Goal: Check status: Check status

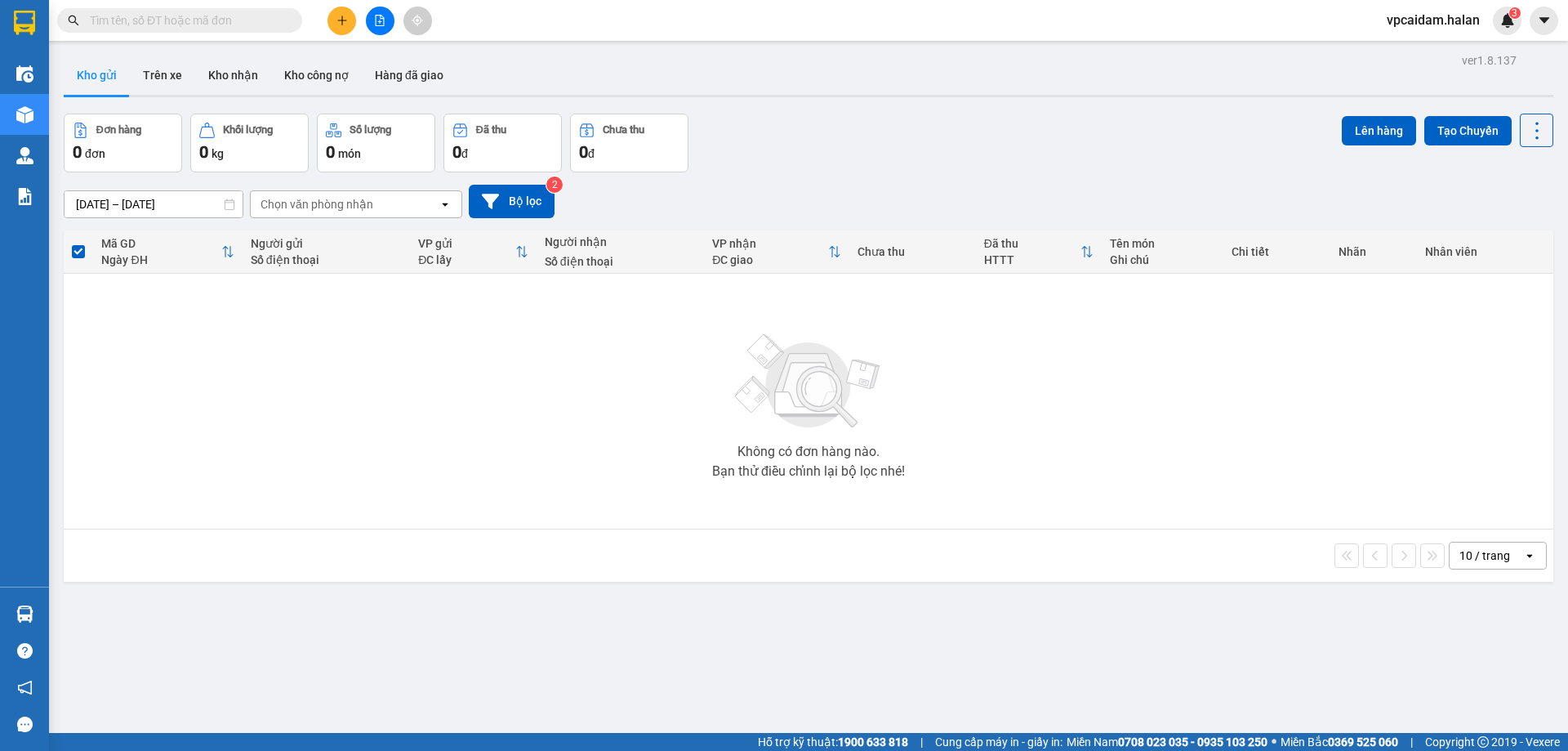
scroll to position [96, 0]
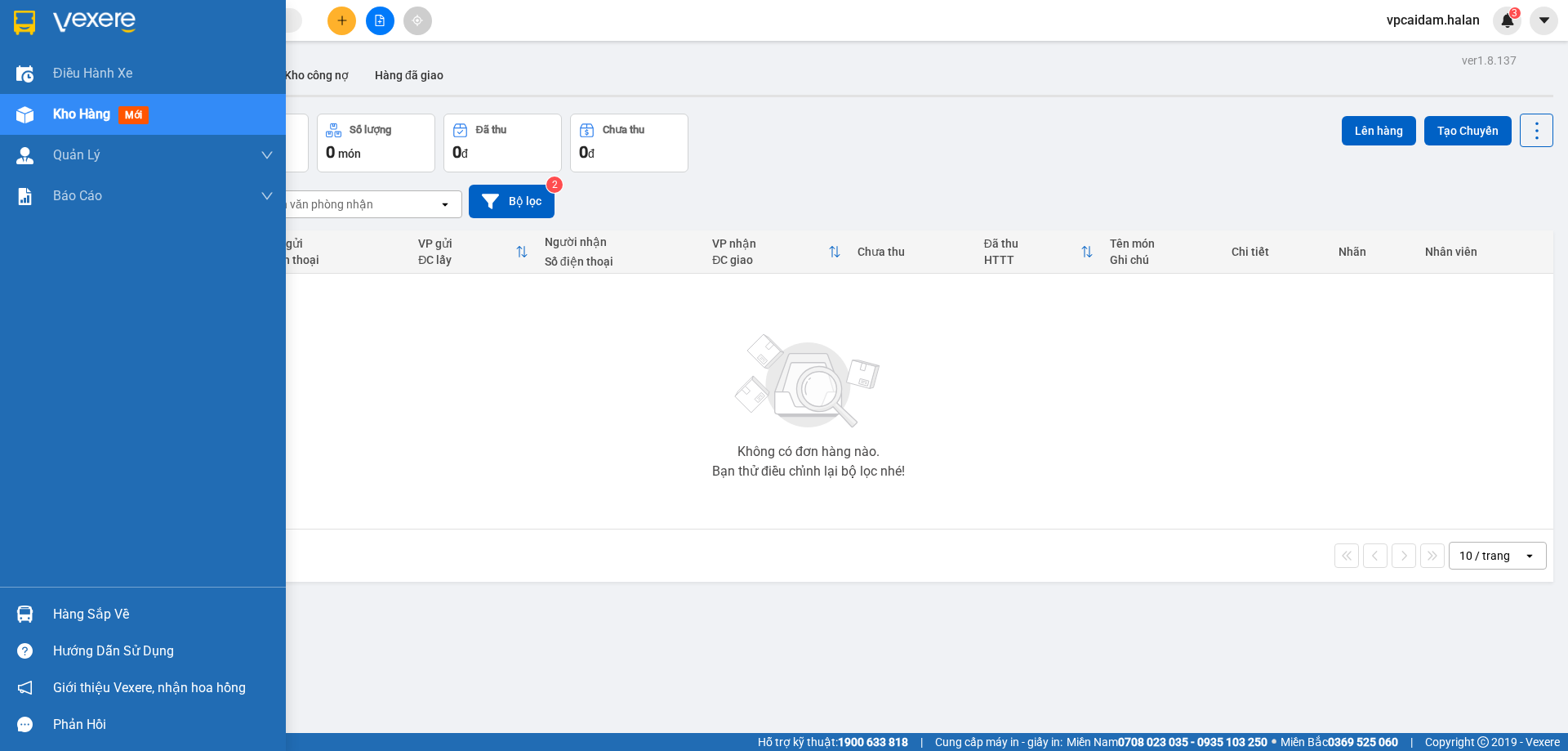
click at [52, 619] on div "Hàng sắp về" at bounding box center [143, 614] width 286 height 37
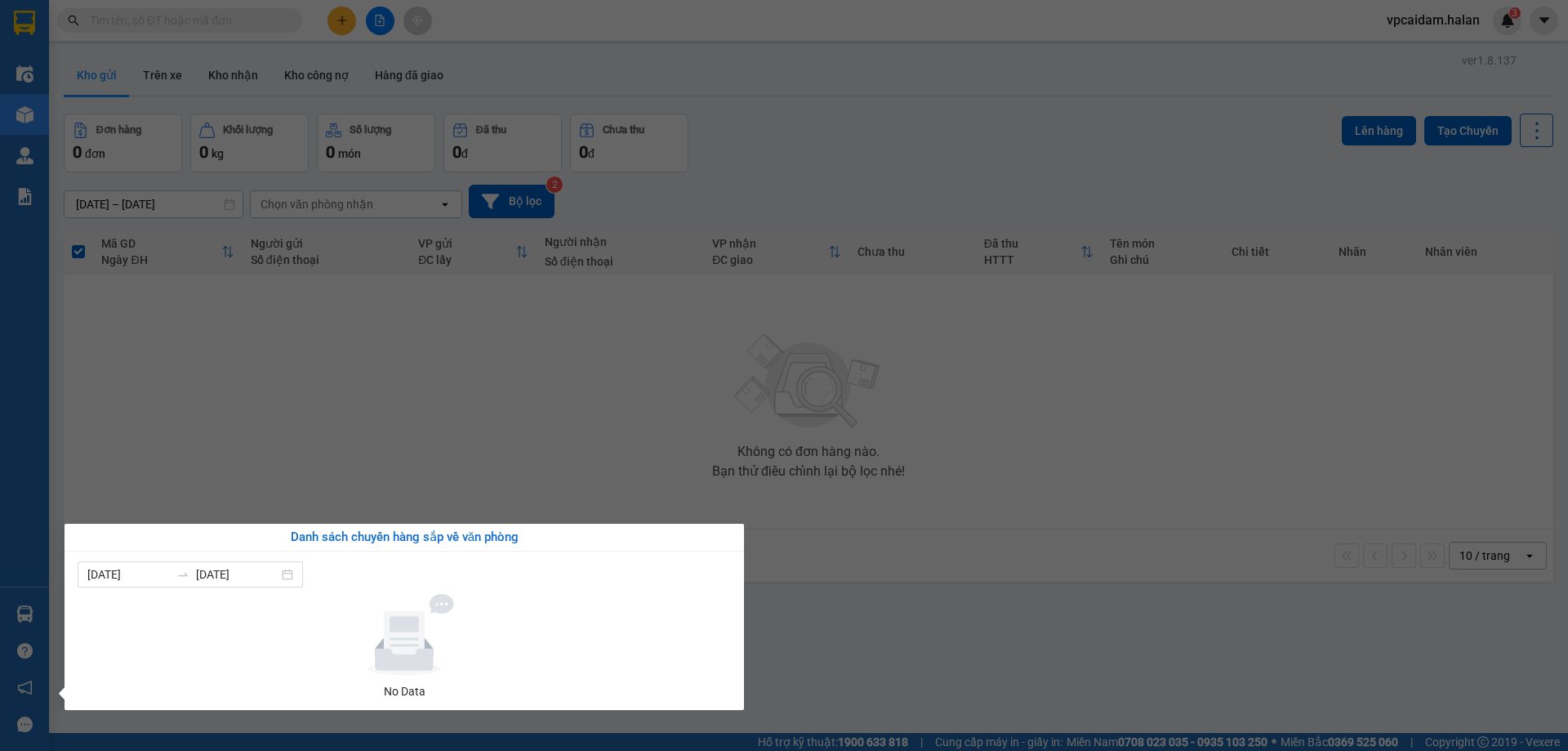
click at [509, 443] on section "Kết quả tìm kiếm ( 0 ) Bộ lọc No Data vpcaidam.halan 3 Điều hành xe Kho hàng mớ…" at bounding box center [784, 376] width 1568 height 751
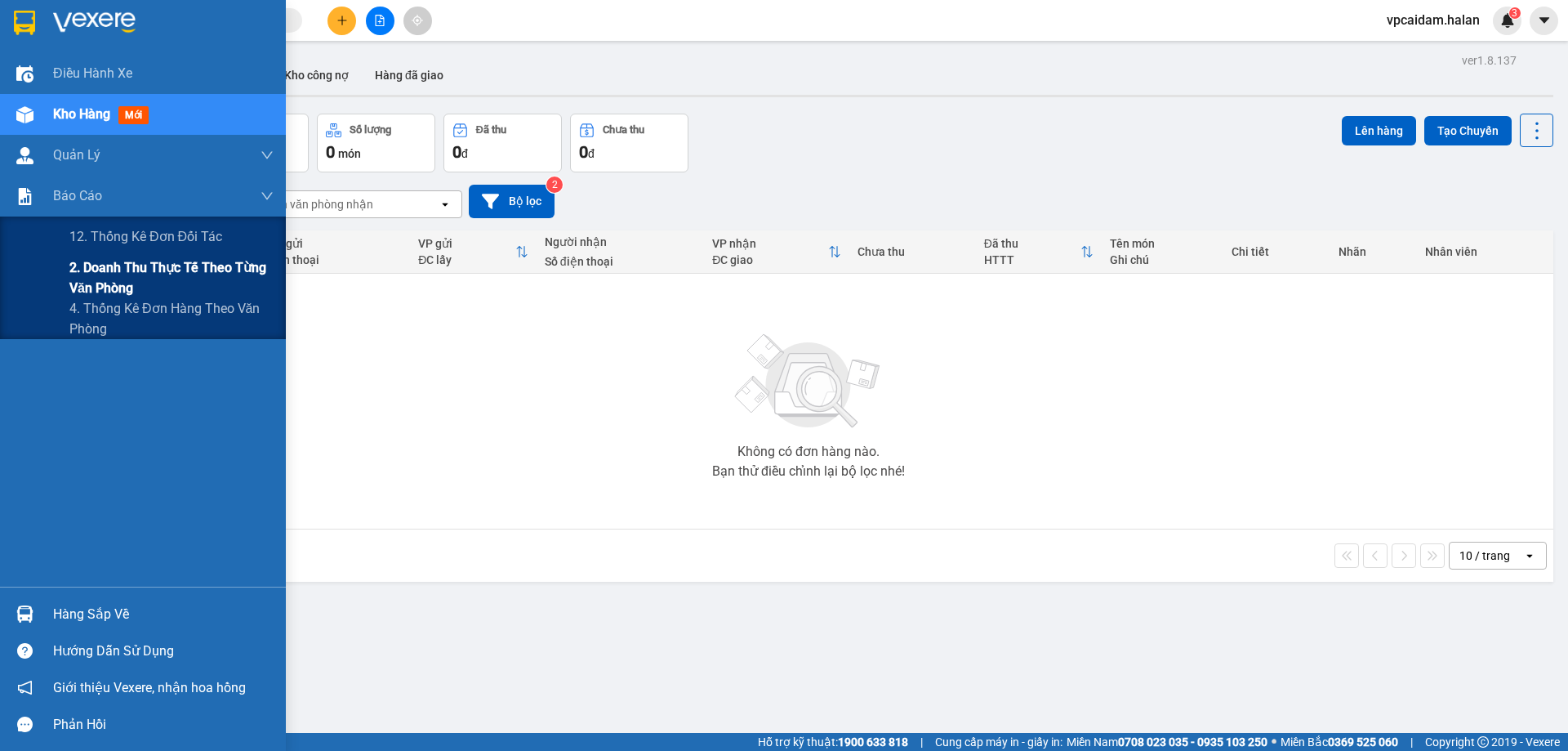
click at [92, 294] on span "2. Doanh thu thực tế theo từng văn phòng" at bounding box center [172, 278] width 204 height 41
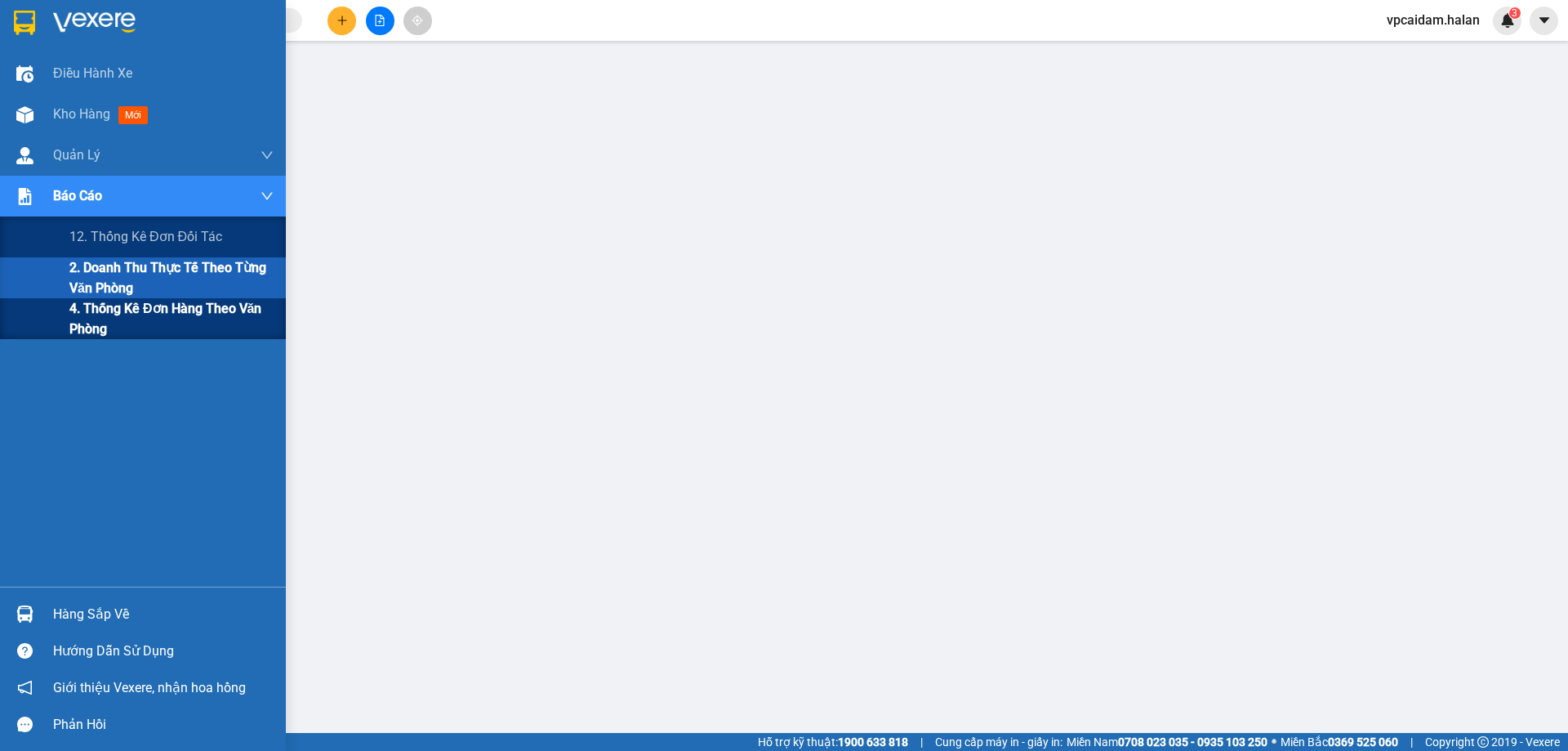
click at [152, 328] on span "4. Thống kê đơn hàng theo văn phòng" at bounding box center [172, 318] width 204 height 41
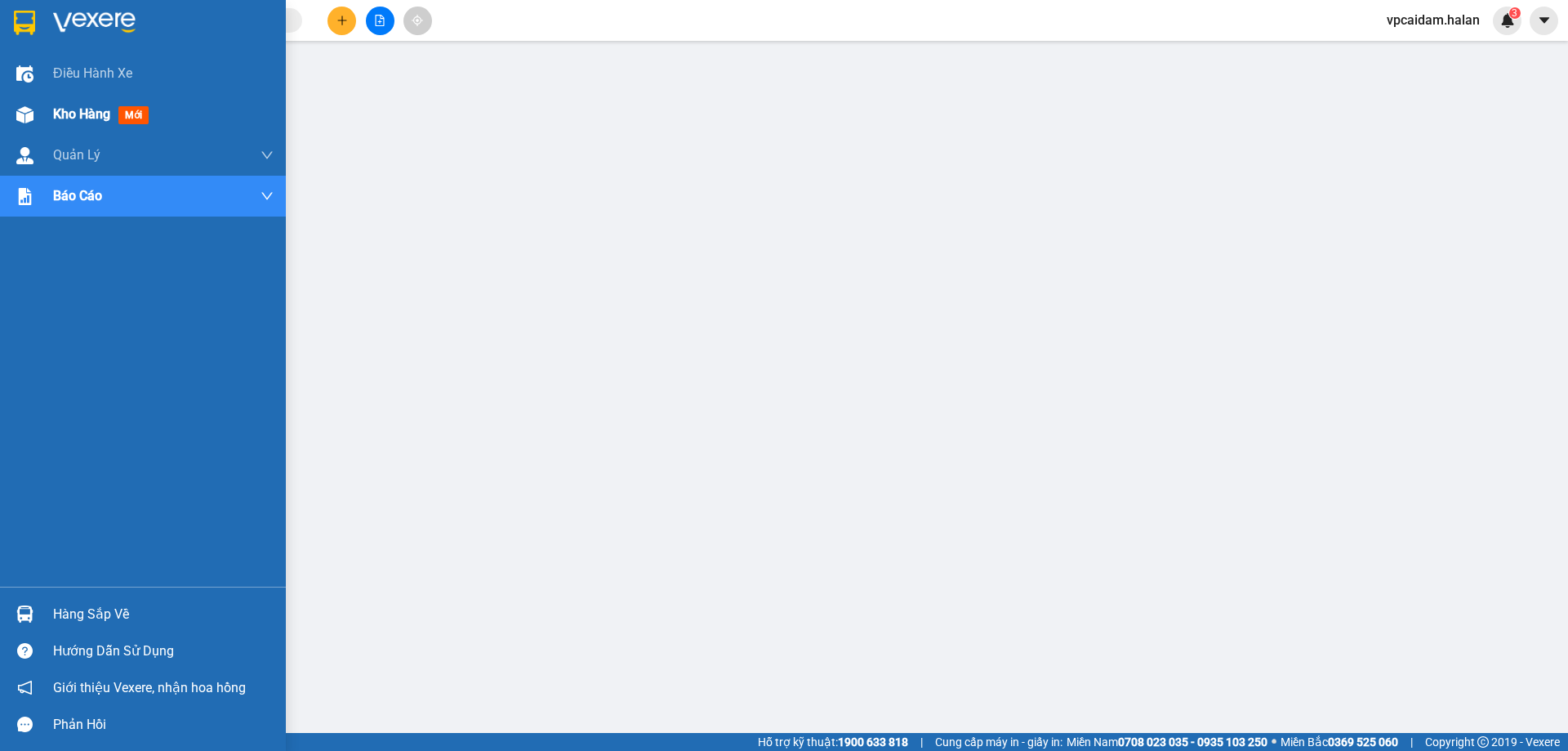
click at [60, 118] on span "Kho hàng" at bounding box center [81, 115] width 57 height 16
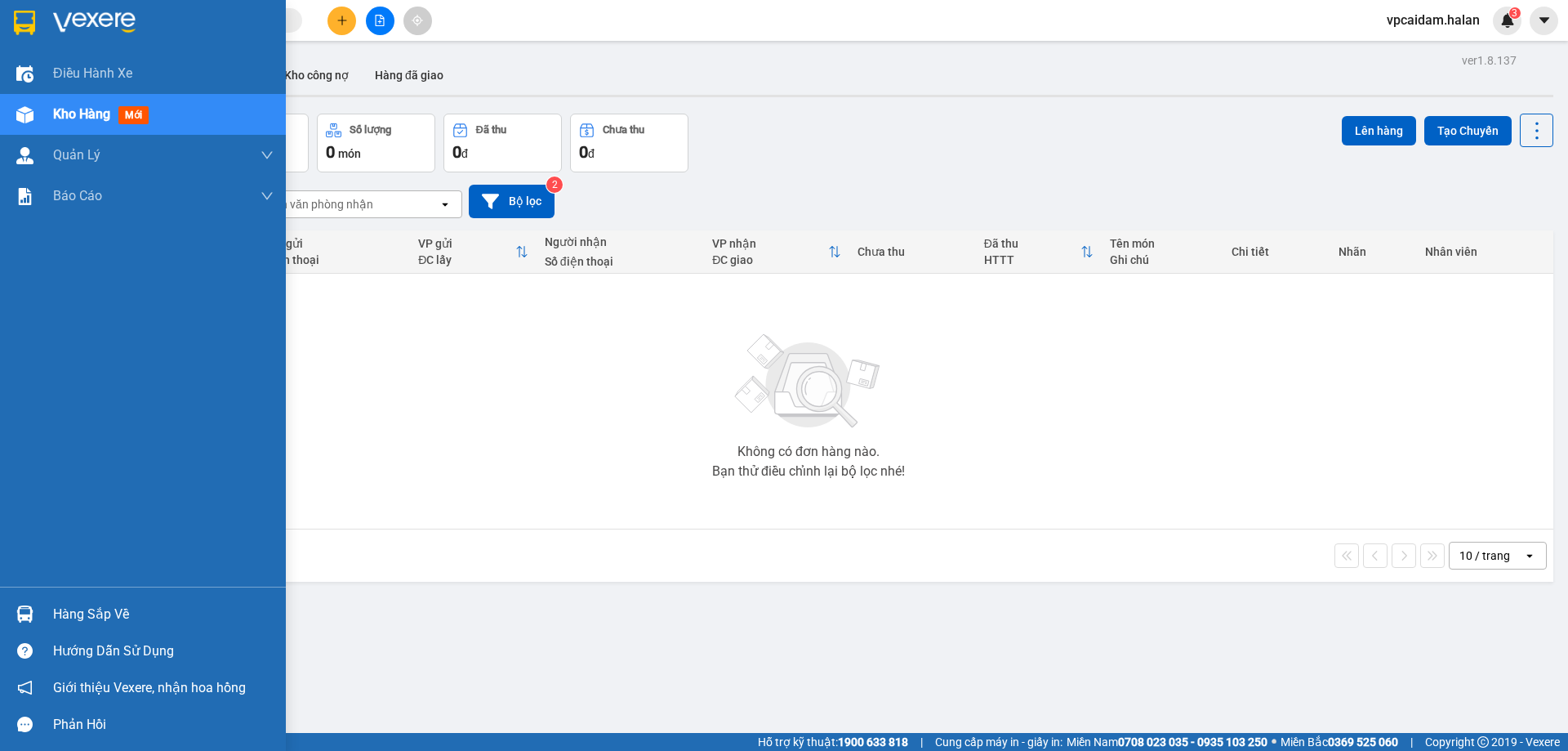
click at [80, 115] on span "Kho hàng" at bounding box center [81, 115] width 57 height 16
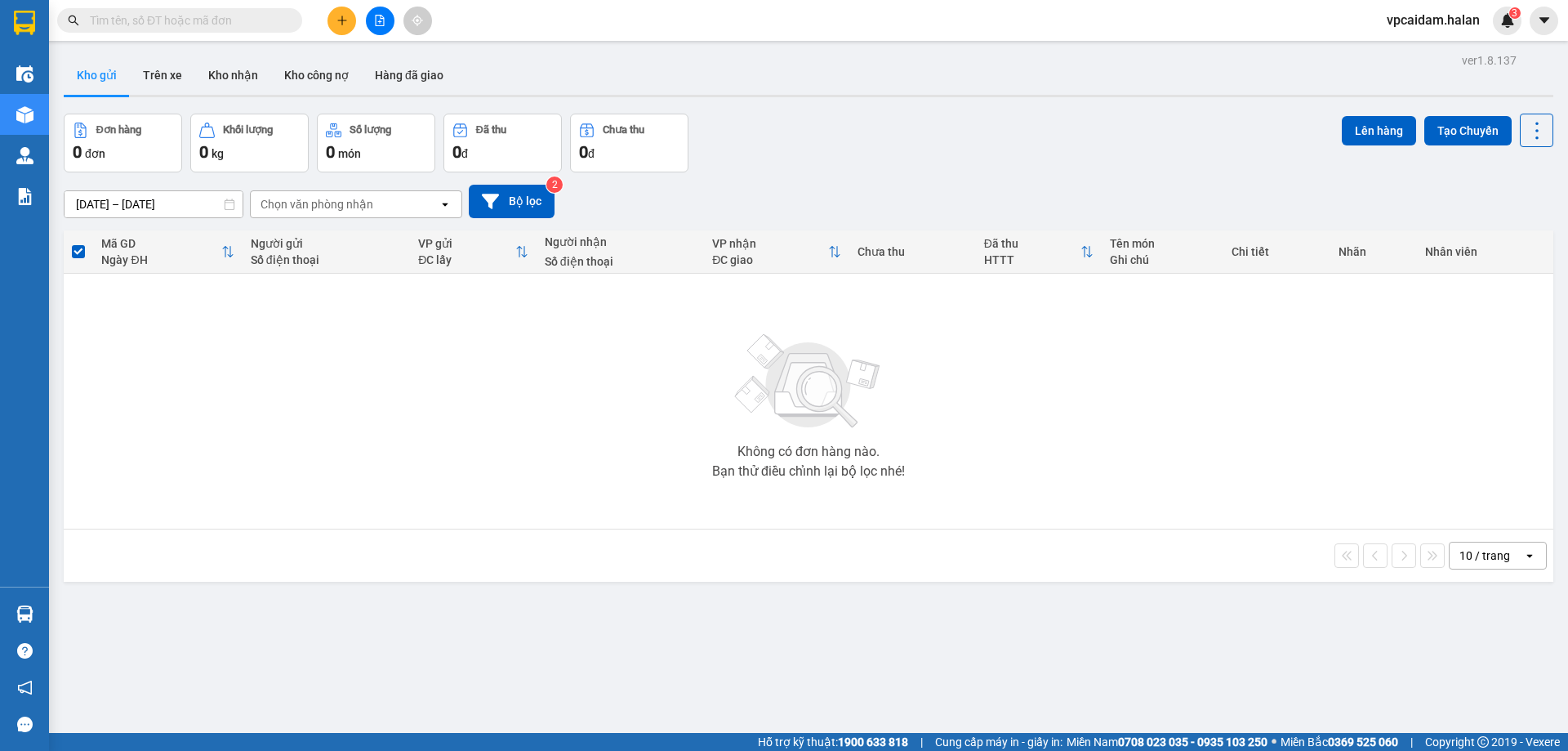
click at [193, 17] on input "text" at bounding box center [186, 20] width 193 height 18
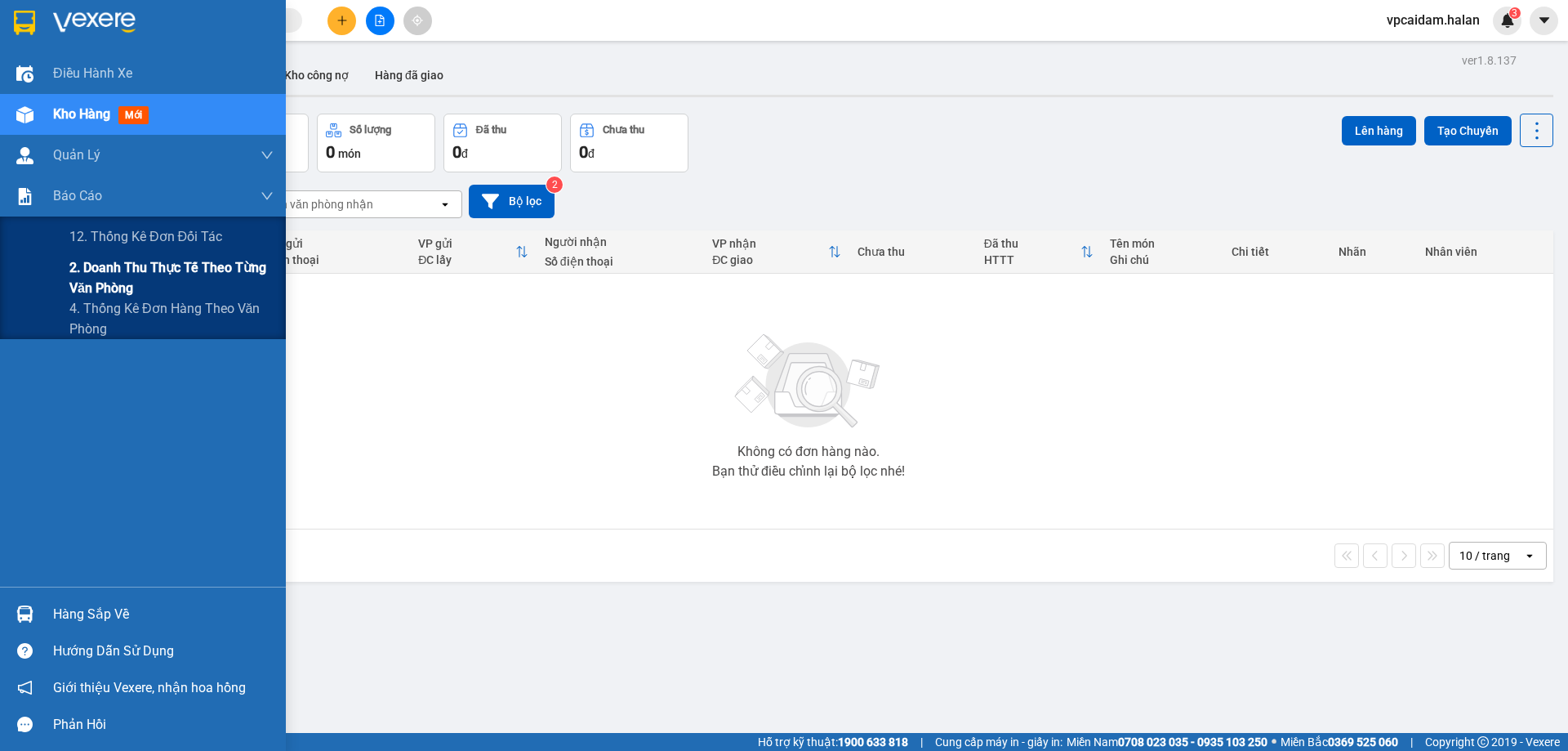
click at [138, 281] on span "2. Doanh thu thực tế theo từng văn phòng" at bounding box center [172, 278] width 204 height 41
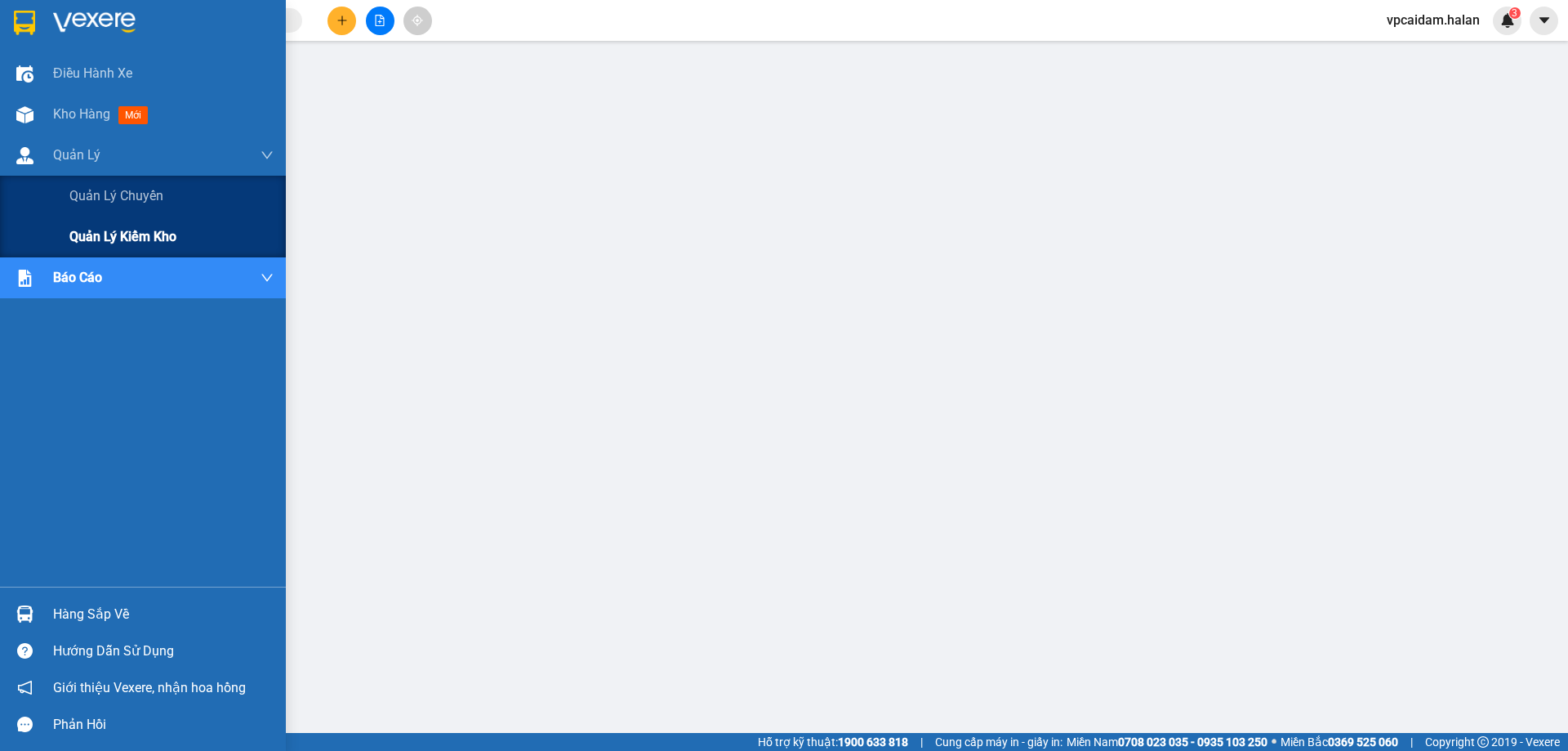
click at [159, 236] on span "Quản lý kiểm kho" at bounding box center [122, 236] width 107 height 20
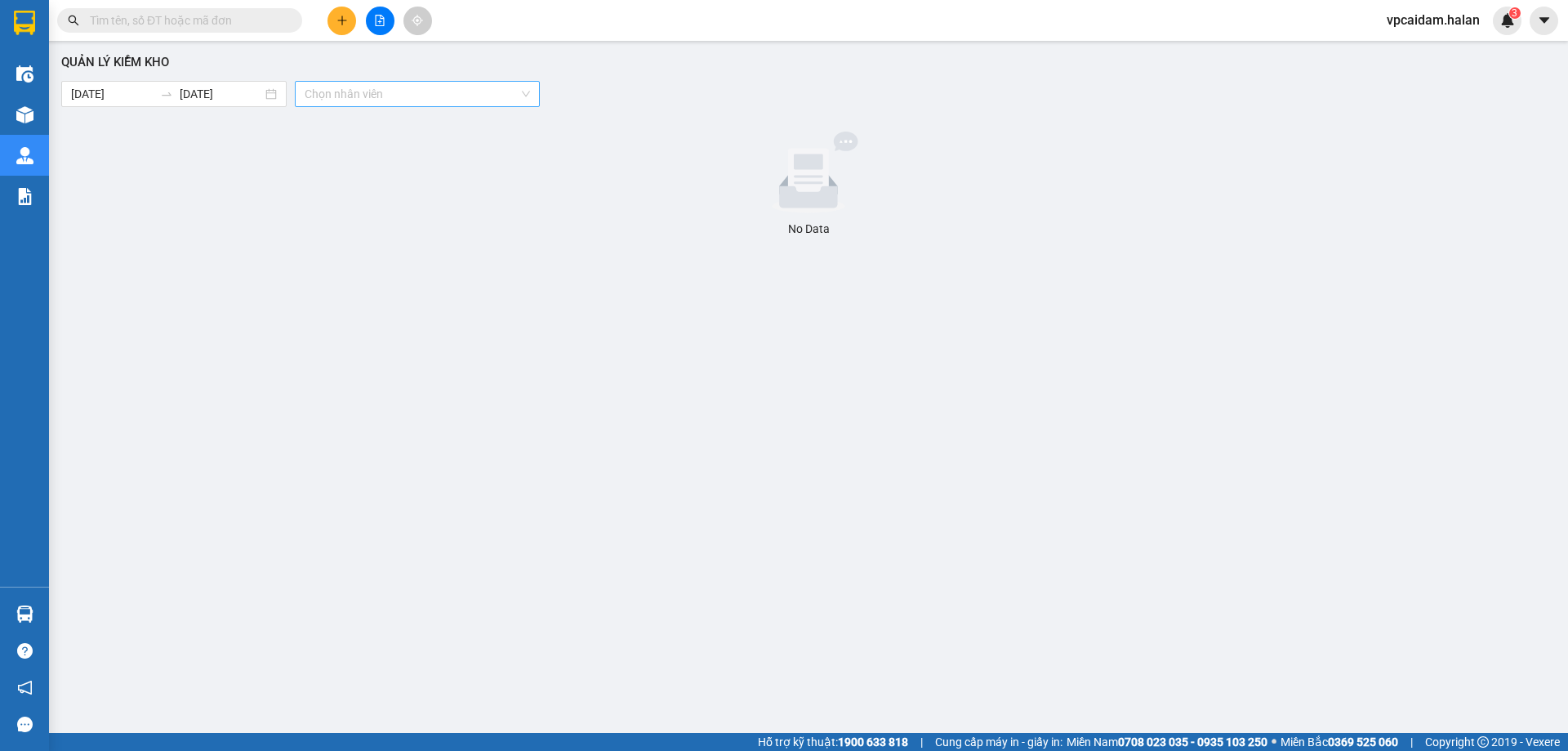
click at [358, 95] on input "search" at bounding box center [411, 94] width 214 height 25
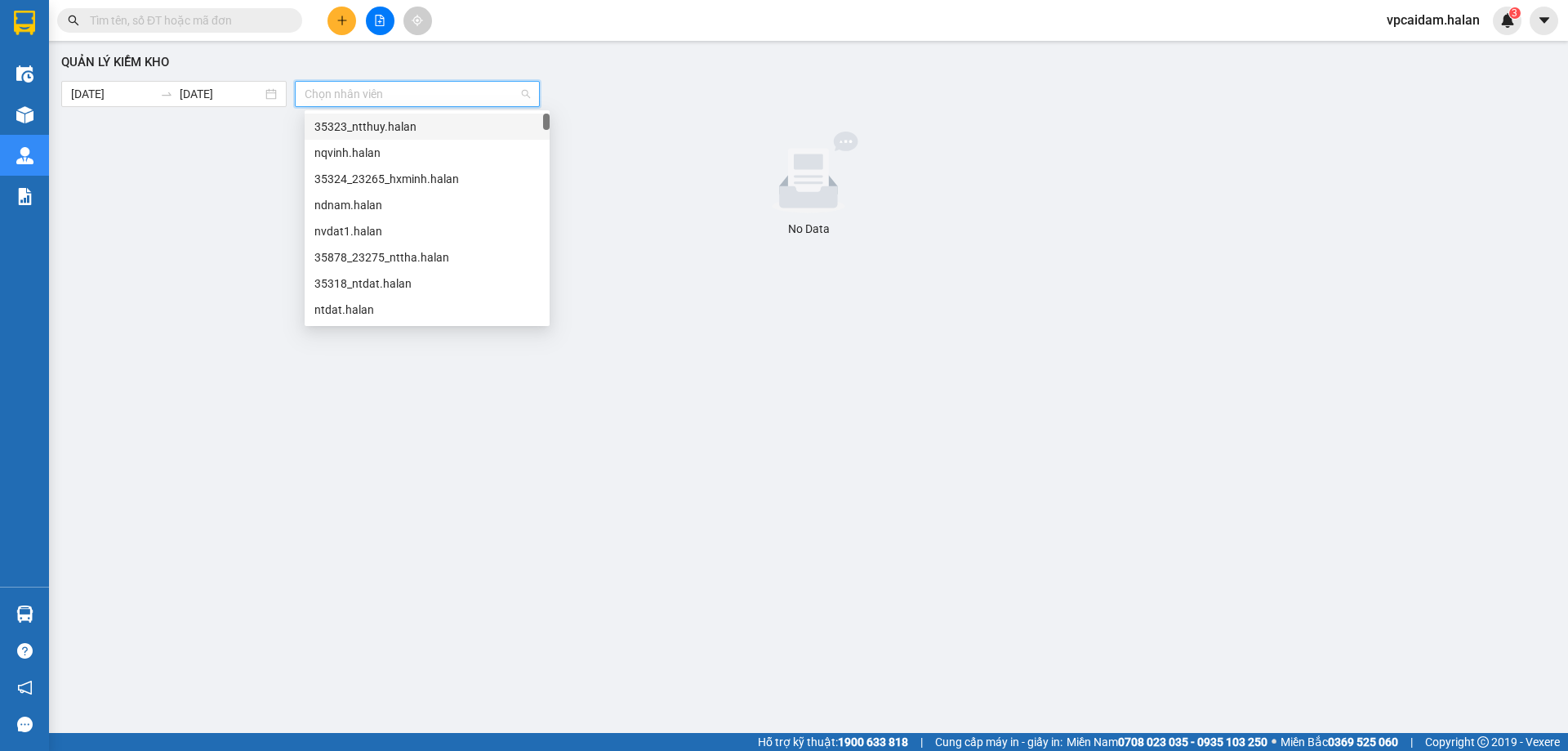
click at [358, 95] on input "search" at bounding box center [411, 94] width 214 height 25
click at [258, 148] on div at bounding box center [809, 172] width 1482 height 82
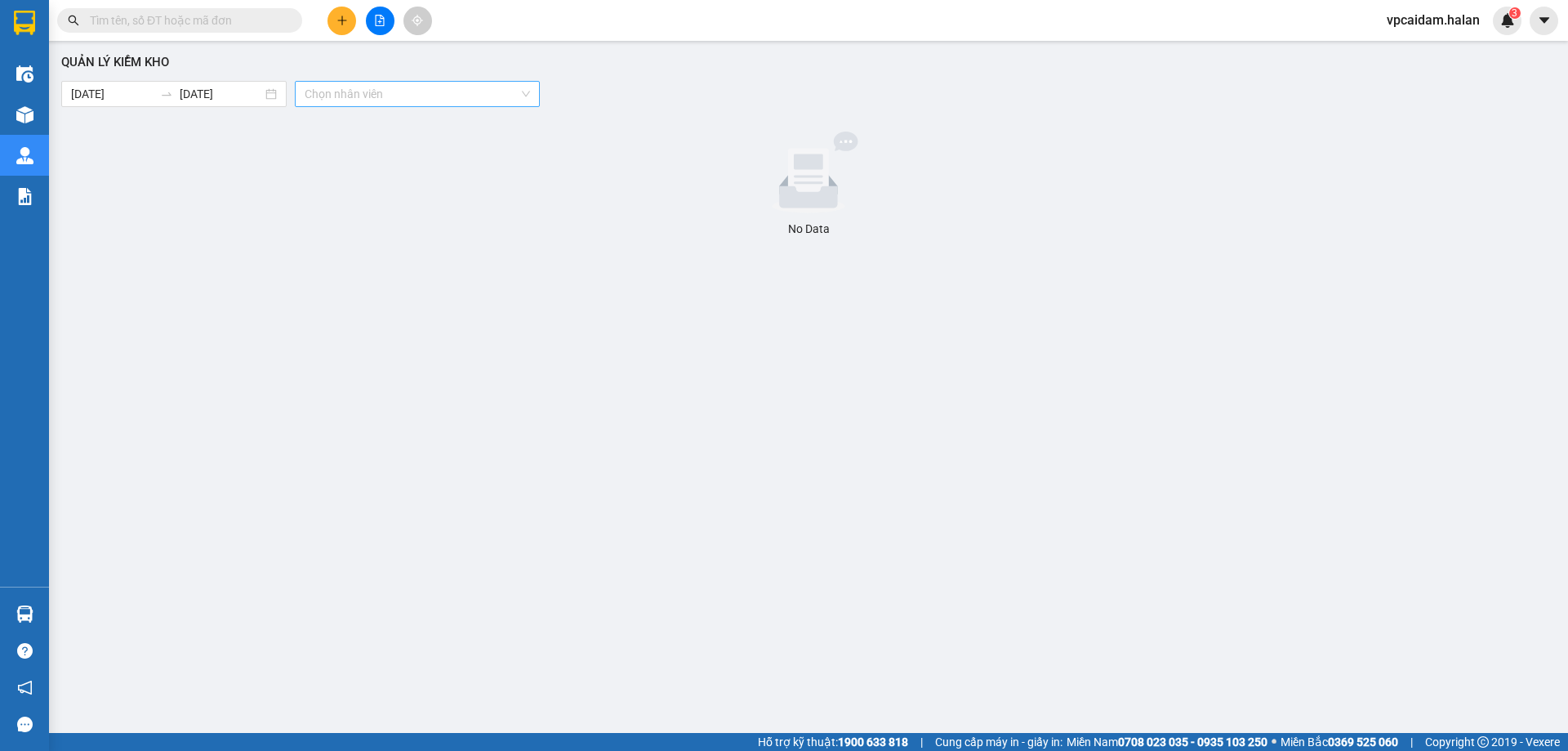
click at [460, 99] on input "search" at bounding box center [411, 94] width 214 height 25
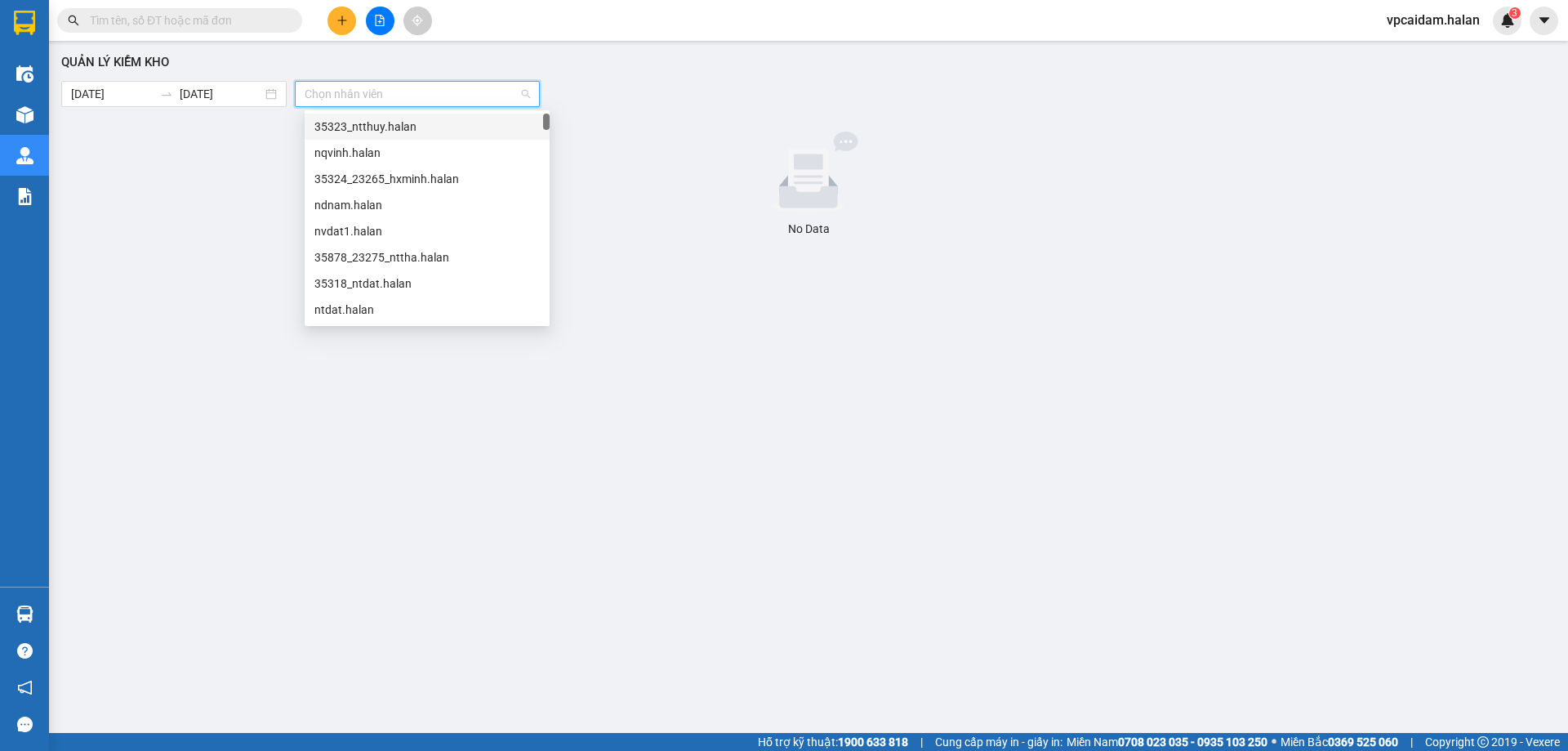
drag, startPoint x: 440, startPoint y: 86, endPoint x: 359, endPoint y: 89, distance: 81.1
click at [438, 86] on input "search" at bounding box center [411, 94] width 214 height 25
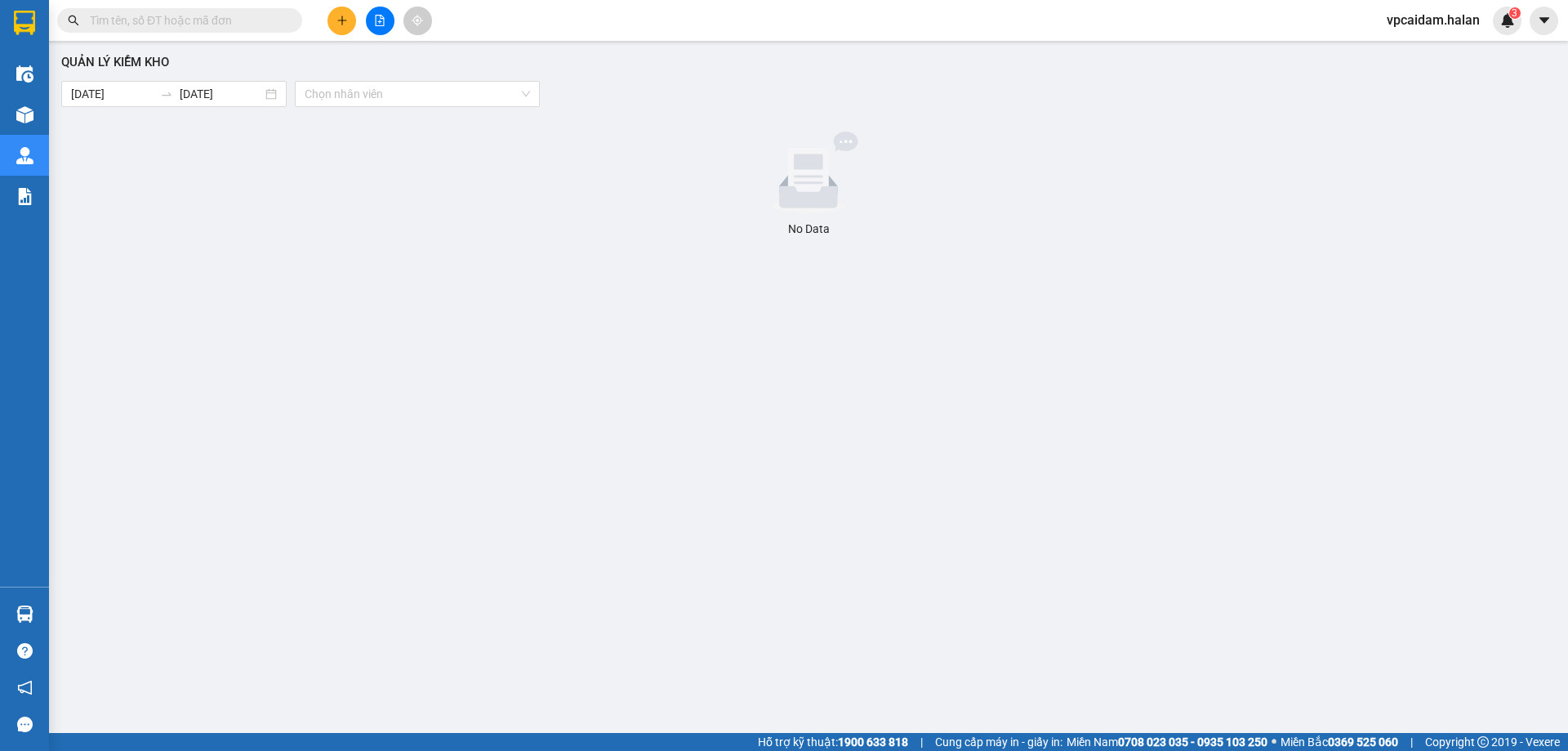
click at [150, 179] on div at bounding box center [809, 172] width 1482 height 82
click at [368, 93] on input "search" at bounding box center [411, 94] width 214 height 25
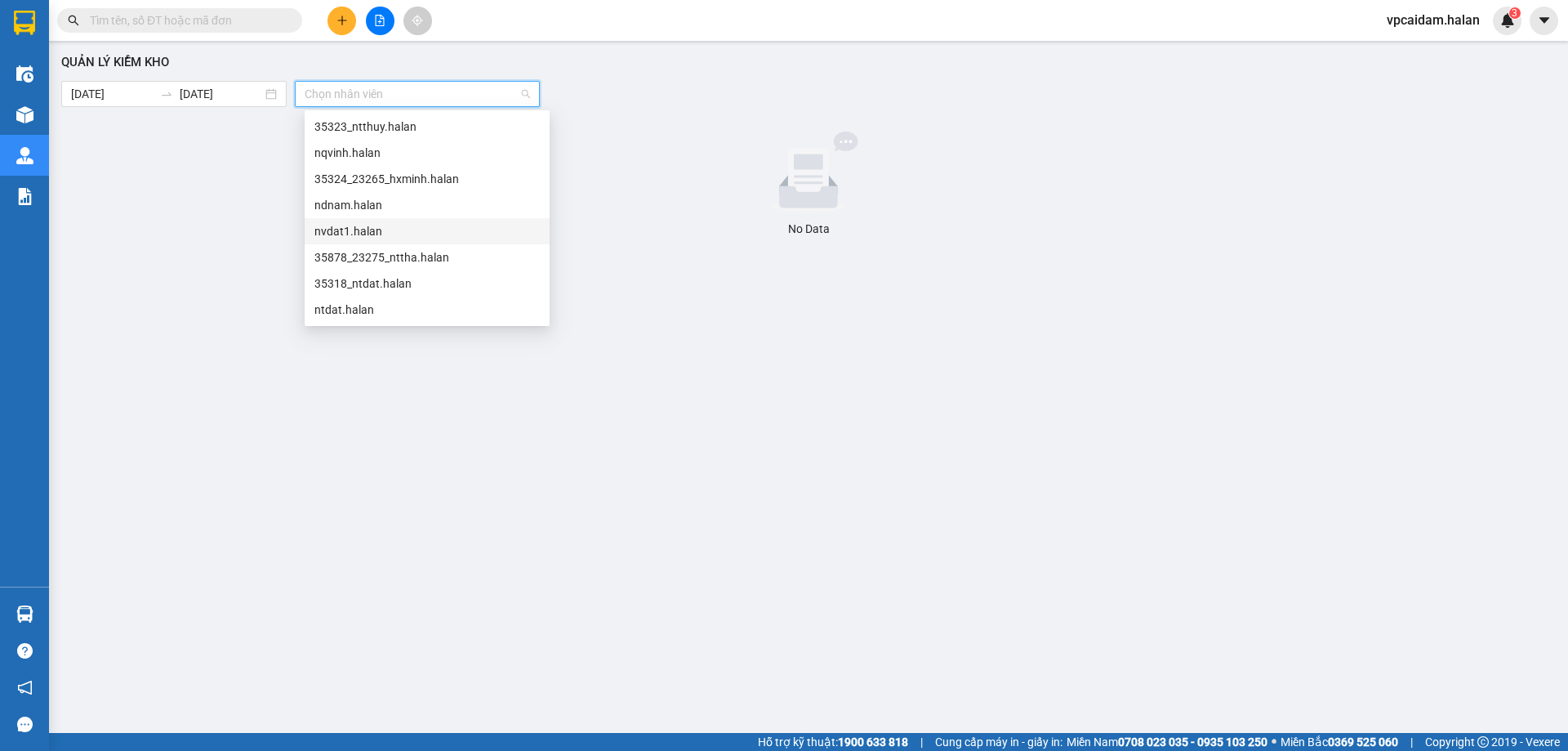
click at [221, 243] on div "Quản lý kiểm kho [DATE] [DATE] Chọn nhân viên No Data" at bounding box center [809, 376] width 1503 height 654
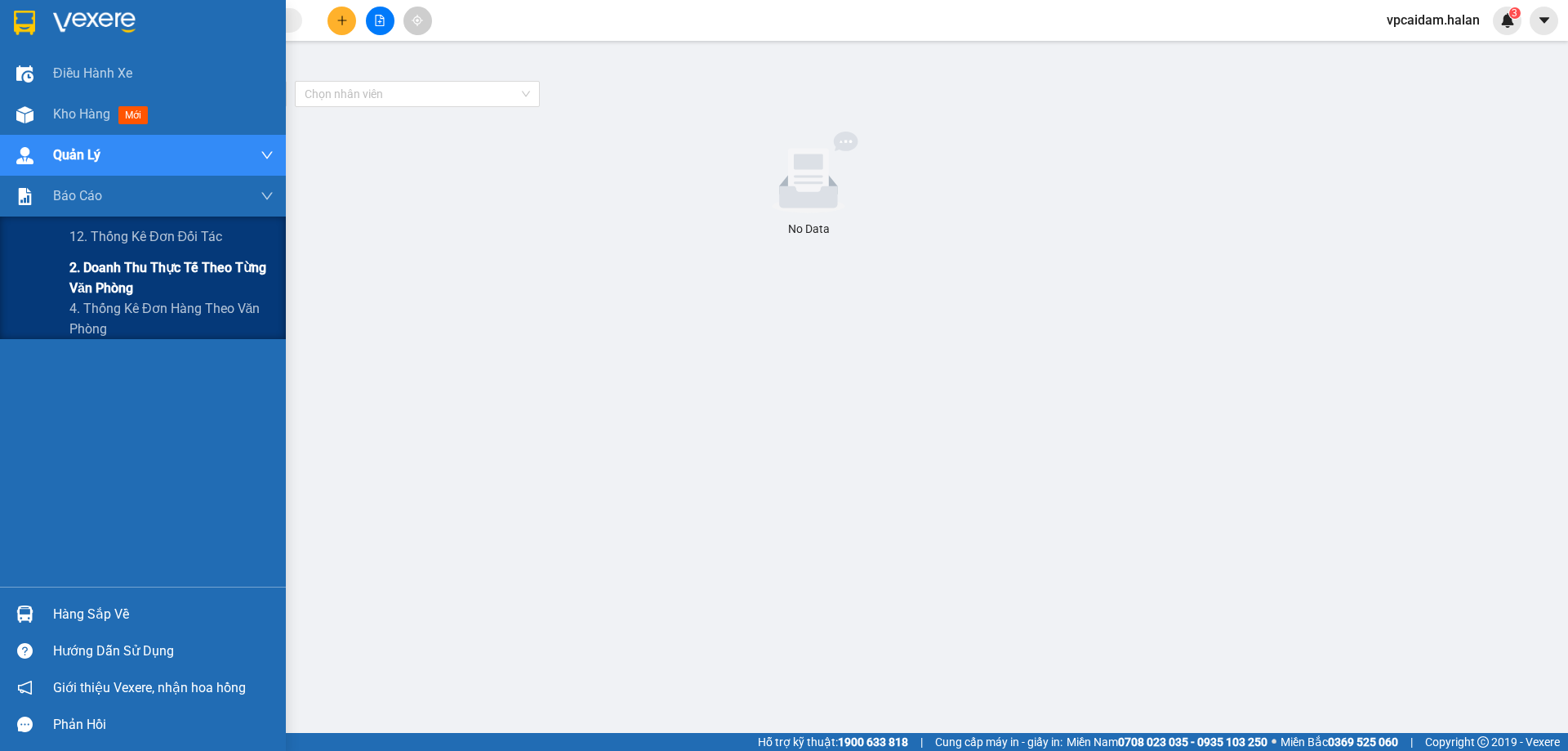
click at [144, 278] on span "2. Doanh thu thực tế theo từng văn phòng" at bounding box center [172, 278] width 204 height 41
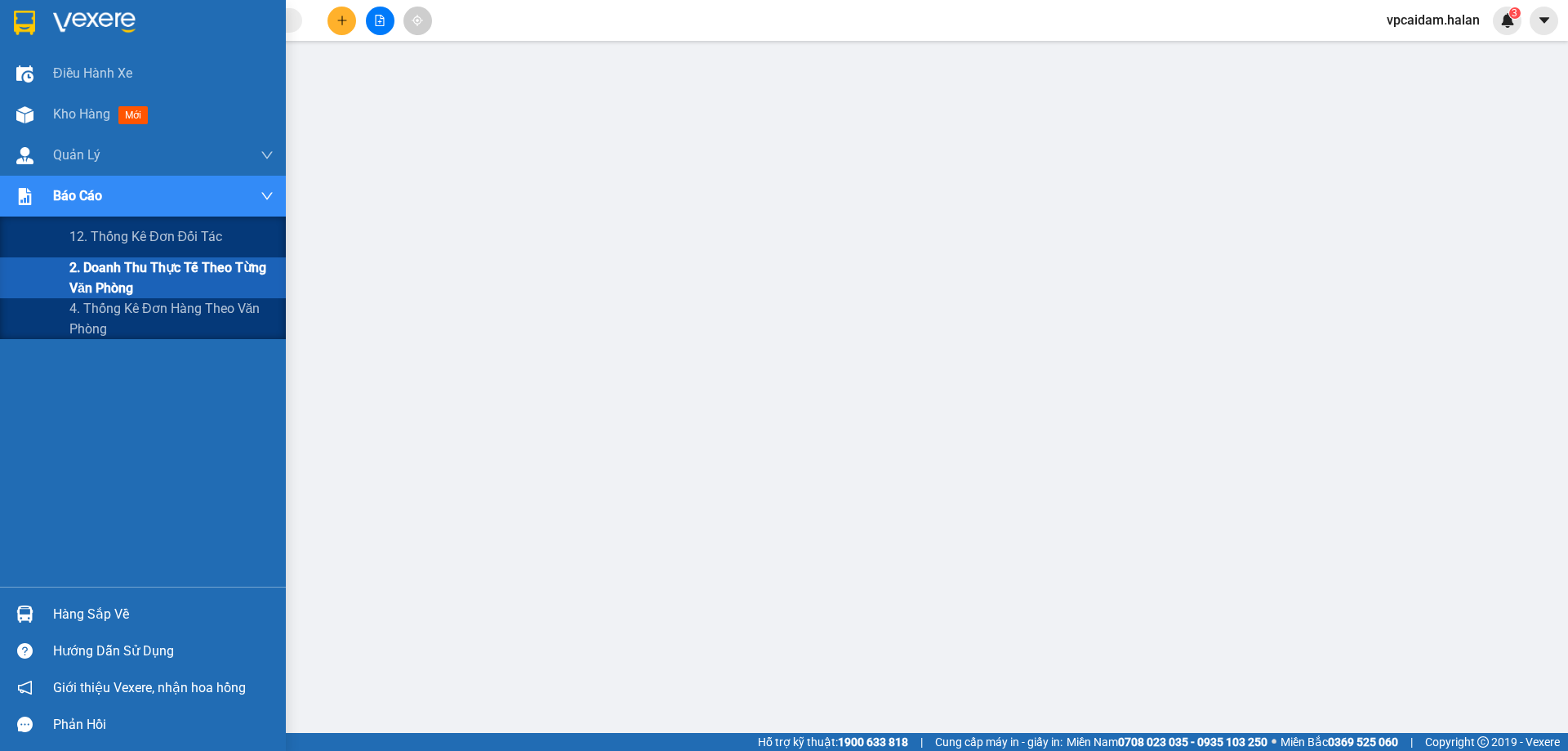
click at [120, 280] on span "2. Doanh thu thực tế theo từng văn phòng" at bounding box center [172, 278] width 204 height 41
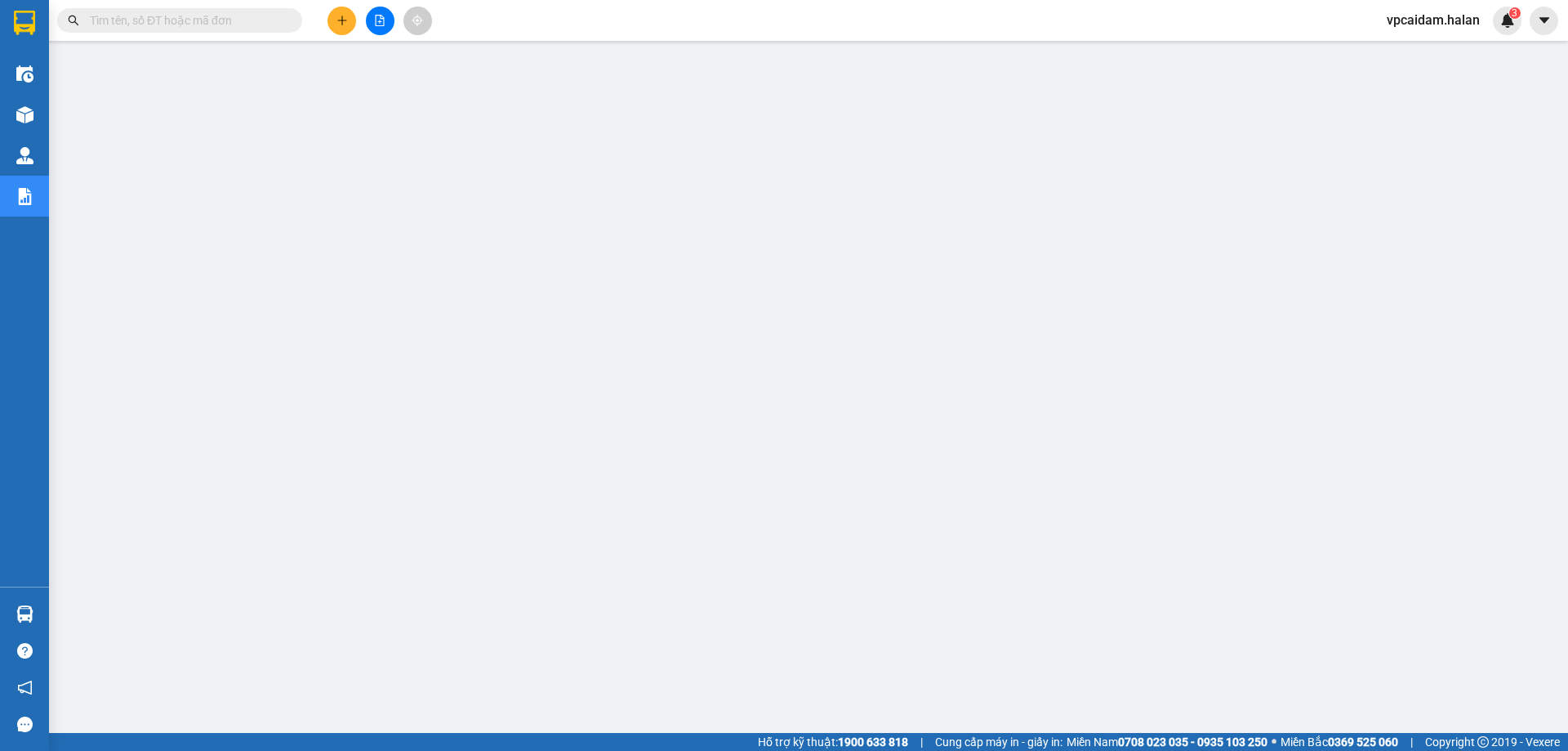
click at [145, 17] on input "text" at bounding box center [186, 20] width 193 height 18
paste input "NT0508251054"
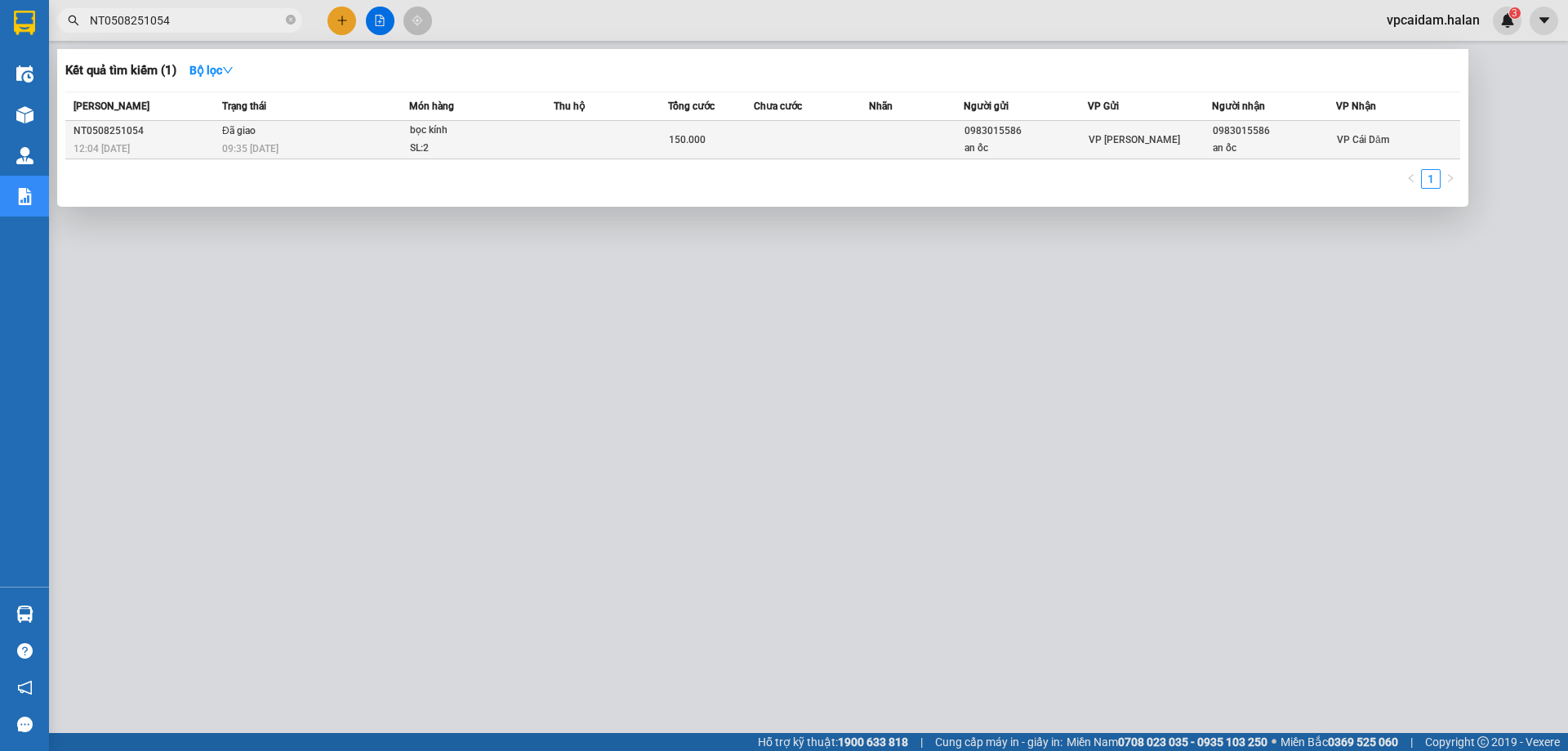
type input "NT0508251054"
click at [321, 141] on div "09:35 [DATE]" at bounding box center [314, 149] width 186 height 18
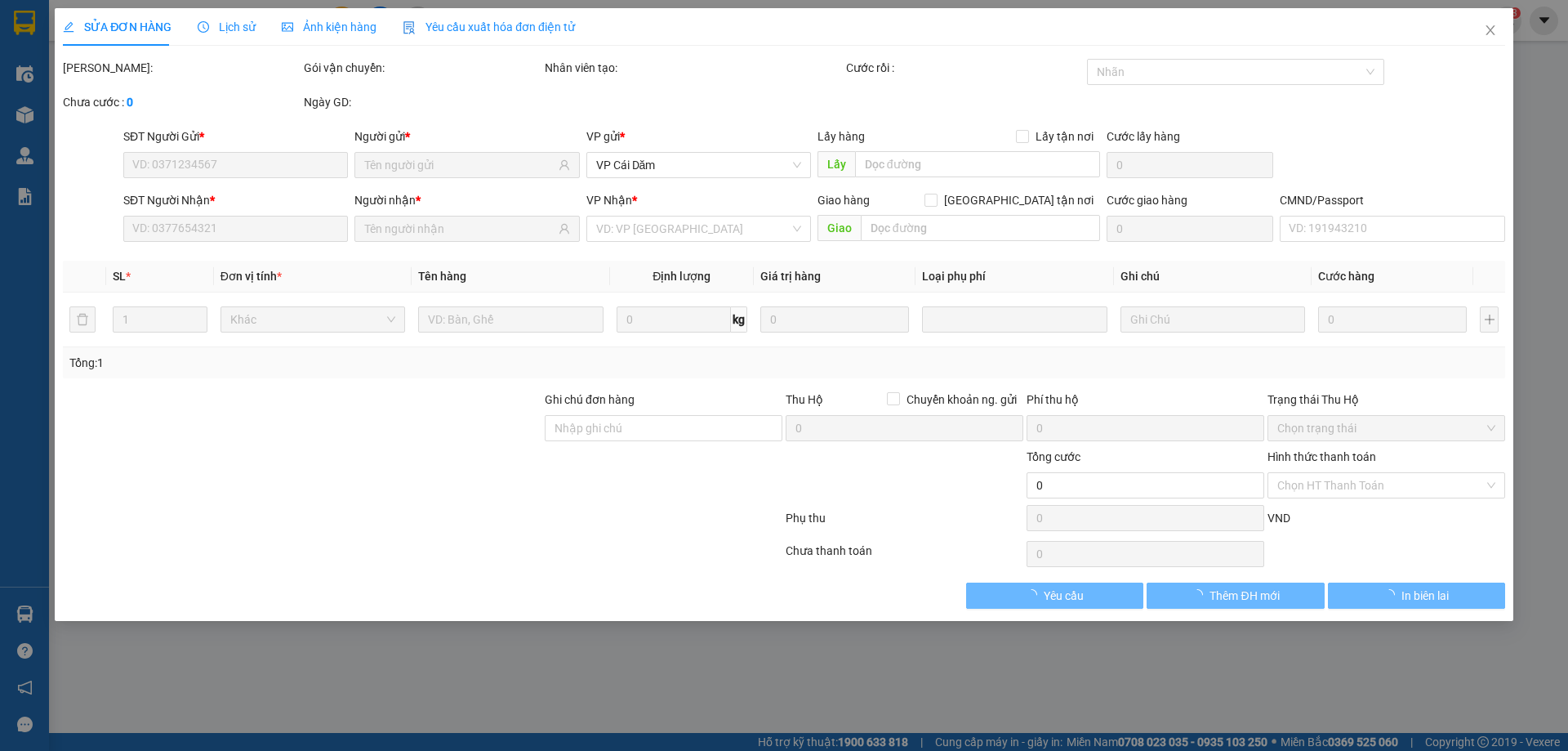
type input "0983015586"
type input "an ốc"
type input "0983015586"
type input "an ốc"
type input "150.000"
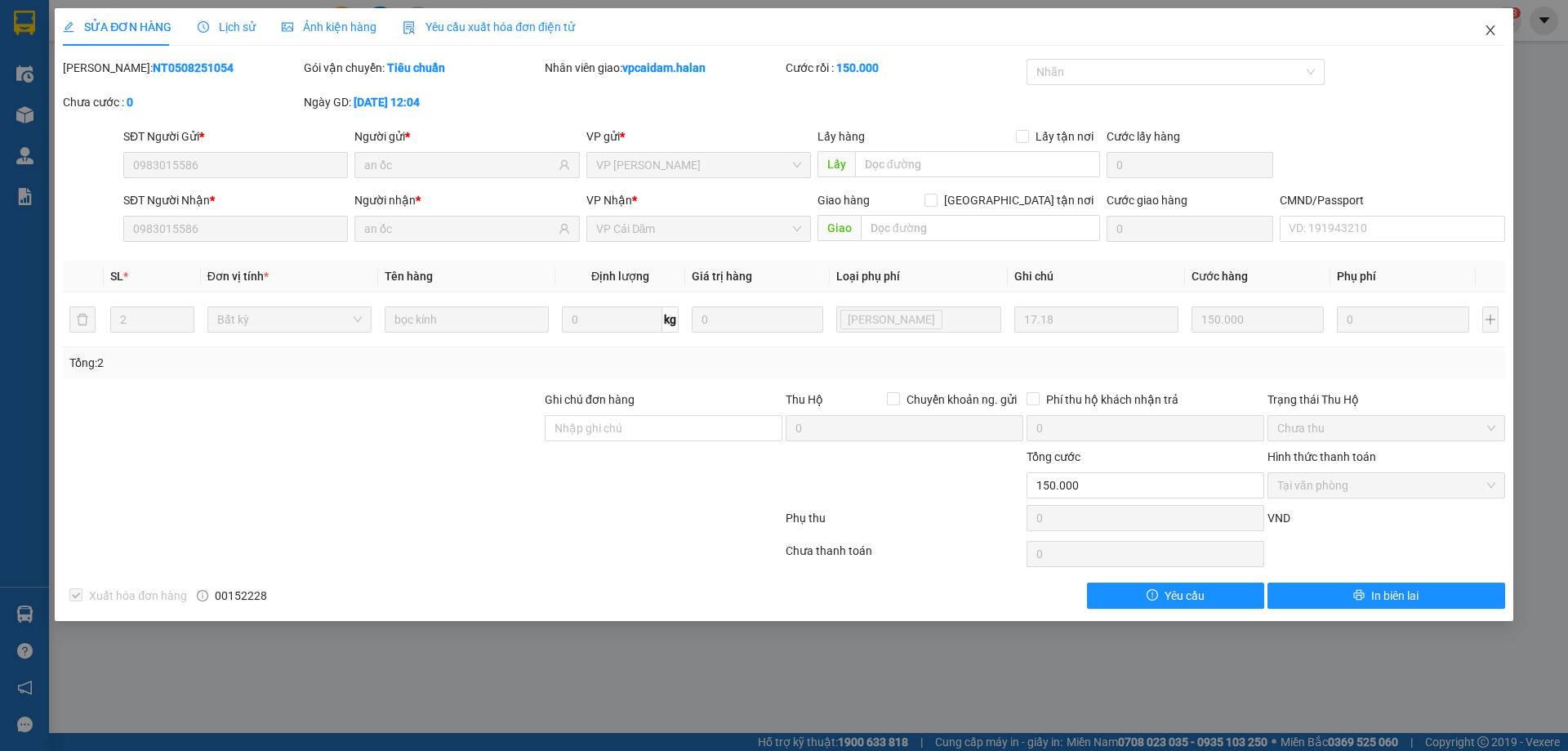
click at [1486, 30] on icon "close" at bounding box center [1490, 30] width 13 height 13
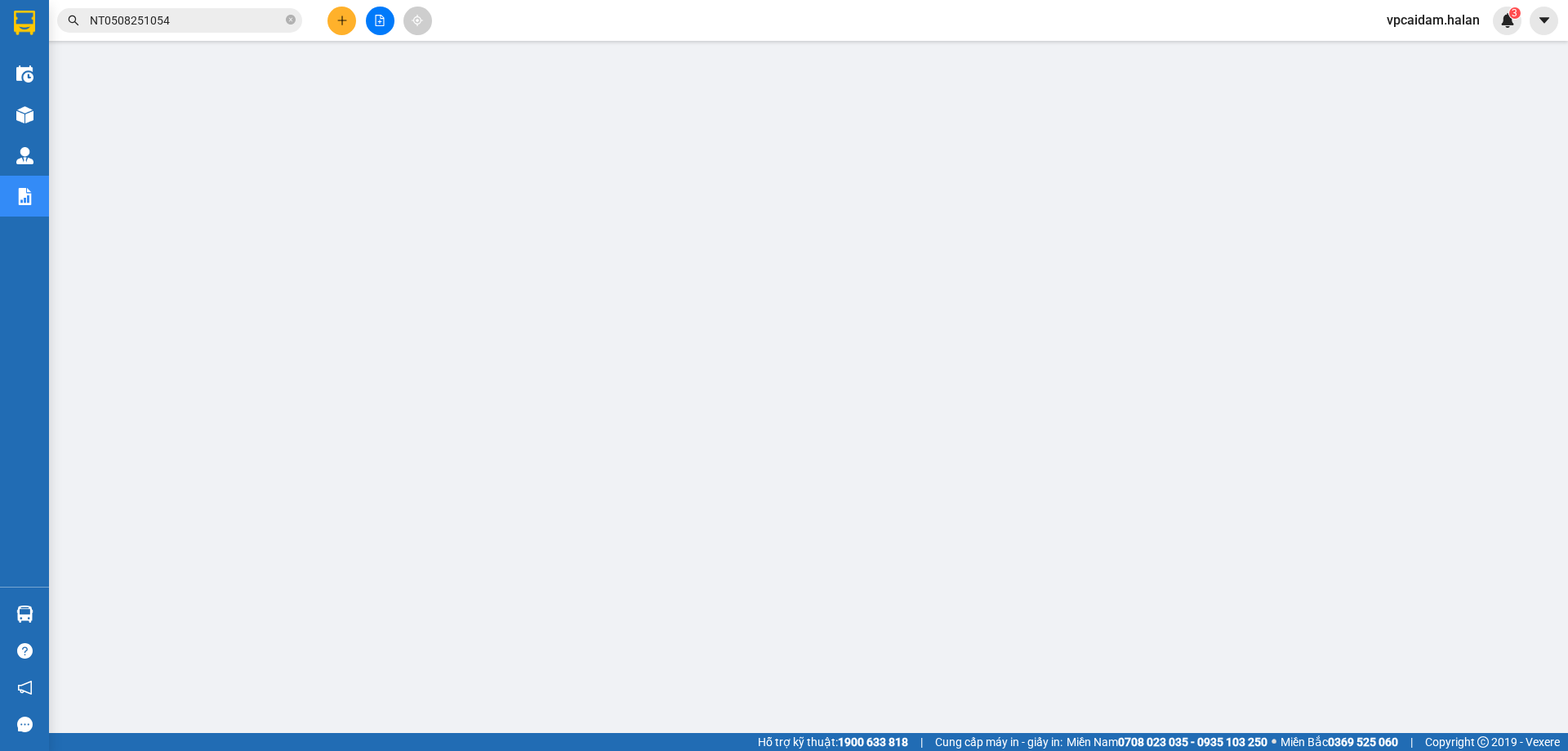
click at [210, 23] on input "NT0508251054" at bounding box center [186, 20] width 193 height 18
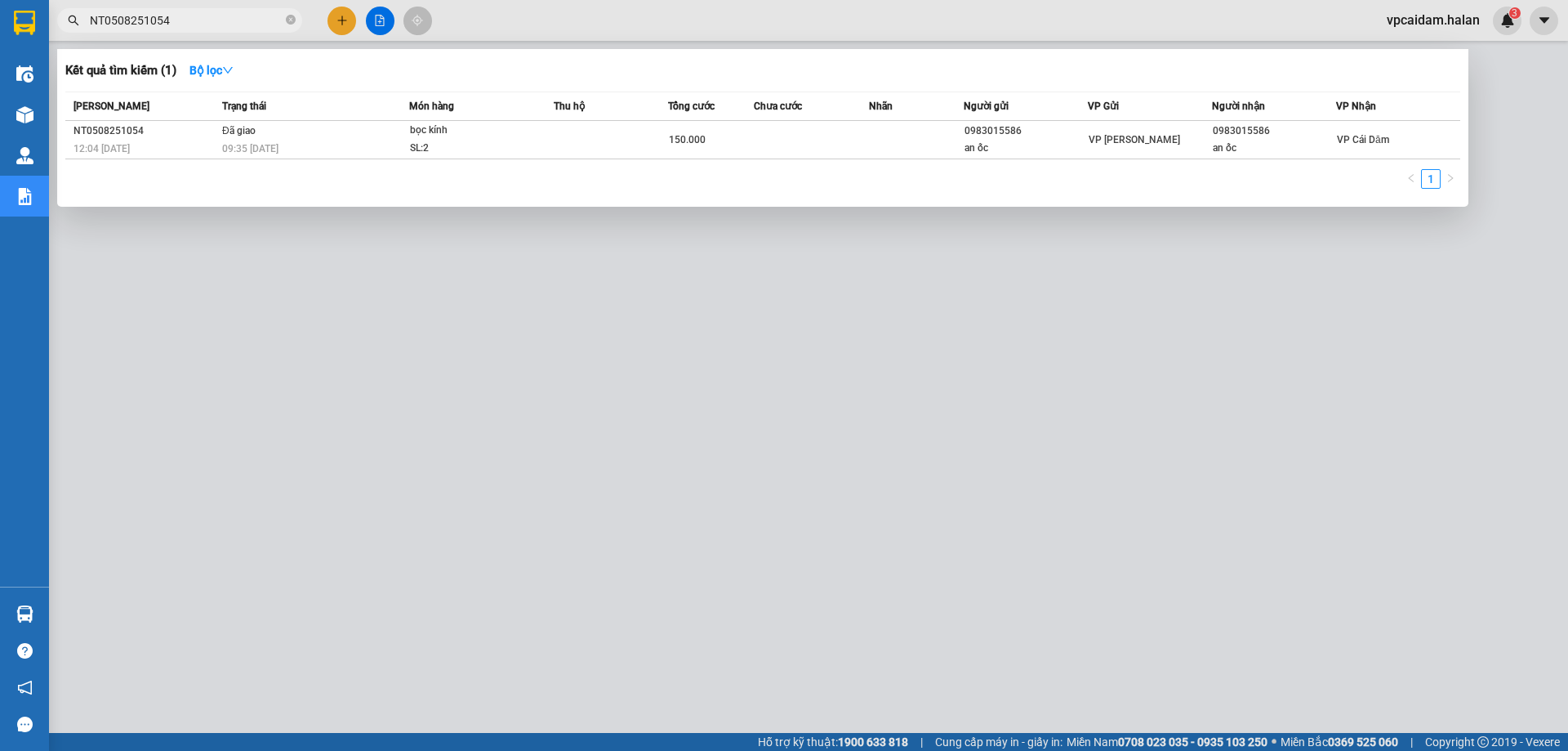
click at [724, 548] on div at bounding box center [784, 376] width 1568 height 751
click at [189, 23] on input "NT0508251054" at bounding box center [186, 20] width 193 height 18
paste input "NT0908250630"
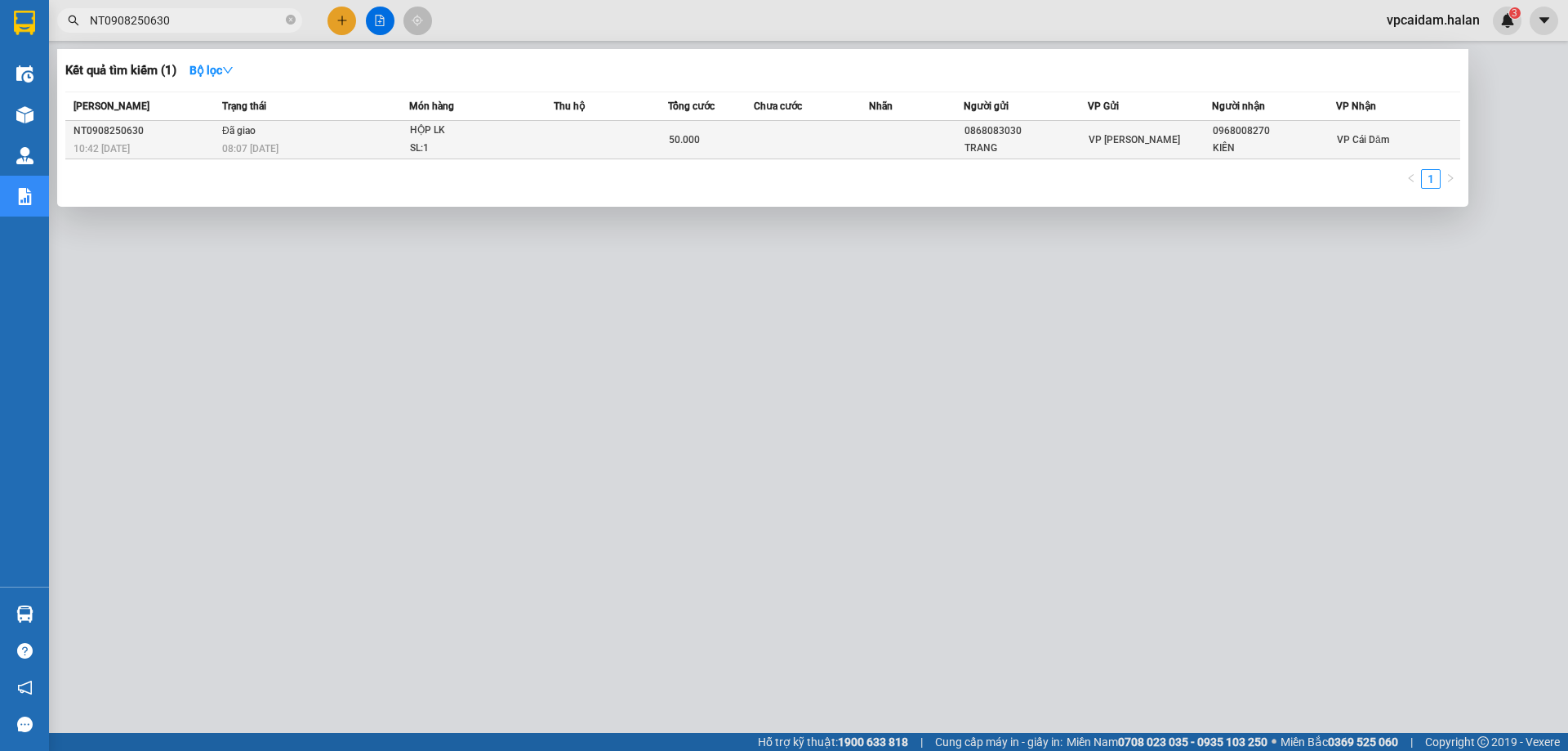
type input "NT0908250630"
click at [493, 144] on div "SL: 1" at bounding box center [470, 149] width 122 height 18
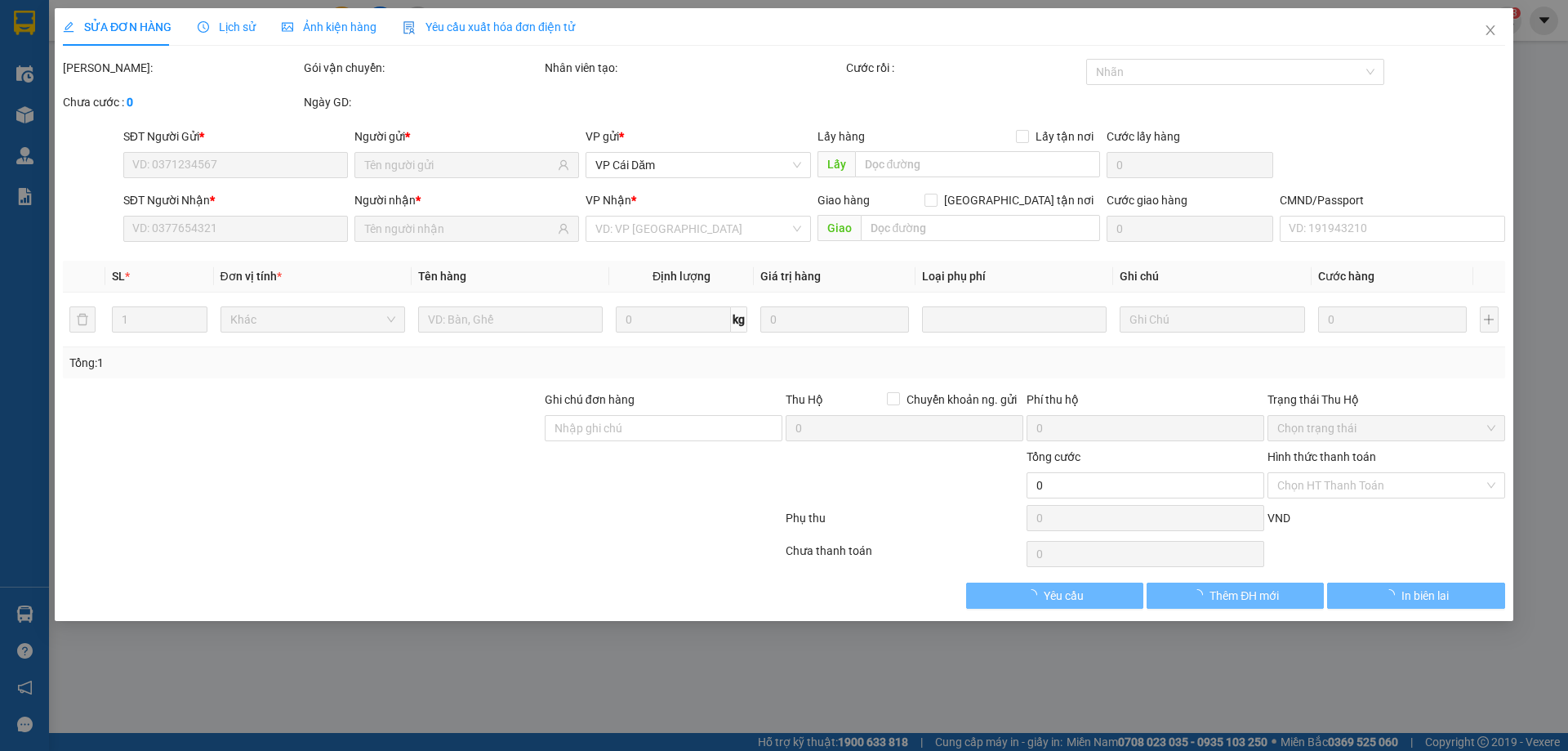
type input "0868083030"
type input "TRANG"
type input "0968008270"
type input "KIÊN"
type input "50.000"
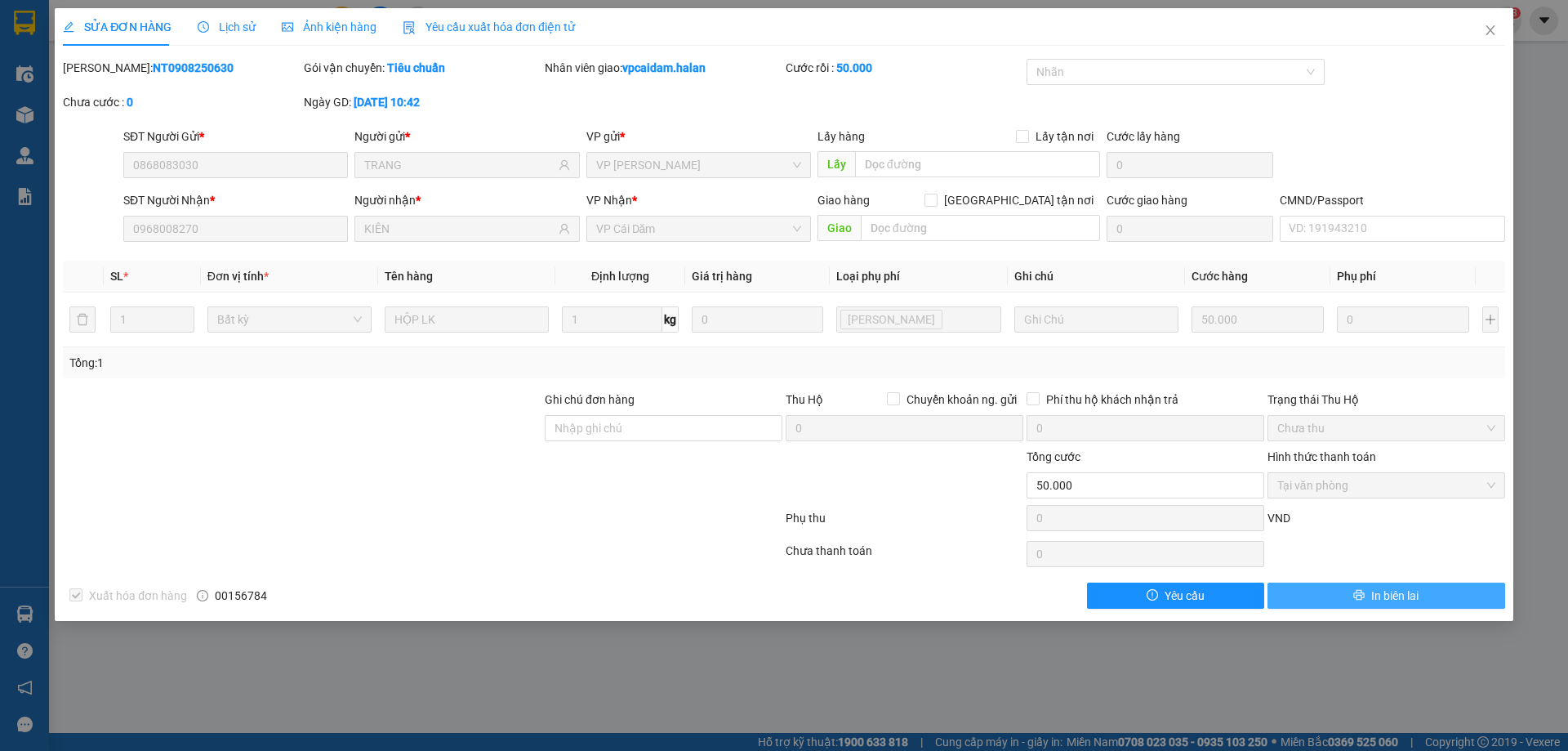
click at [1342, 592] on button "In biên lai" at bounding box center [1387, 596] width 238 height 26
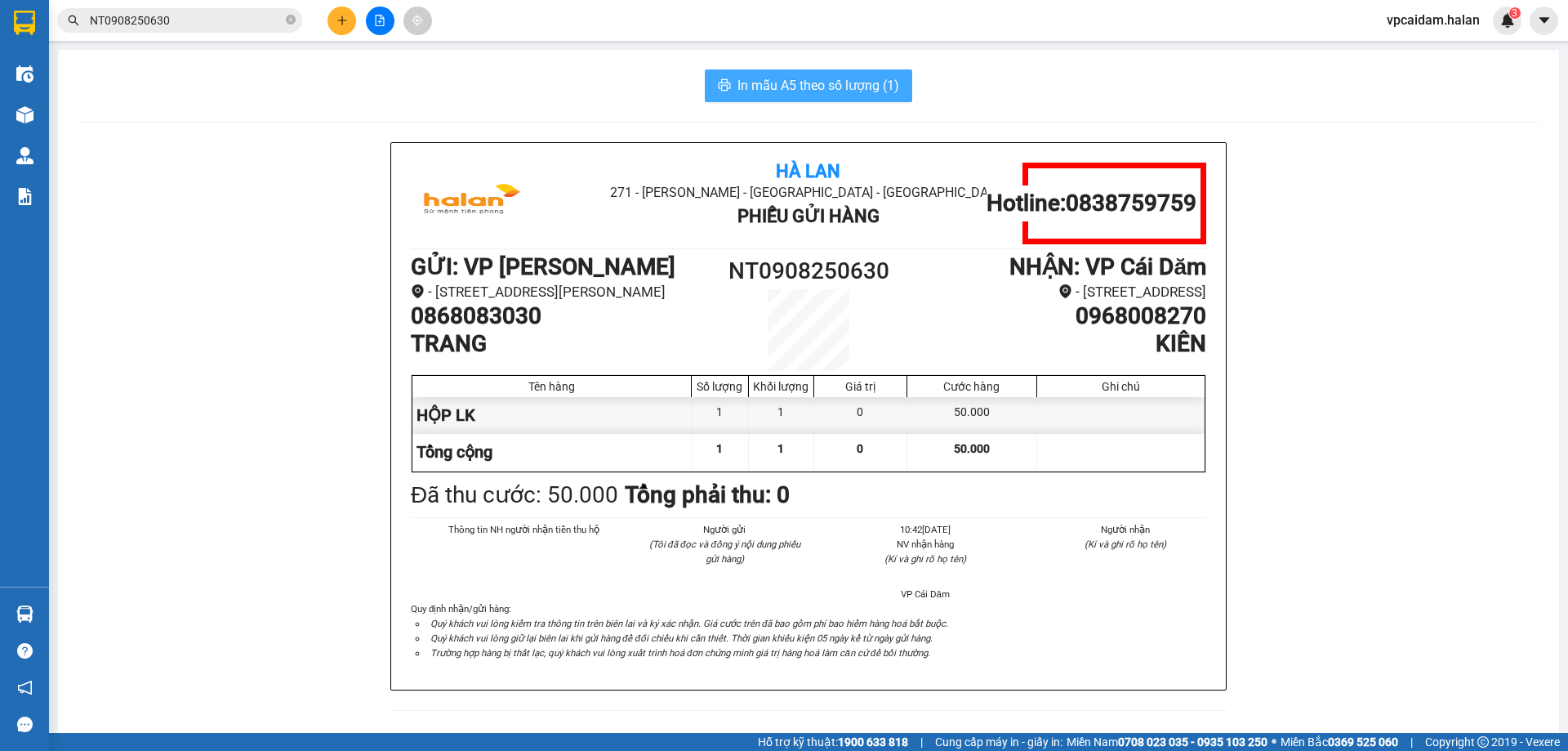
click at [750, 85] on span "In mẫu A5 theo số lượng (1)" at bounding box center [818, 85] width 162 height 20
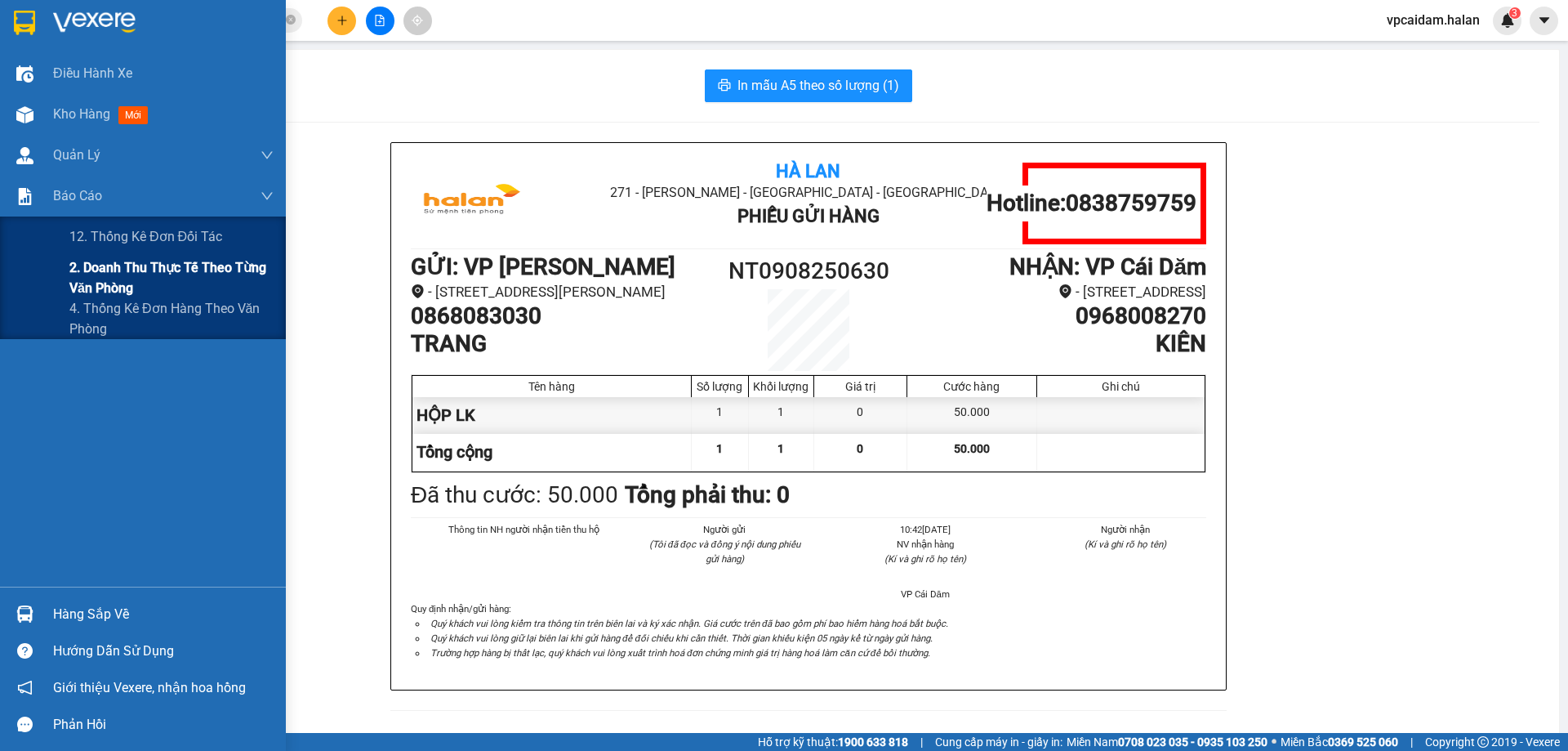
click at [120, 290] on span "2. Doanh thu thực tế theo từng văn phòng" at bounding box center [172, 278] width 204 height 41
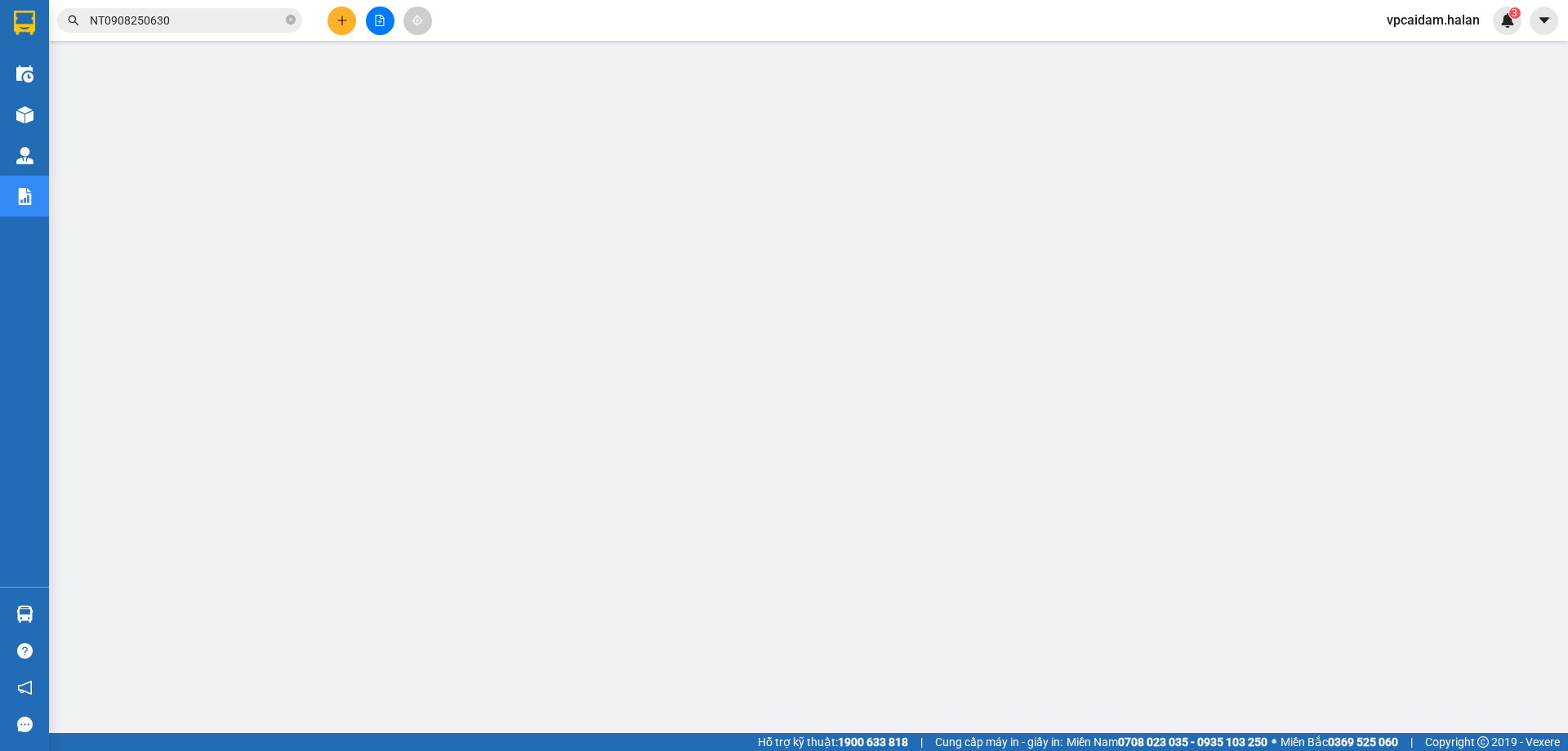
click at [197, 20] on input "NT0908250630" at bounding box center [186, 20] width 193 height 18
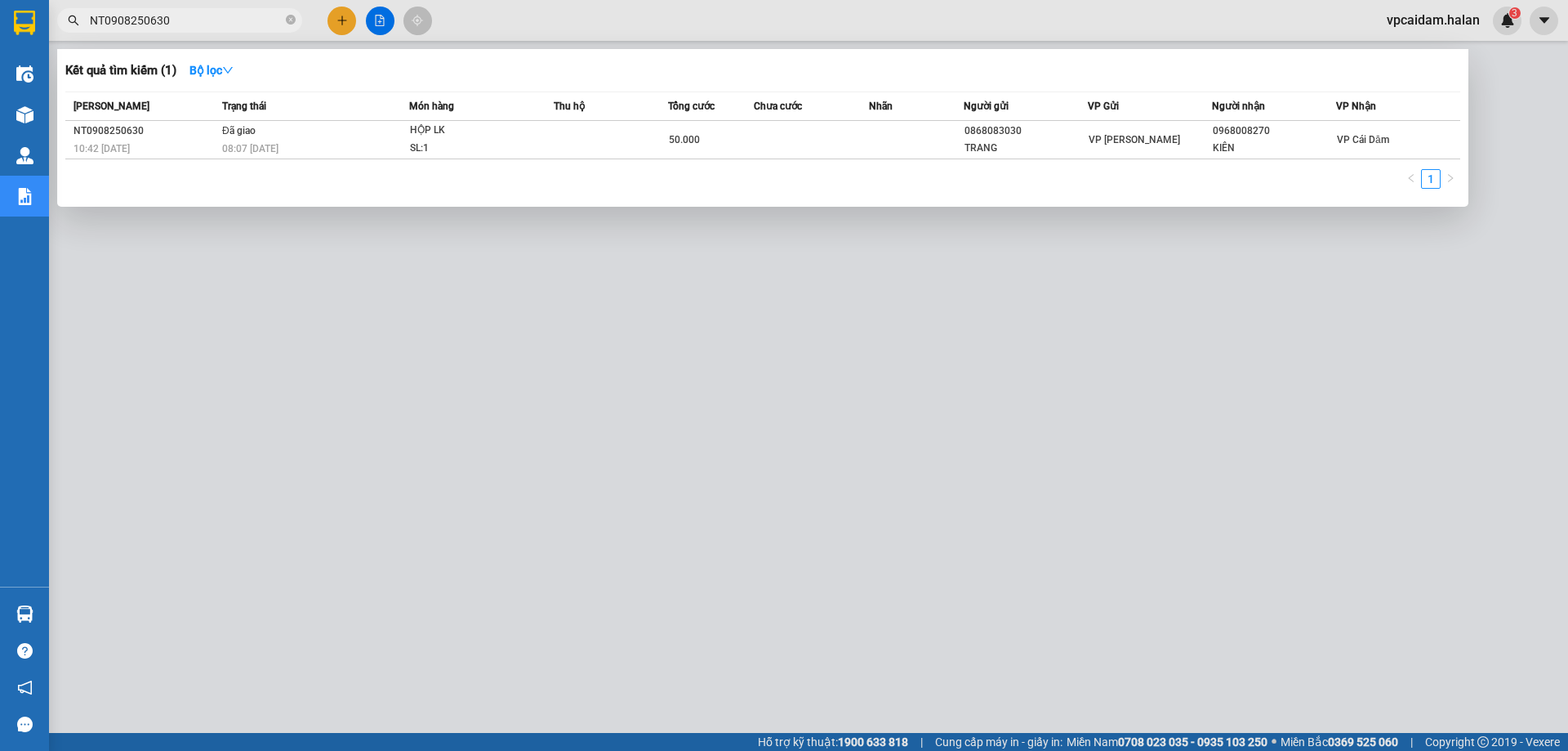
click at [869, 597] on div at bounding box center [784, 376] width 1568 height 751
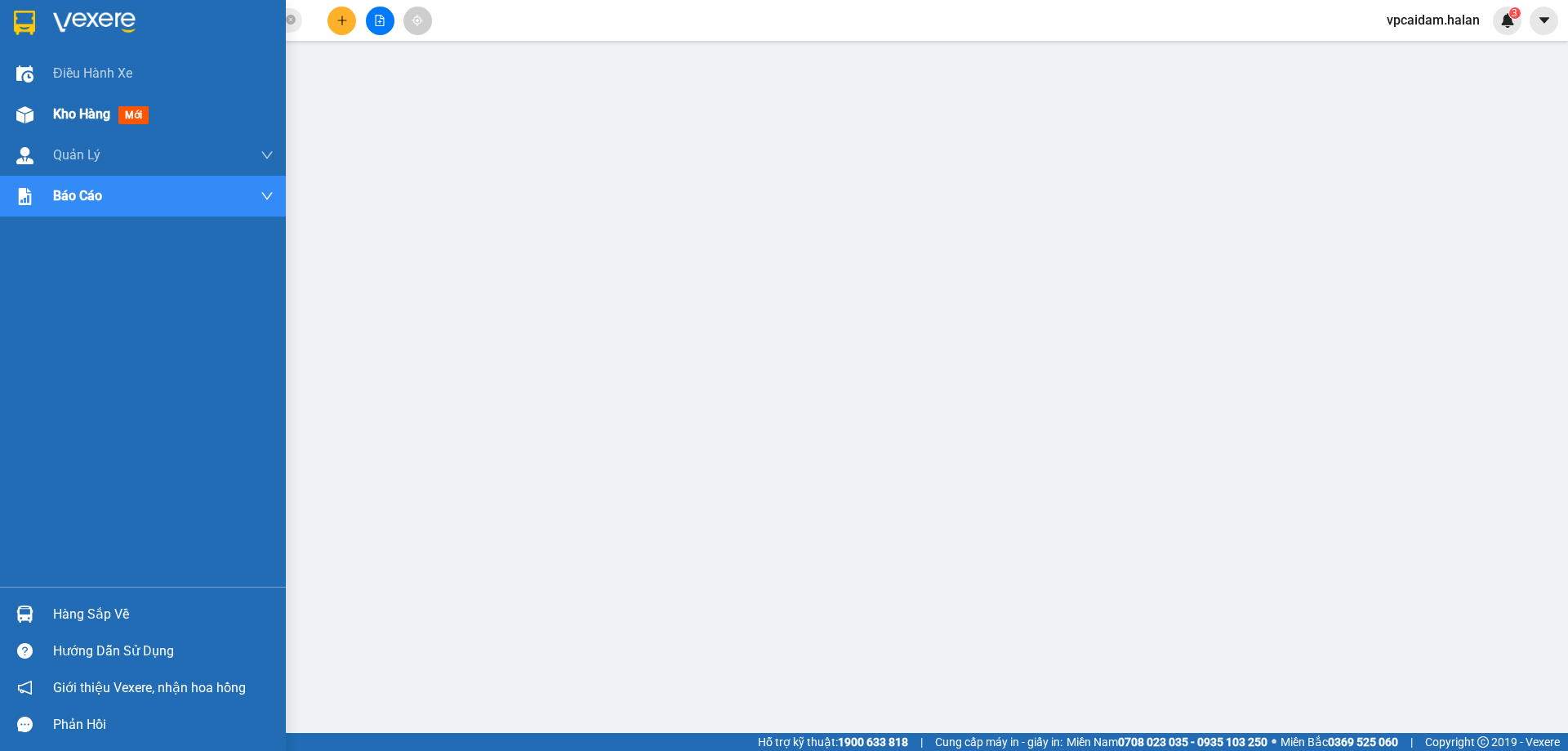
click at [152, 104] on div "Kho hàng mới" at bounding box center [104, 114] width 102 height 20
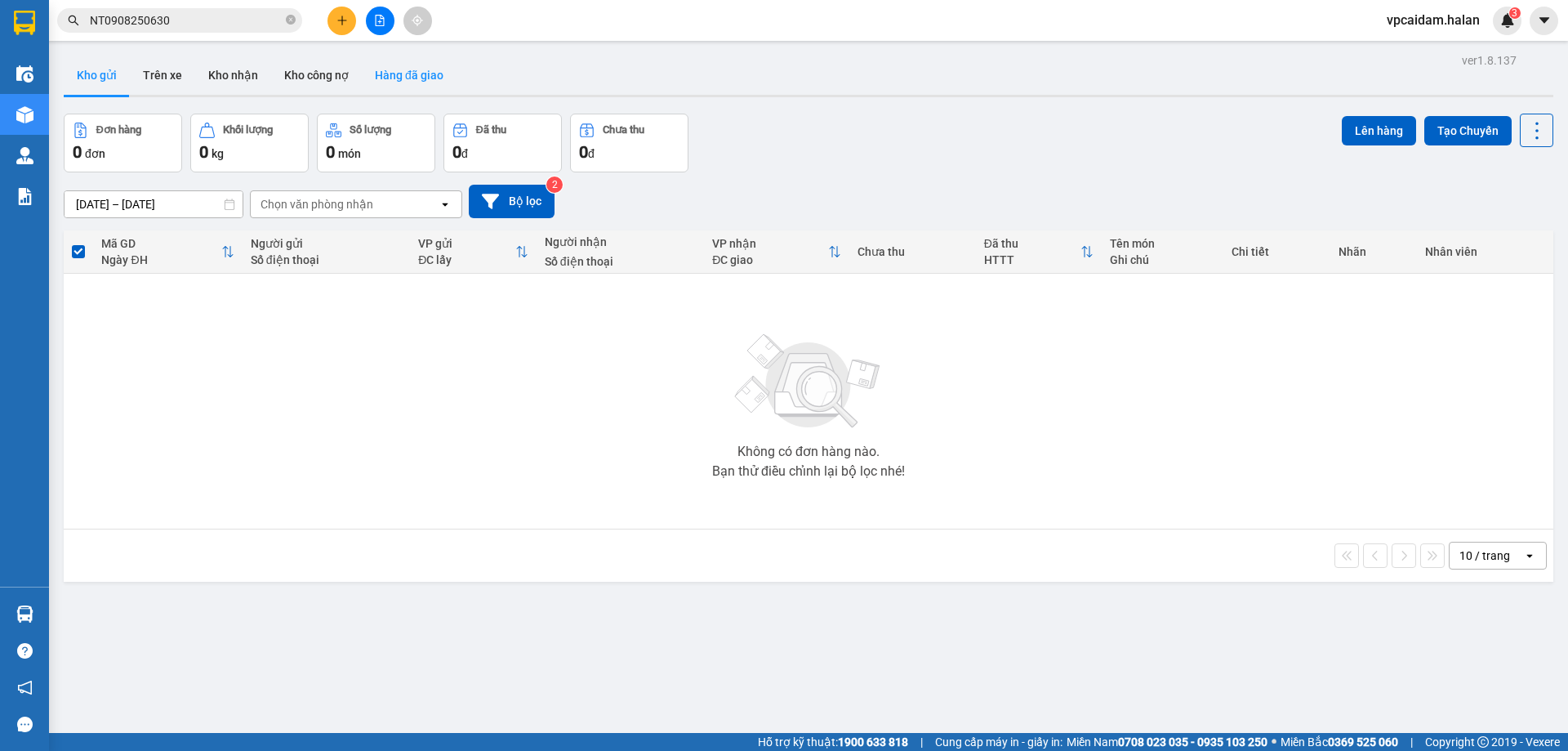
click at [400, 81] on button "Hàng đã giao" at bounding box center [410, 75] width 95 height 40
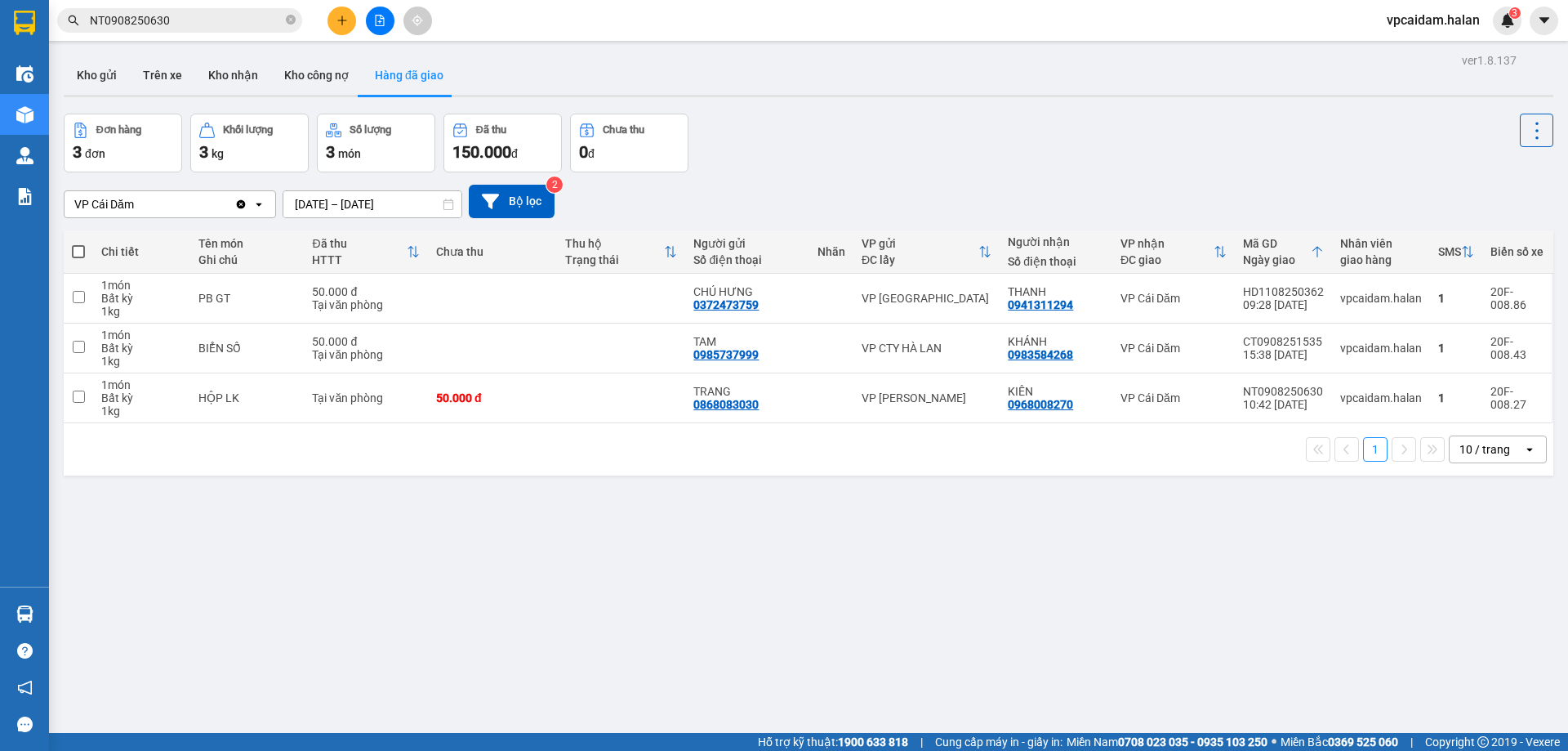
click at [322, 204] on input "[DATE] – [DATE]" at bounding box center [373, 204] width 178 height 26
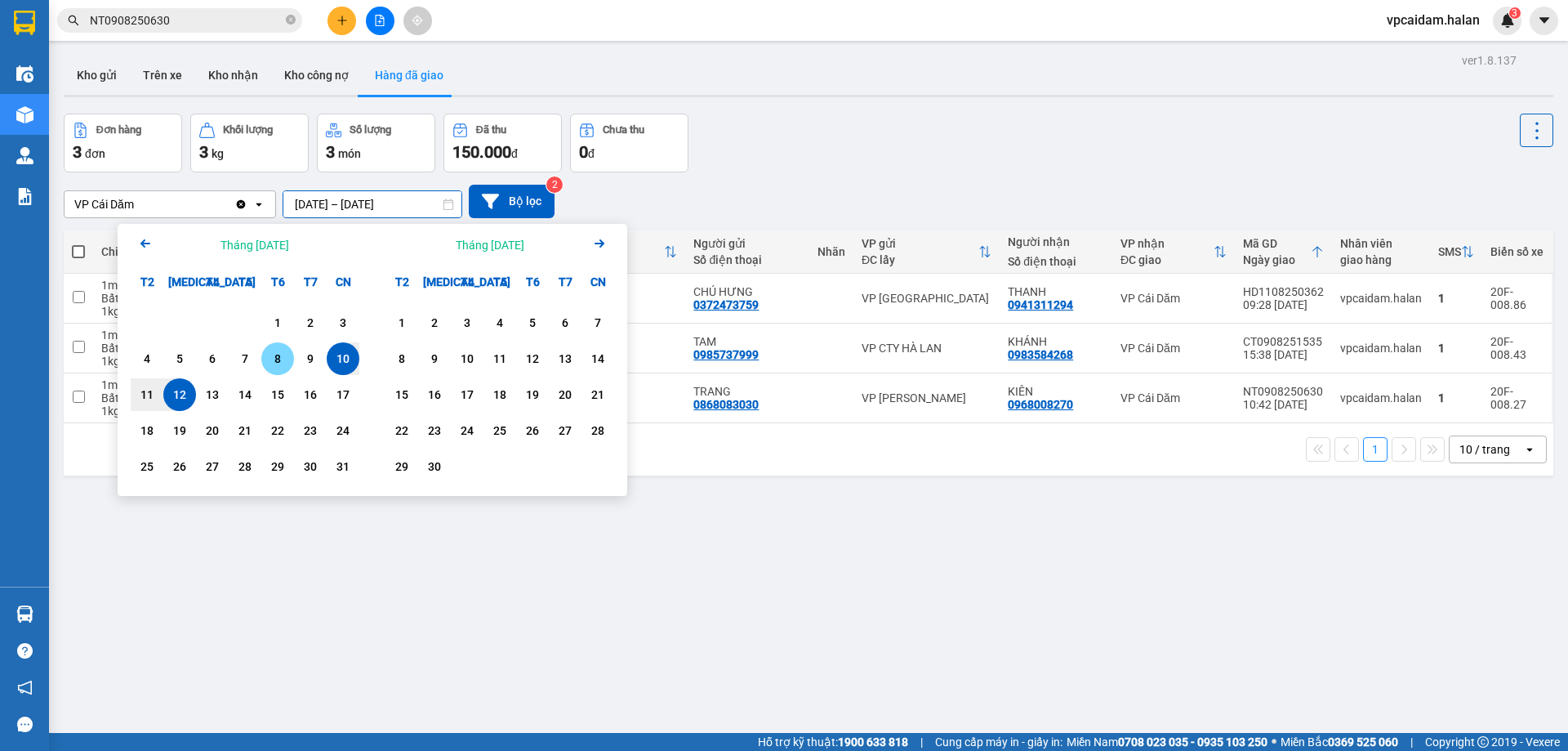
click at [273, 355] on div "8" at bounding box center [277, 359] width 23 height 19
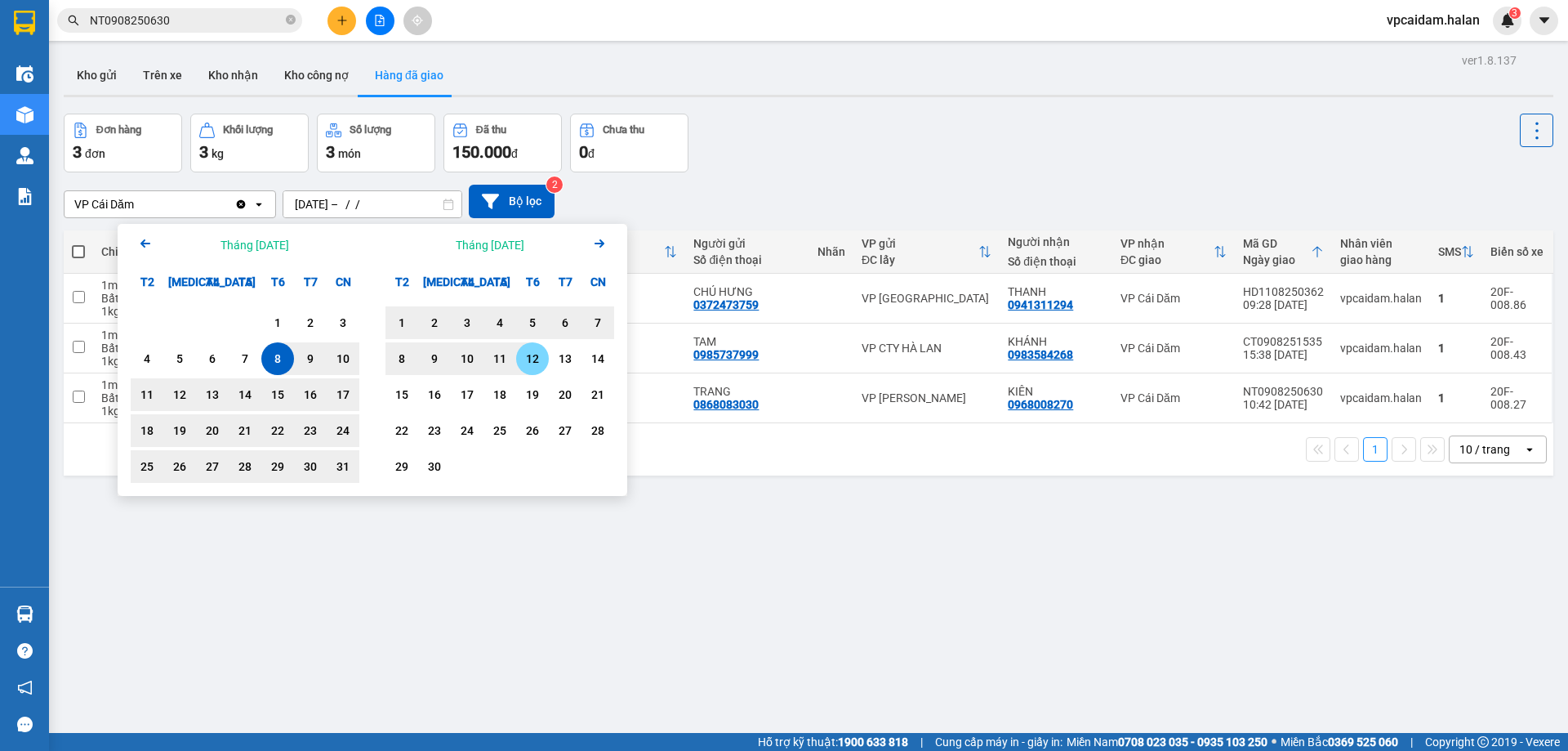
click at [529, 360] on div "12" at bounding box center [533, 359] width 23 height 19
type input "[DATE] – [DATE]"
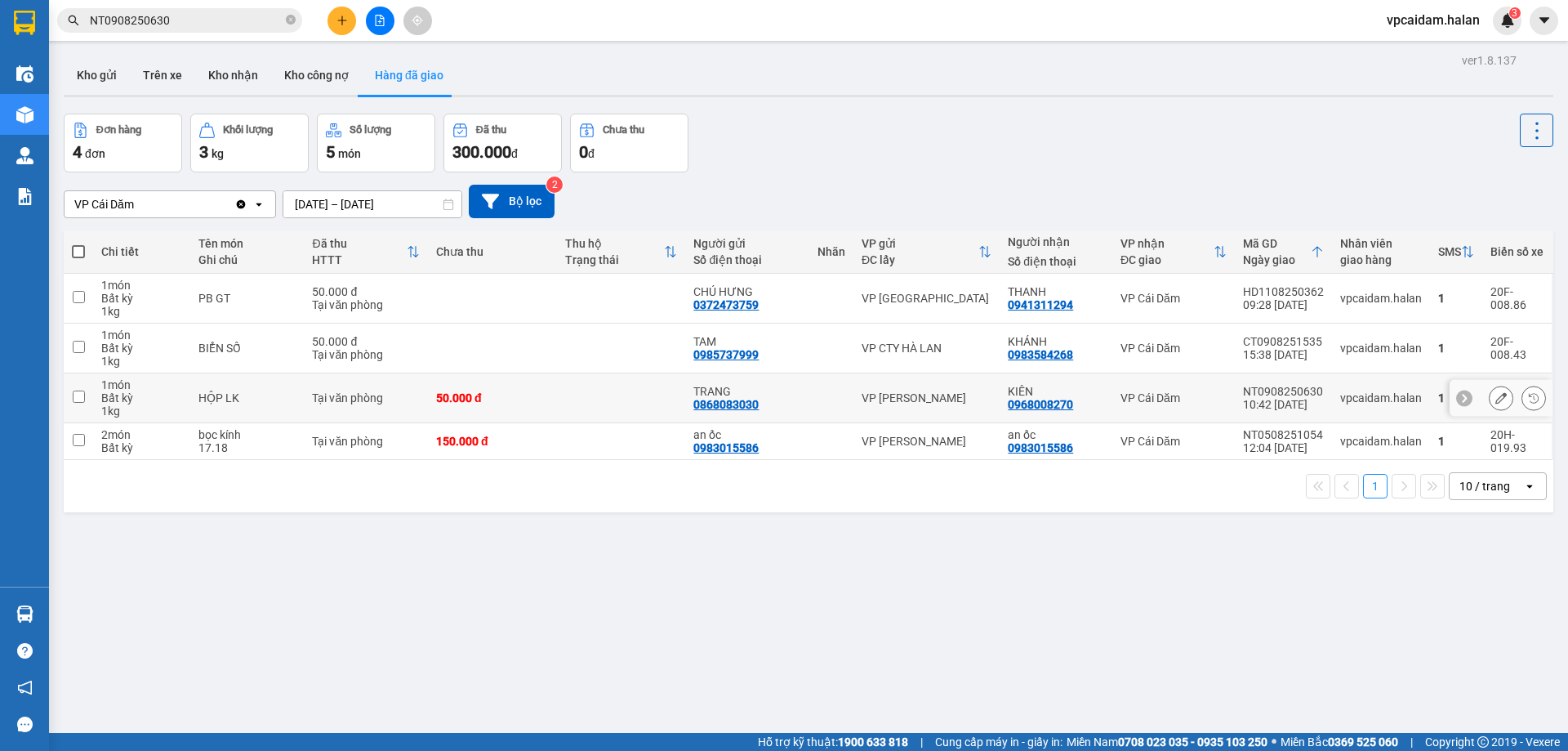
click at [574, 397] on td at bounding box center [621, 398] width 129 height 50
checkbox input "true"
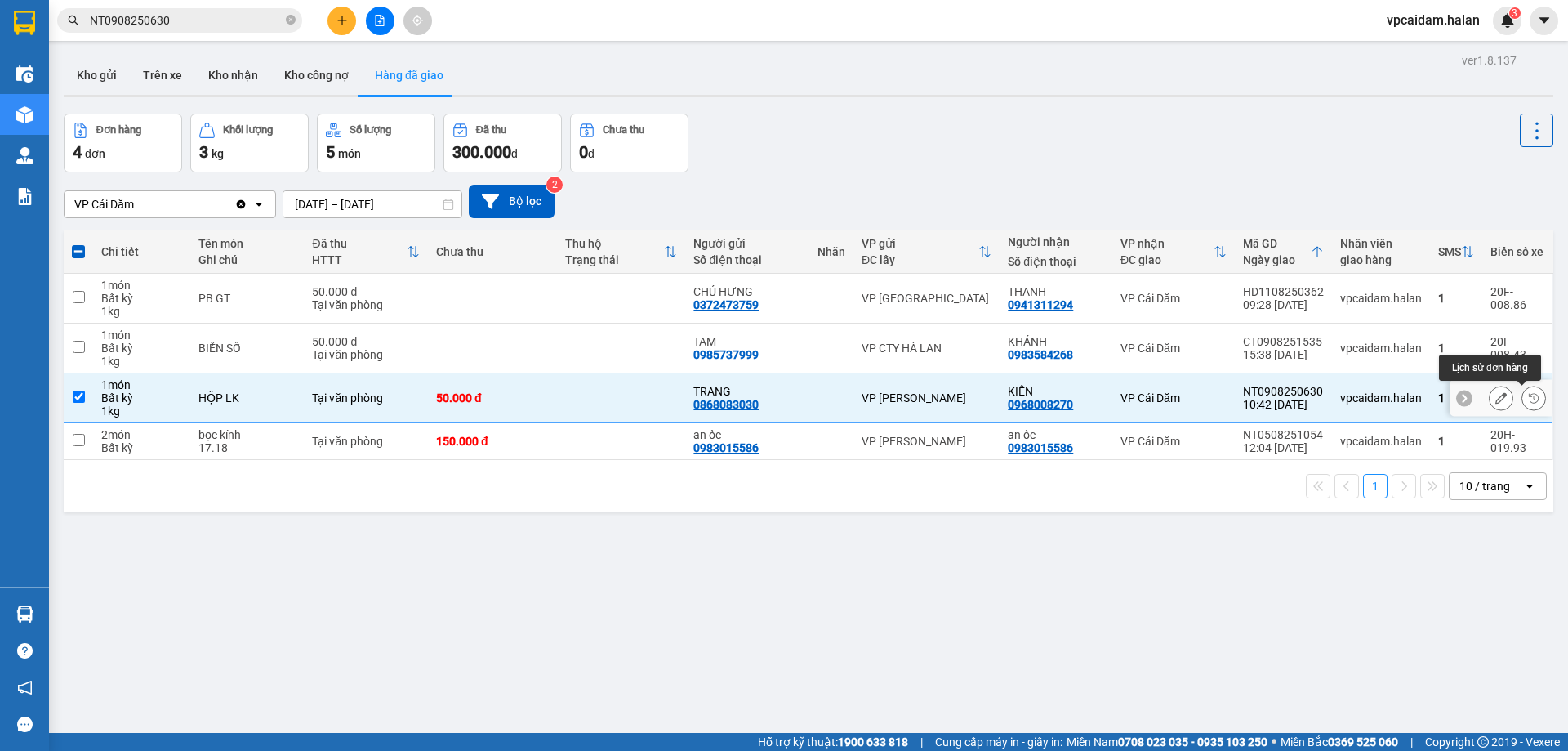
click at [1528, 400] on icon at bounding box center [1534, 398] width 11 height 11
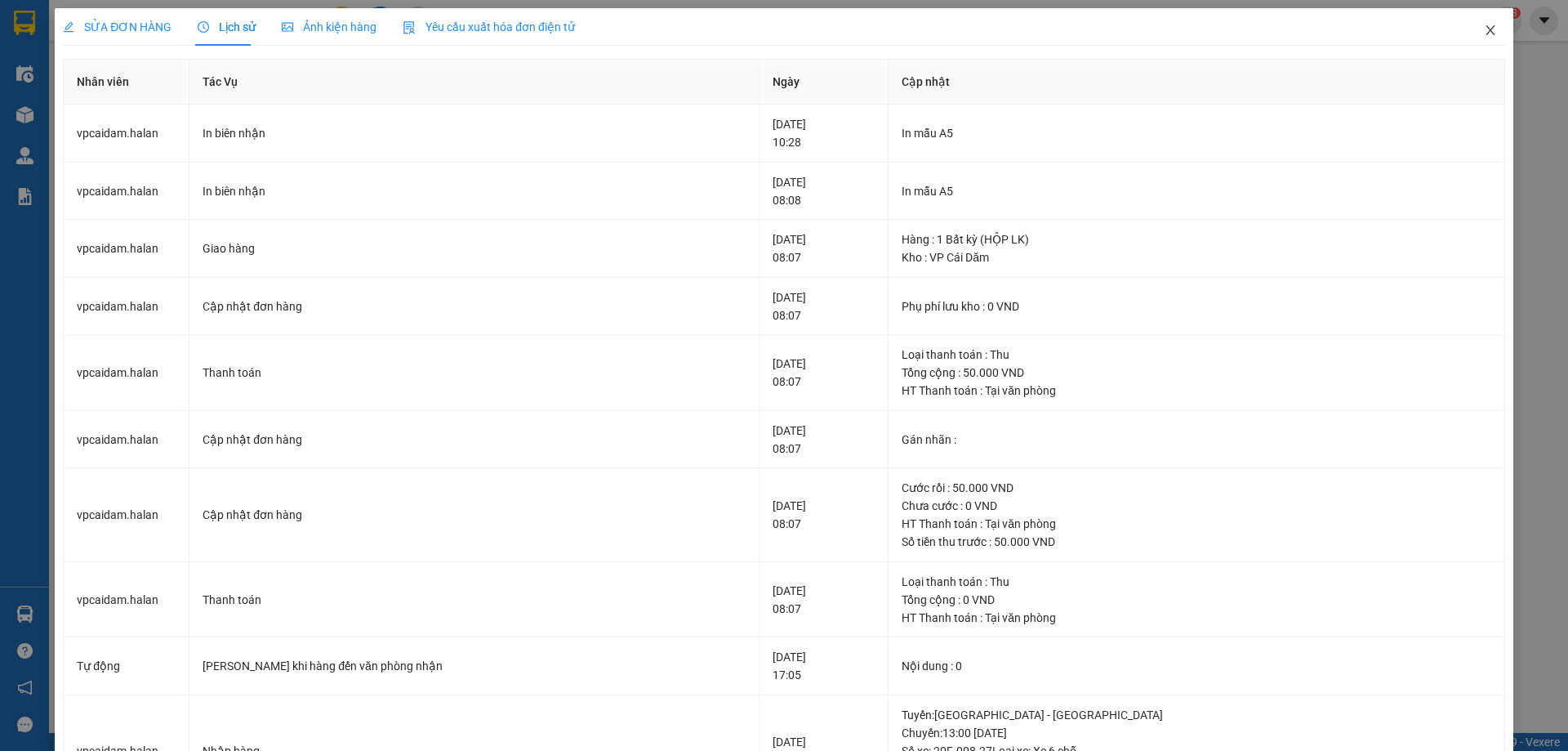
click at [1486, 28] on icon "close" at bounding box center [1490, 30] width 9 height 10
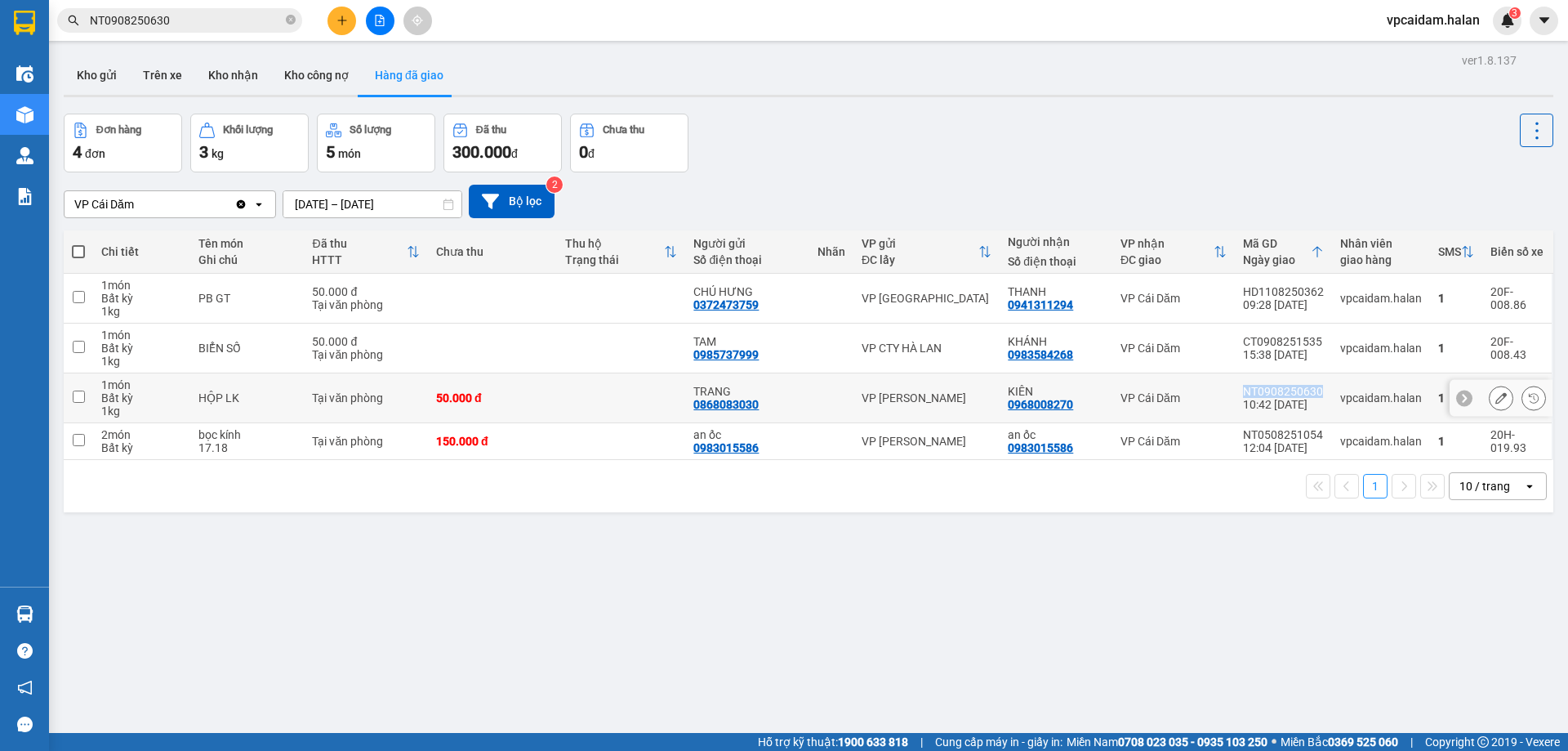
drag, startPoint x: 1318, startPoint y: 390, endPoint x: 1238, endPoint y: 391, distance: 80.0
click at [1238, 391] on td "NT0908250630 10:42 [DATE]" at bounding box center [1283, 398] width 97 height 50
checkbox input "true"
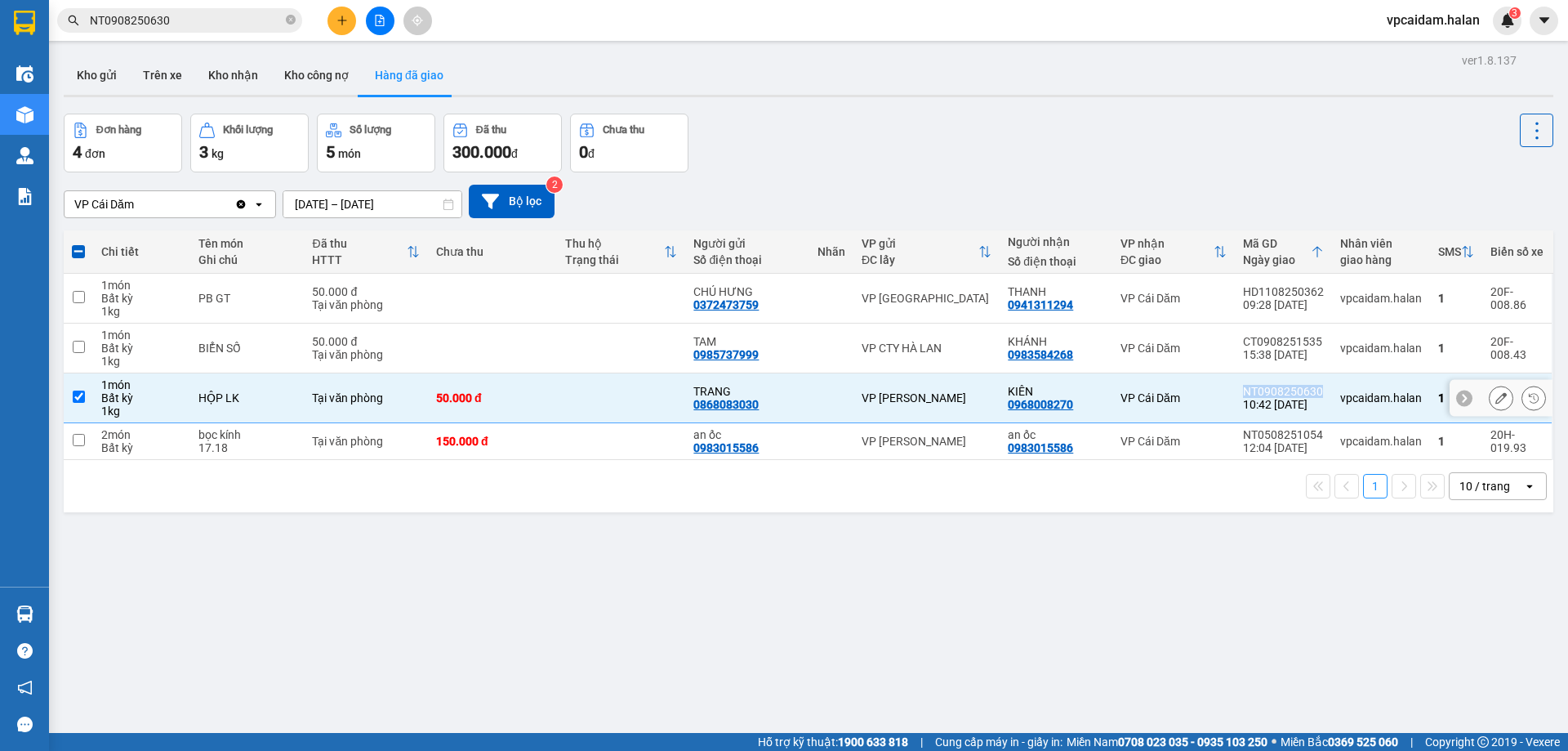
copy div "NT0908250630"
click at [209, 19] on input "NT0908250630" at bounding box center [186, 20] width 193 height 18
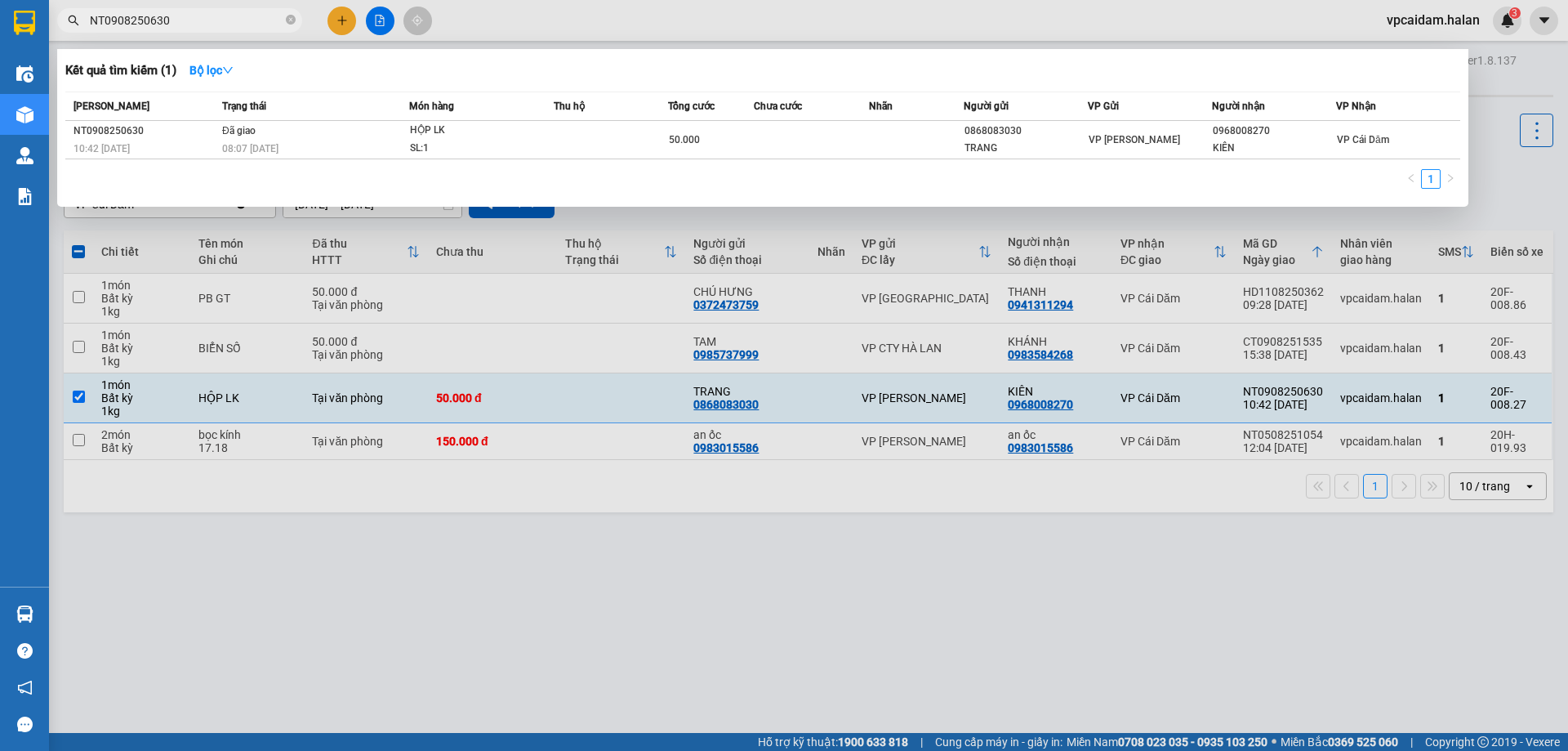
click at [209, 19] on input "NT0908250630" at bounding box center [186, 20] width 193 height 18
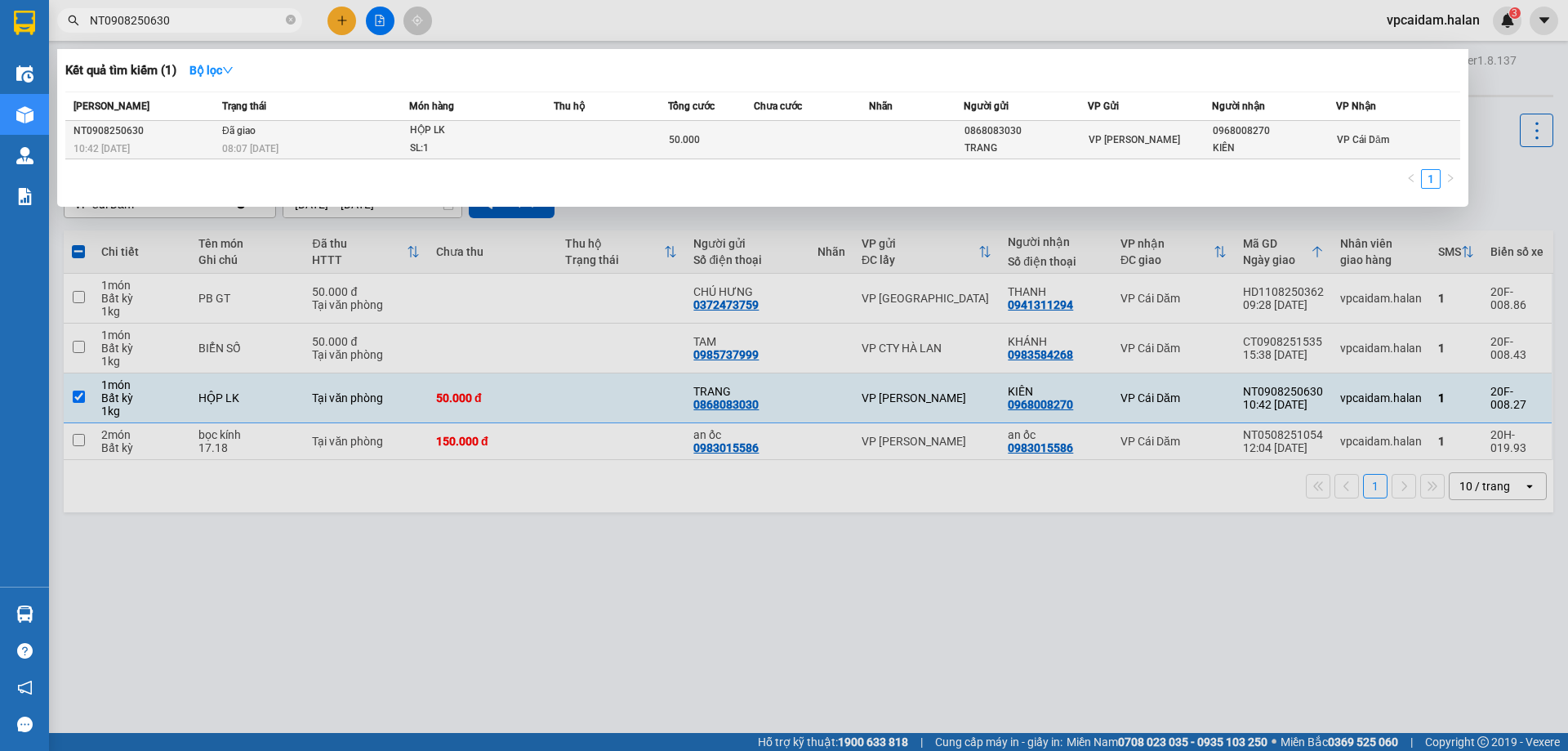
click at [351, 140] on div "08:07 [DATE]" at bounding box center [314, 149] width 186 height 18
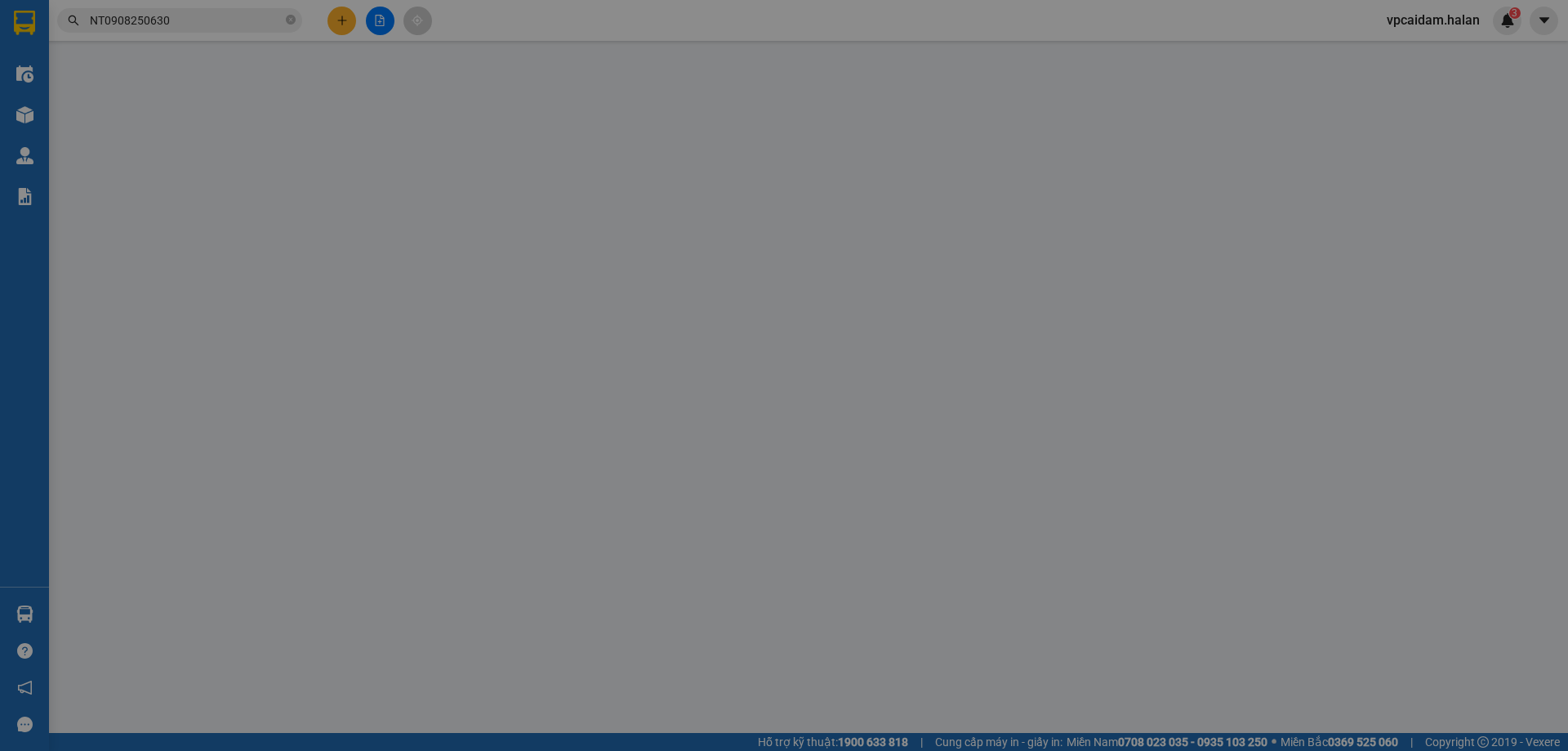
type input "0868083030"
type input "TRANG"
type input "0968008270"
type input "KIÊN"
type input "50.000"
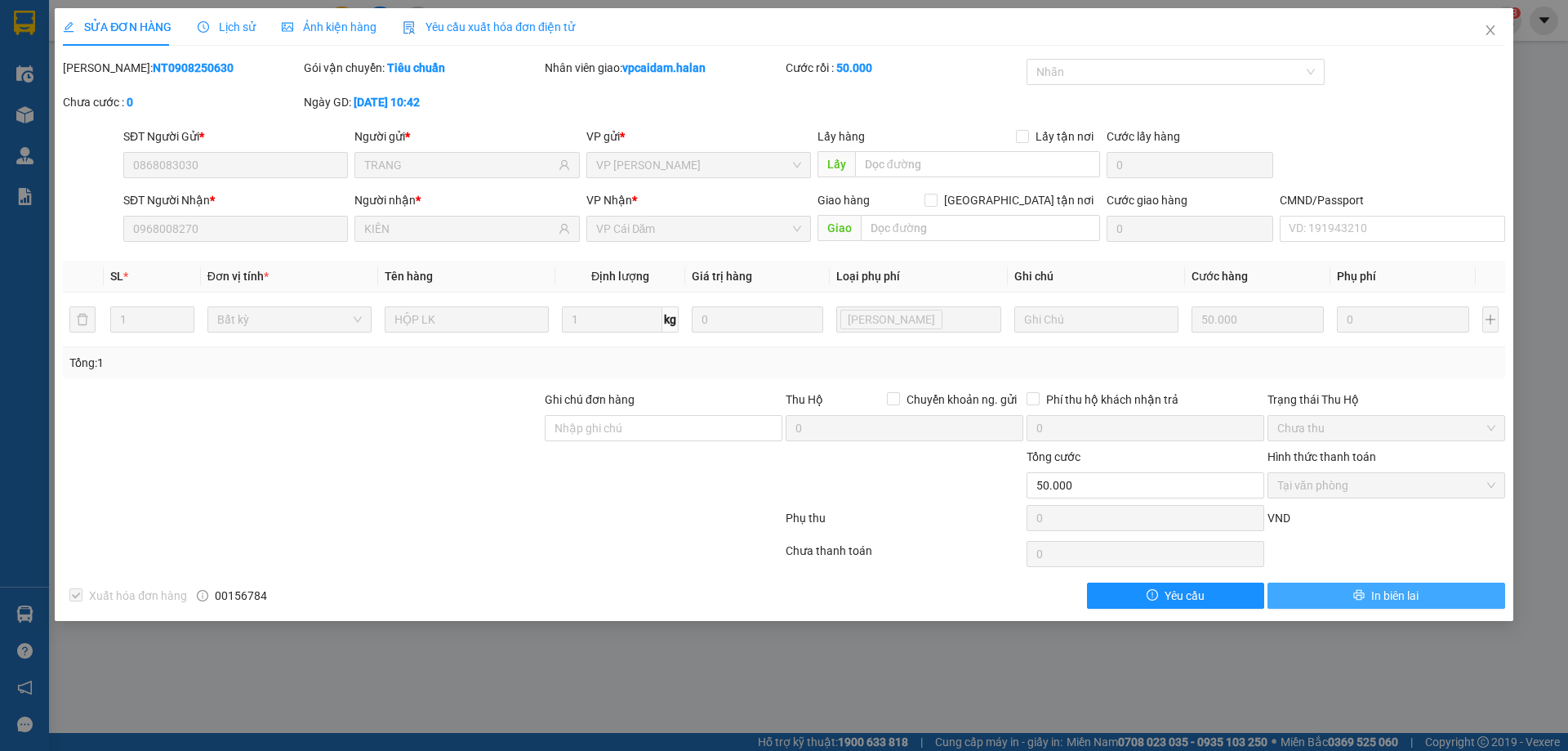
click at [1407, 587] on span "In biên lai" at bounding box center [1395, 596] width 48 height 18
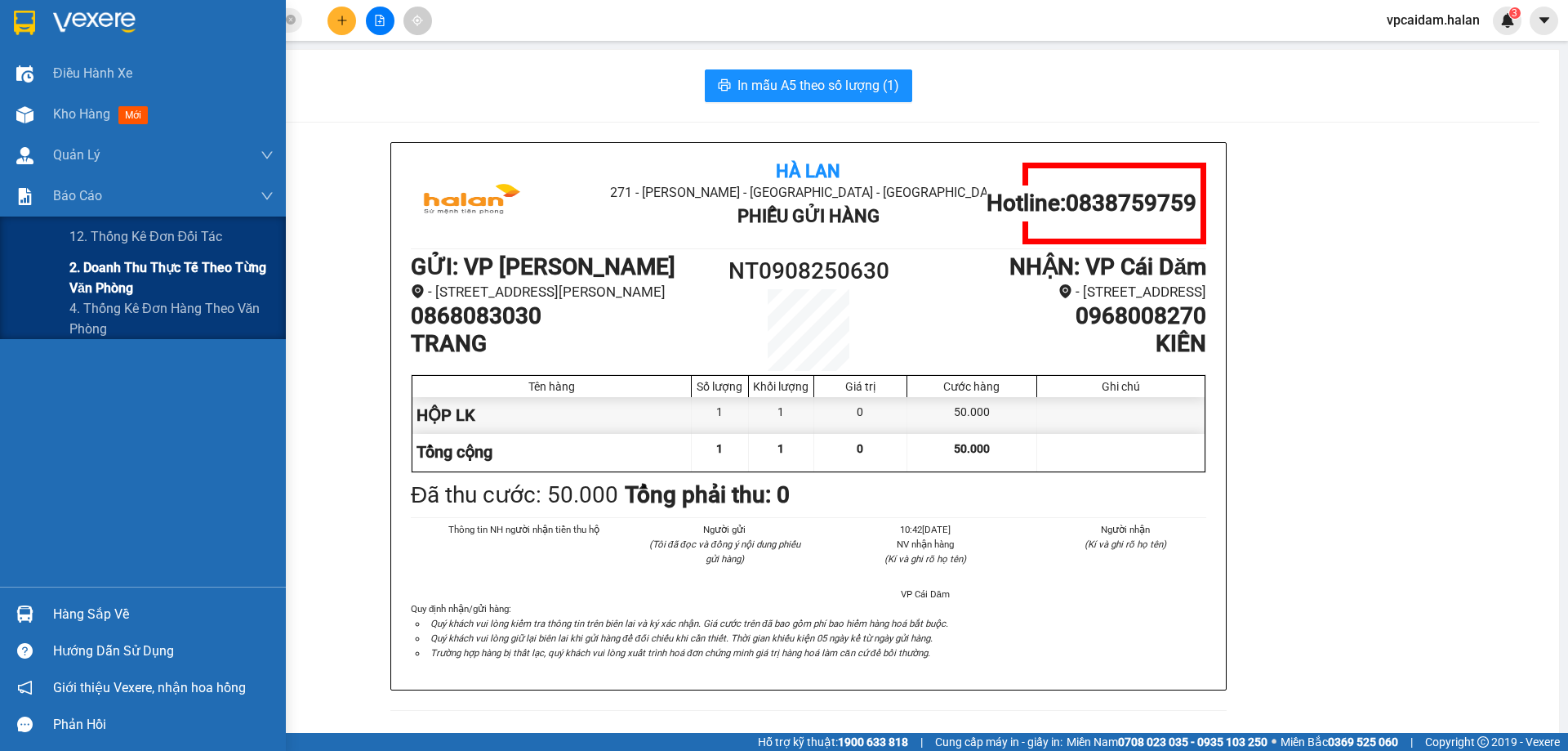
click at [189, 266] on span "2. Doanh thu thực tế theo từng văn phòng" at bounding box center [172, 278] width 204 height 41
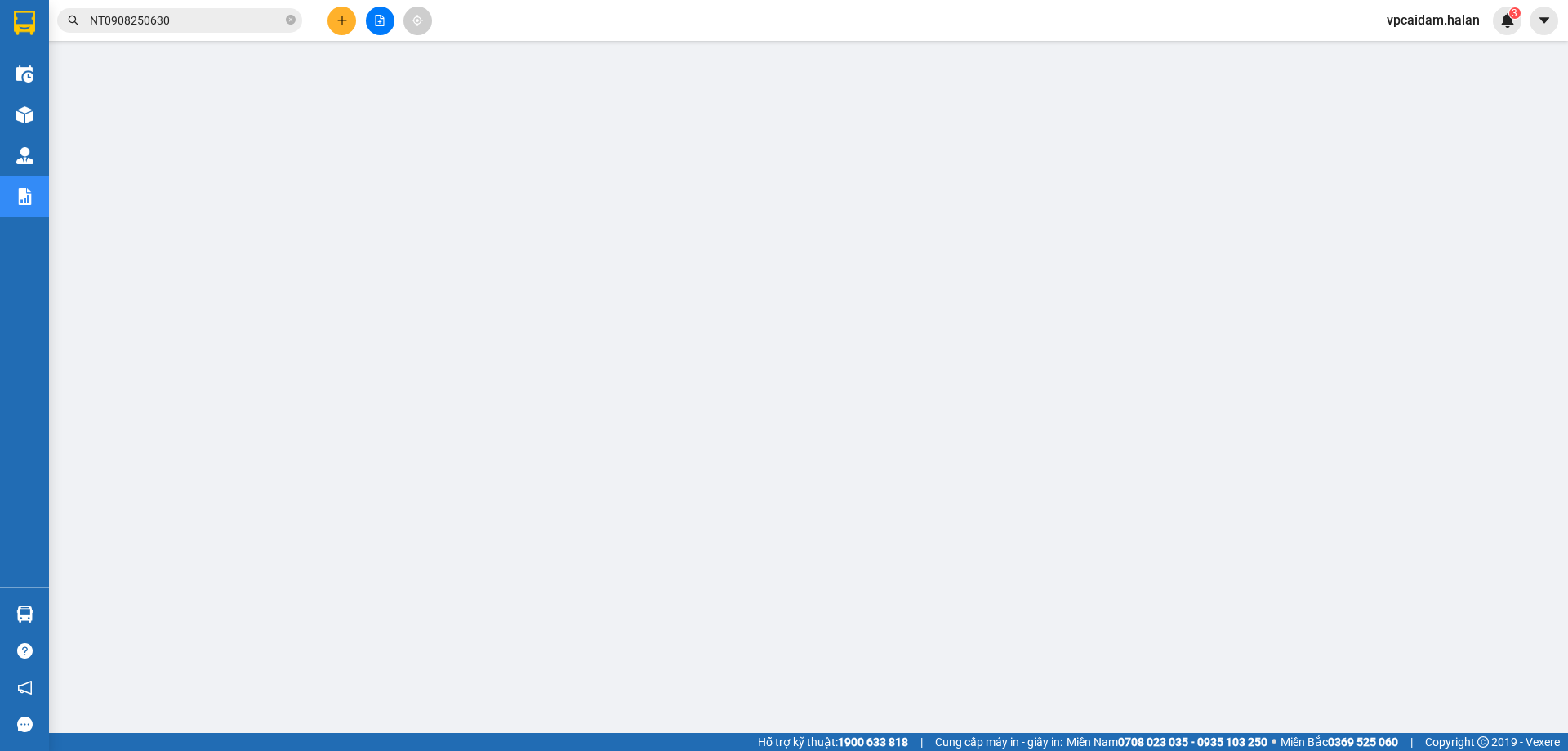
drag, startPoint x: 221, startPoint y: 8, endPoint x: 234, endPoint y: 3, distance: 13.9
click at [234, 6] on div "Kết quả tìm kiếm ( 1 ) Bộ lọc Mã ĐH Trạng thái Món hàng Thu hộ Tổng cước Chưa c…" at bounding box center [159, 20] width 319 height 28
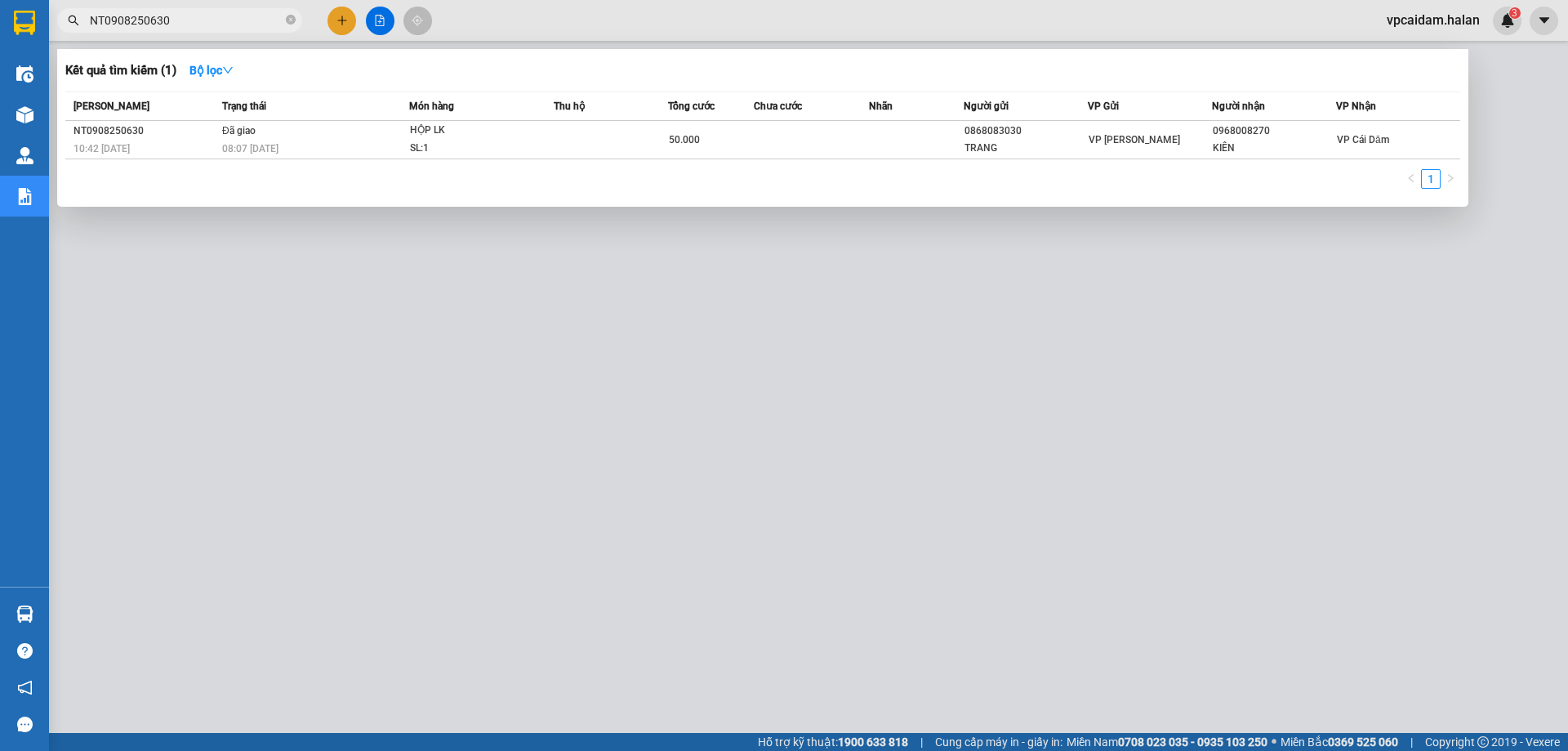
click at [231, 8] on span "NT0908250630" at bounding box center [180, 20] width 245 height 25
click at [293, 20] on icon "close-circle" at bounding box center [291, 19] width 10 height 10
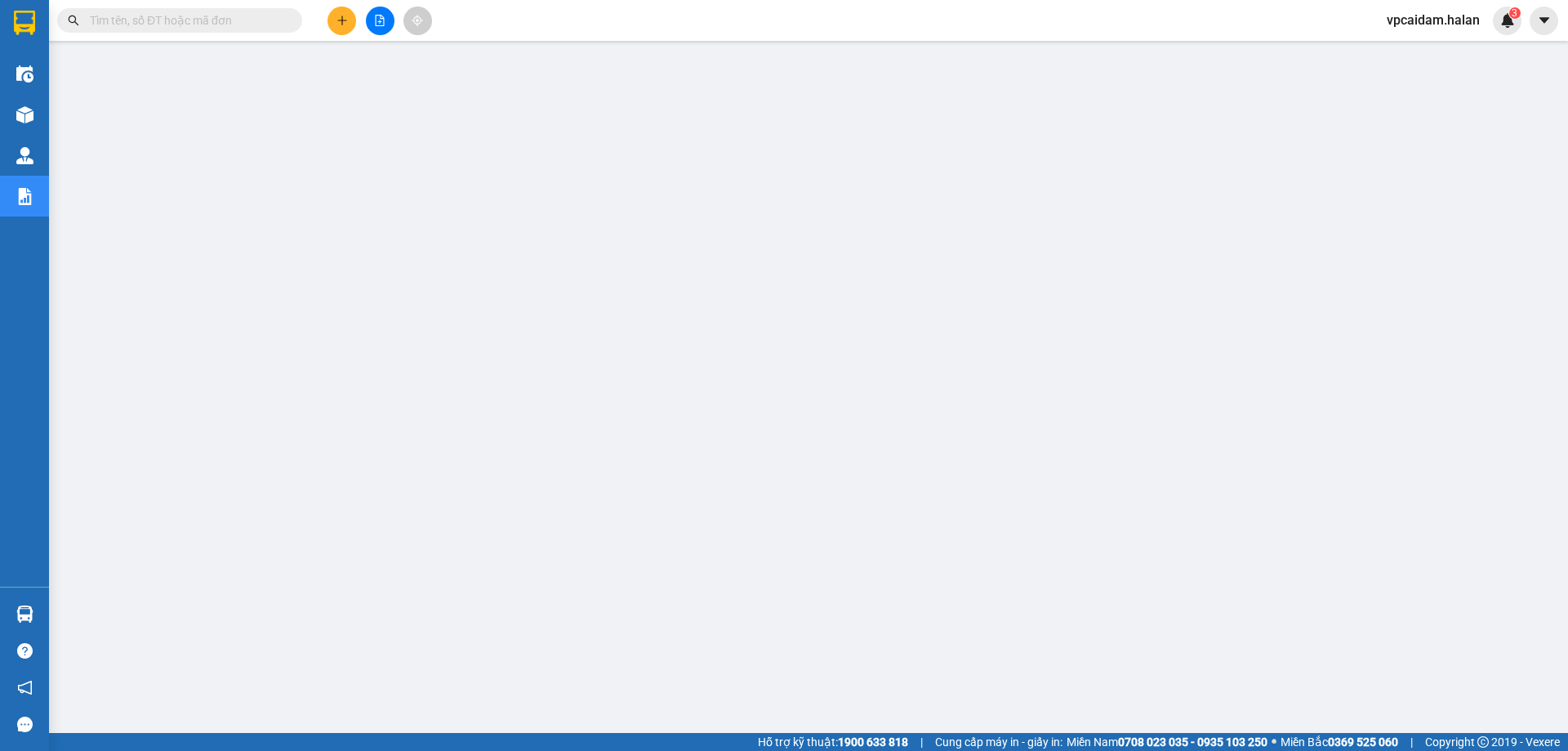
click at [227, 11] on span at bounding box center [180, 20] width 245 height 25
click at [228, 13] on input "text" at bounding box center [186, 20] width 193 height 18
paste input "NT0508251054"
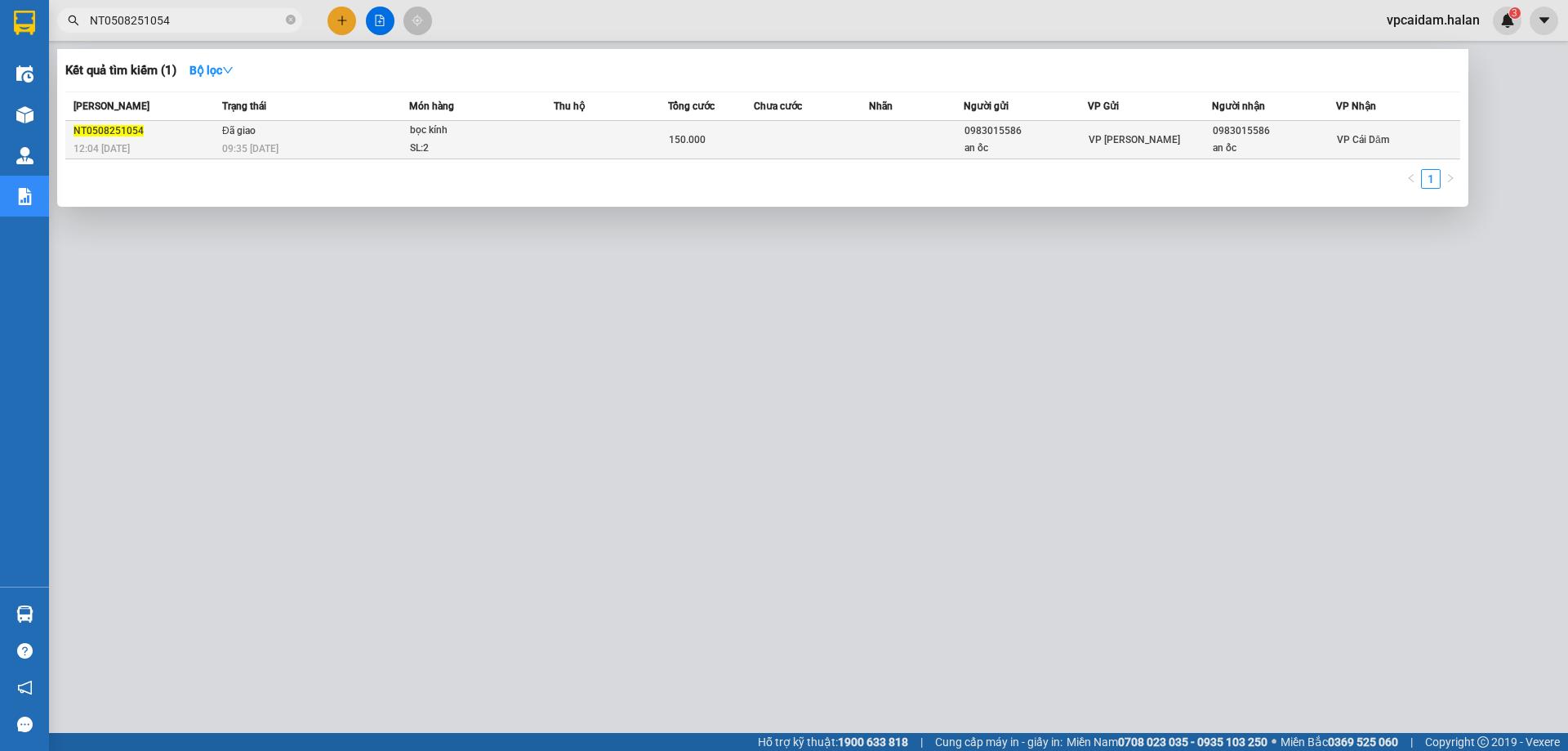
type input "NT0508251054"
click at [375, 140] on div "09:35 [DATE]" at bounding box center [314, 149] width 186 height 18
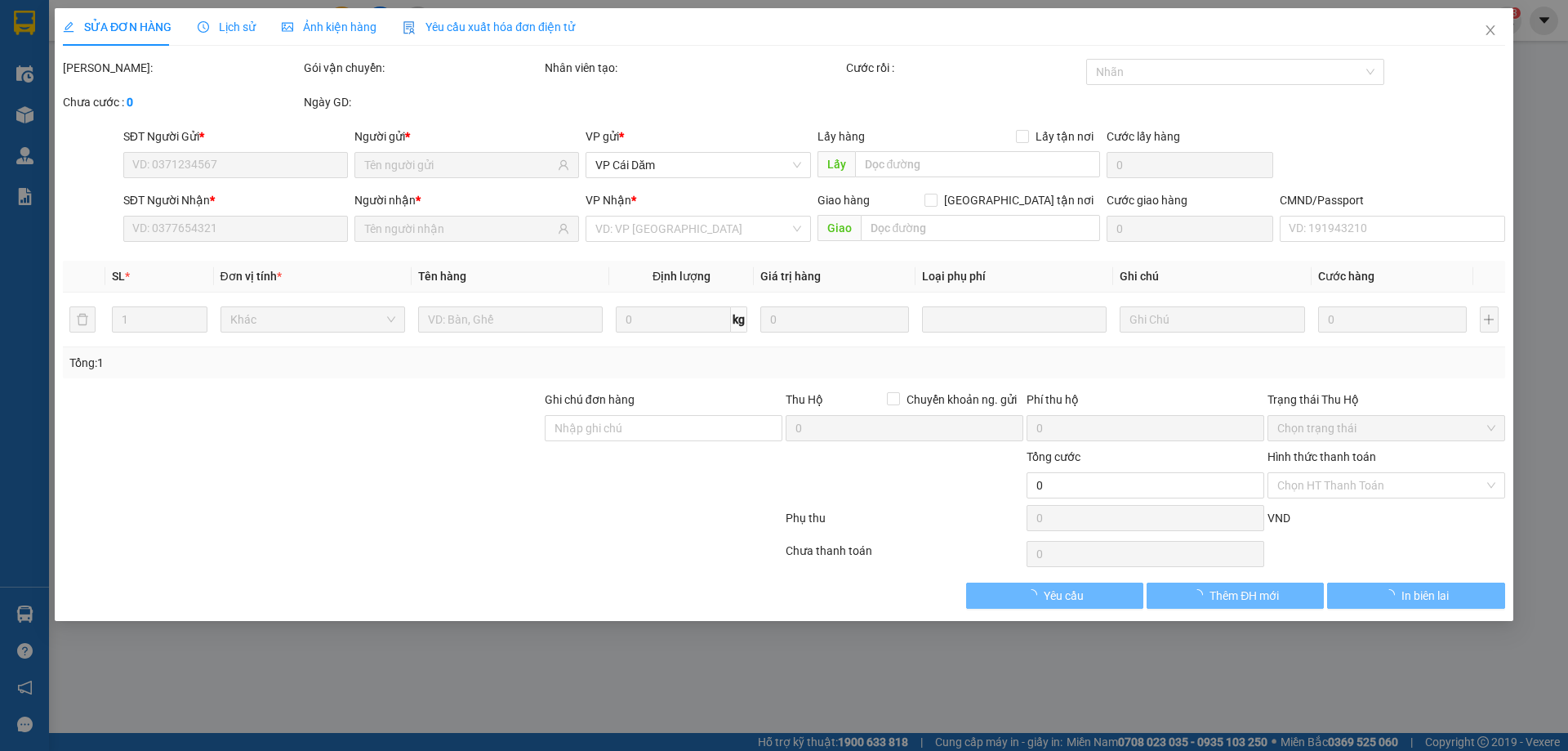
type input "0983015586"
type input "an ốc"
type input "0983015586"
type input "an ốc"
type input "150.000"
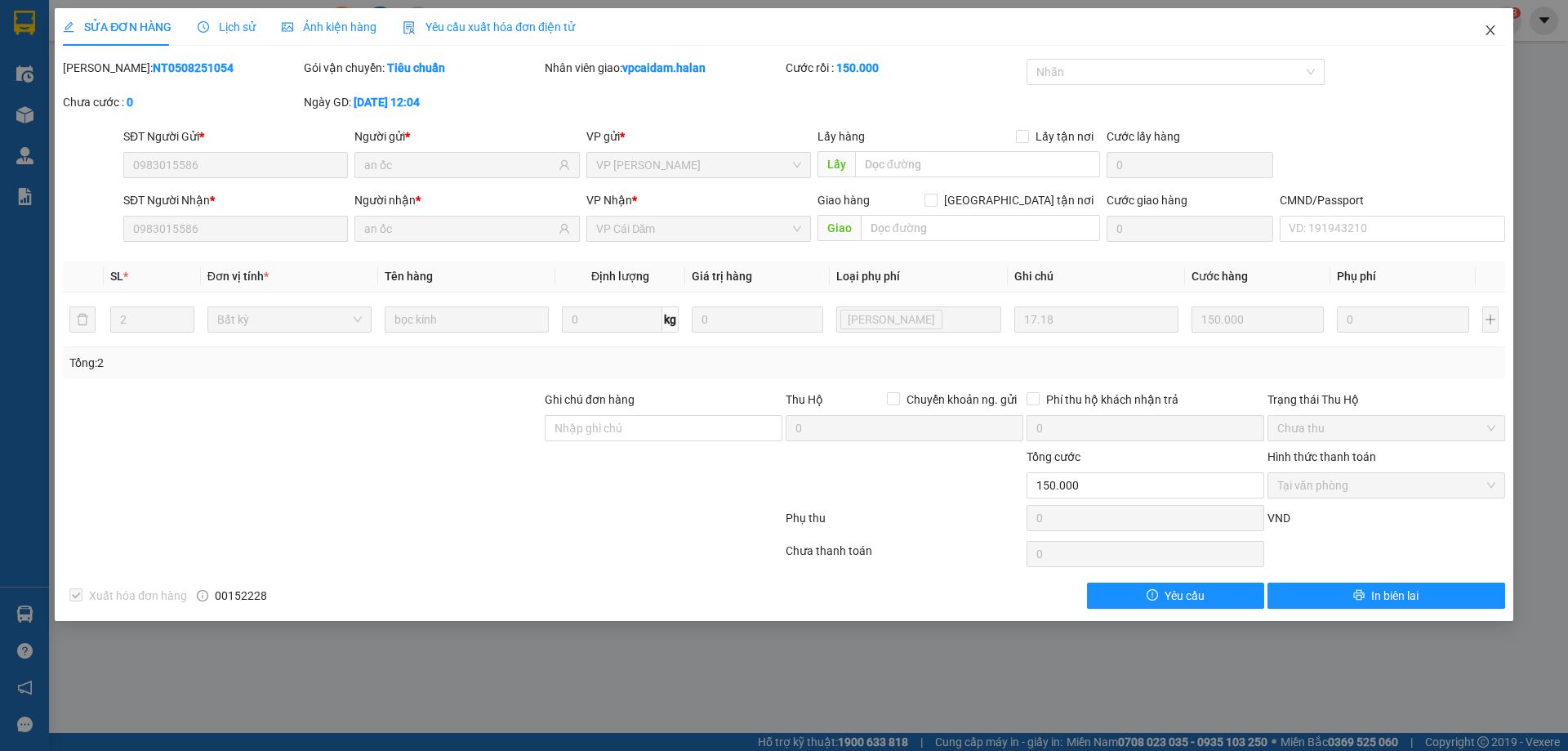
click at [1487, 25] on icon "close" at bounding box center [1490, 30] width 13 height 13
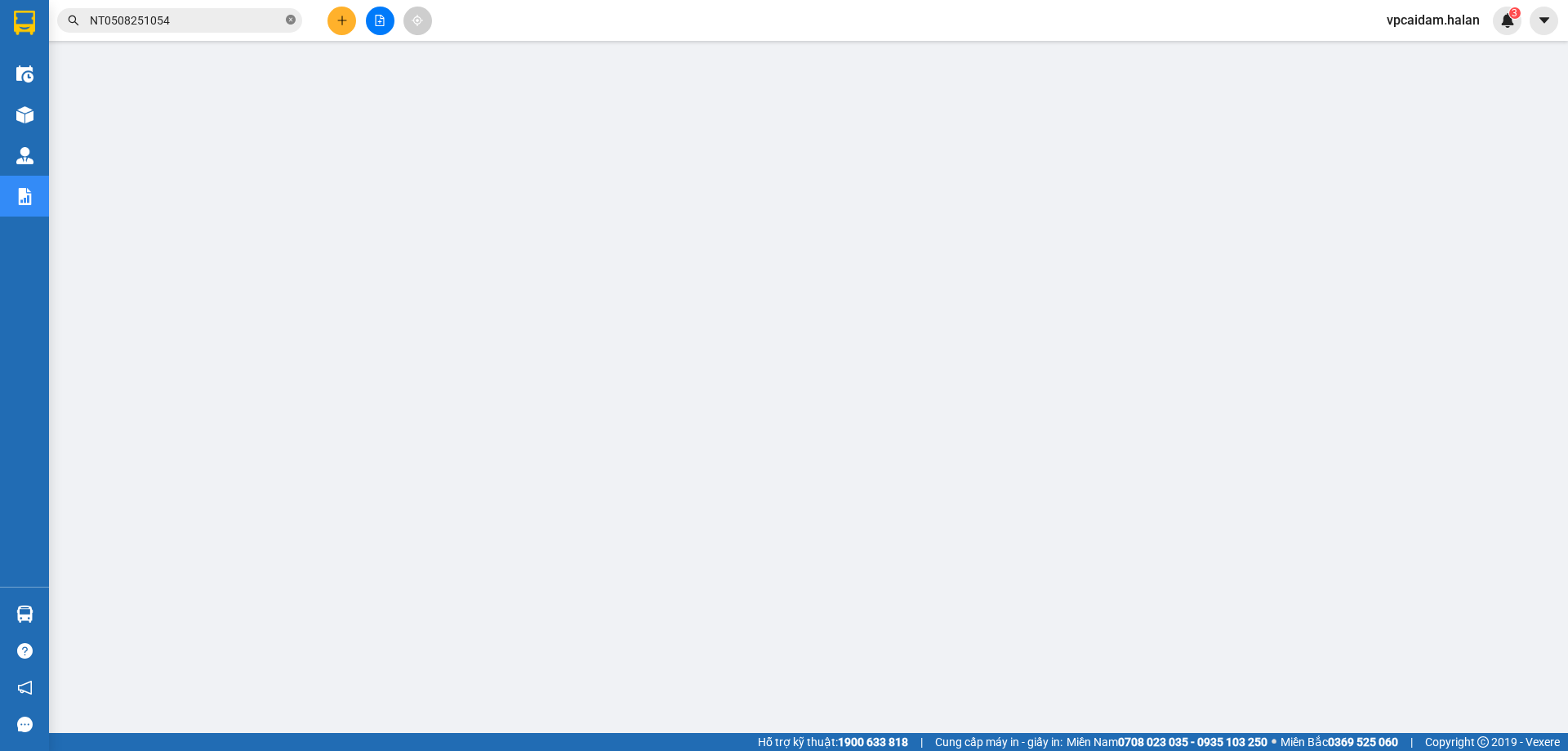
click at [292, 23] on icon "close-circle" at bounding box center [291, 19] width 10 height 10
click at [237, 19] on input "text" at bounding box center [186, 20] width 193 height 18
paste input "NT0908250630"
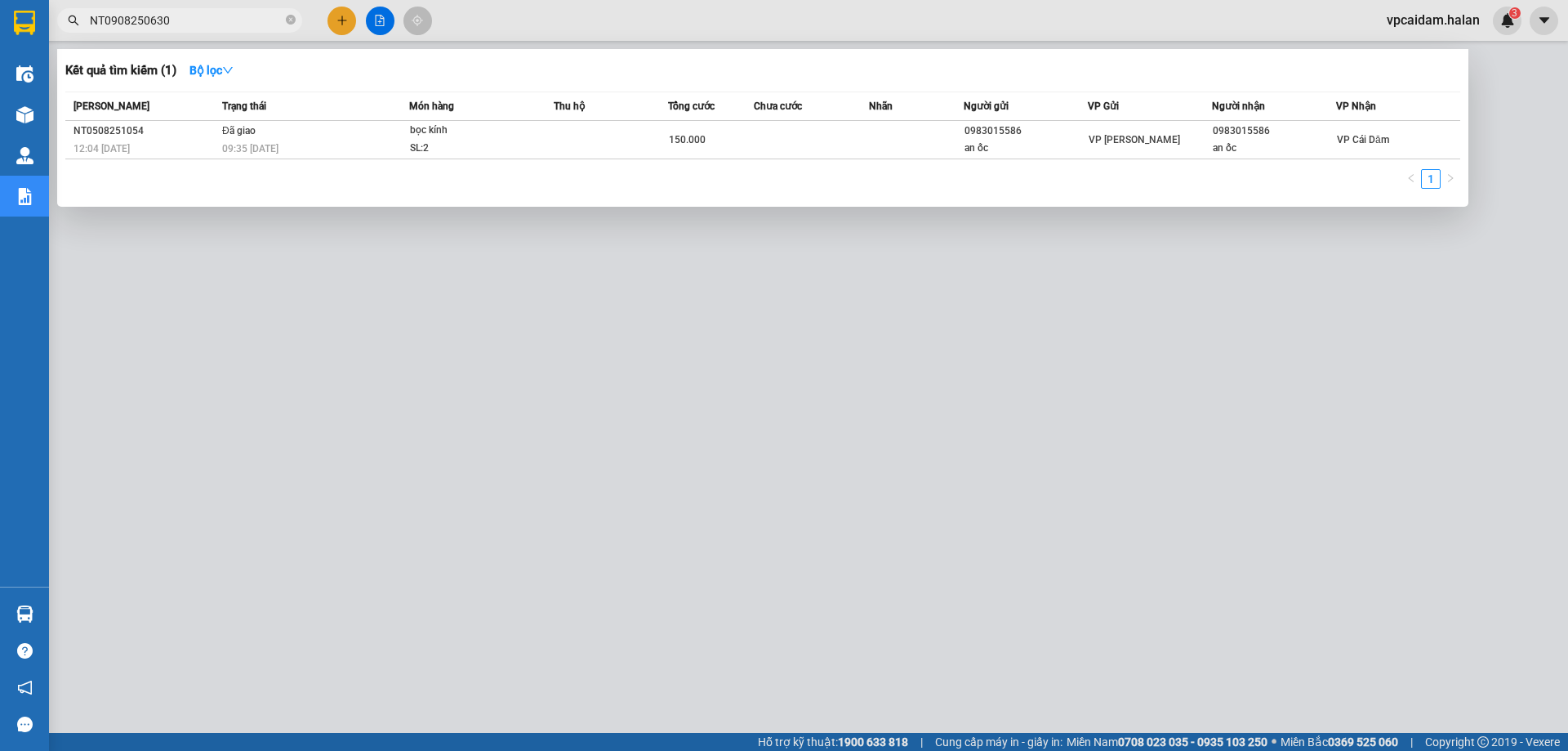
type input "NT0908250630"
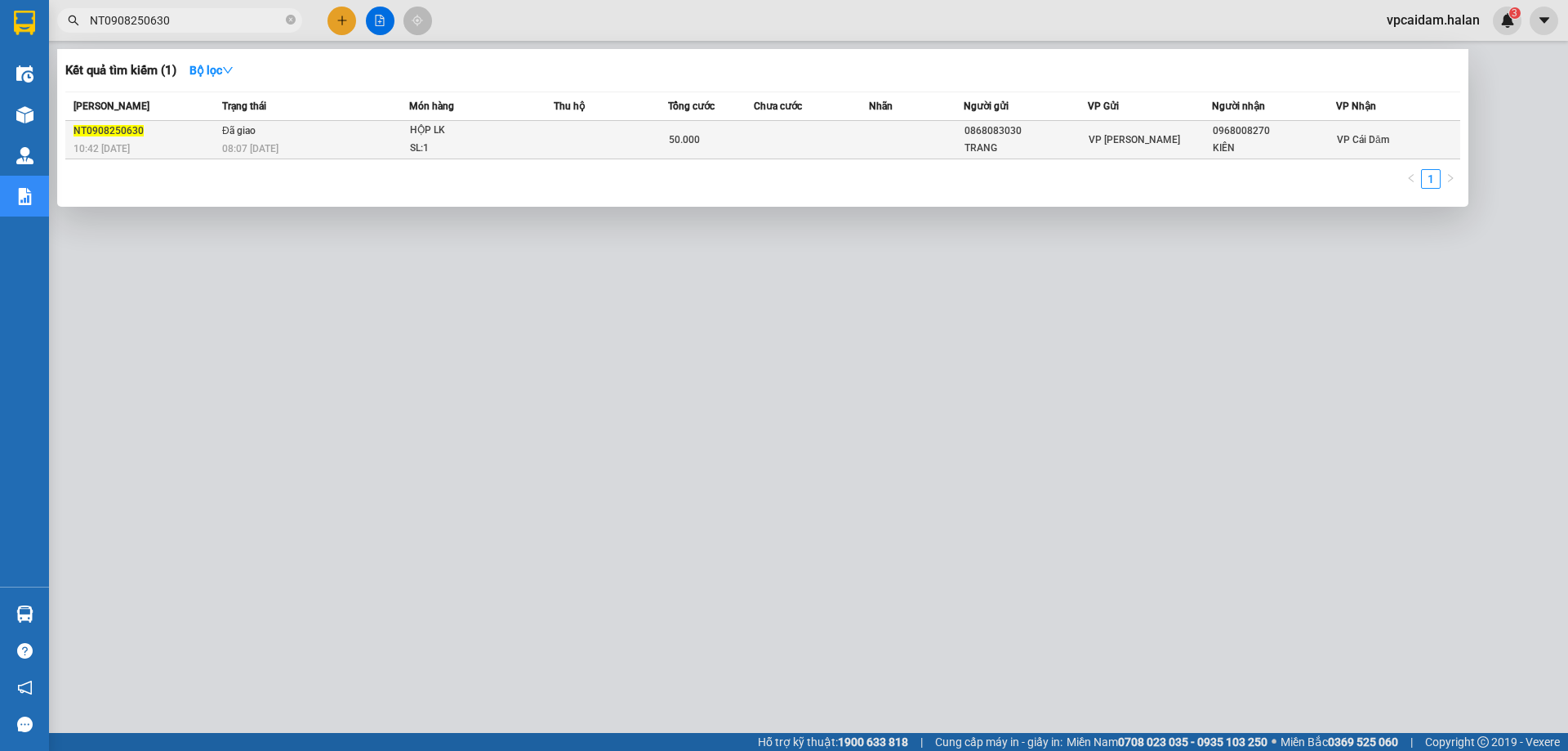
click at [189, 136] on div "NT0908250630" at bounding box center [144, 130] width 144 height 17
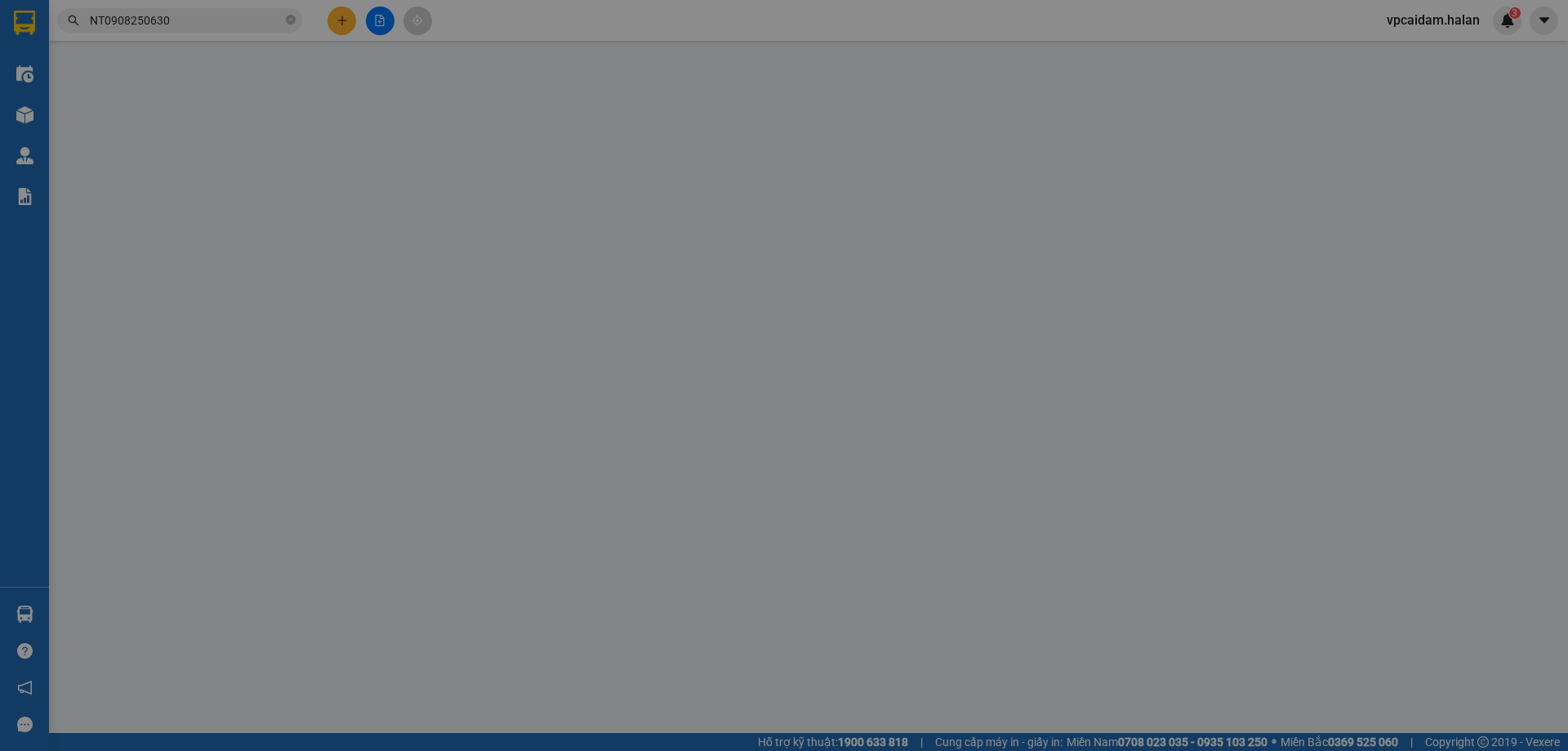
type input "0868083030"
type input "TRANG"
type input "0968008270"
type input "KIÊN"
type input "50.000"
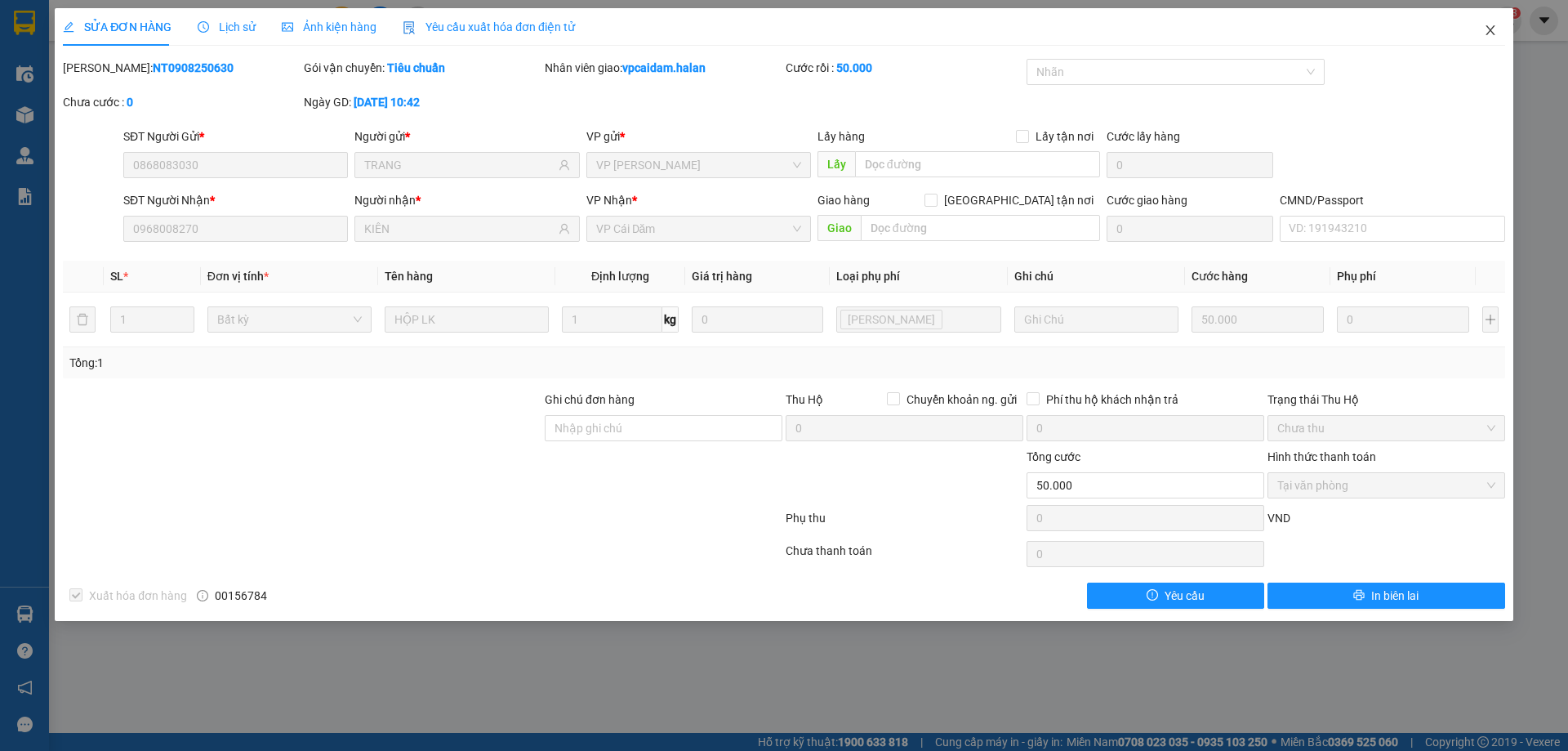
click at [1494, 28] on icon "close" at bounding box center [1490, 30] width 13 height 13
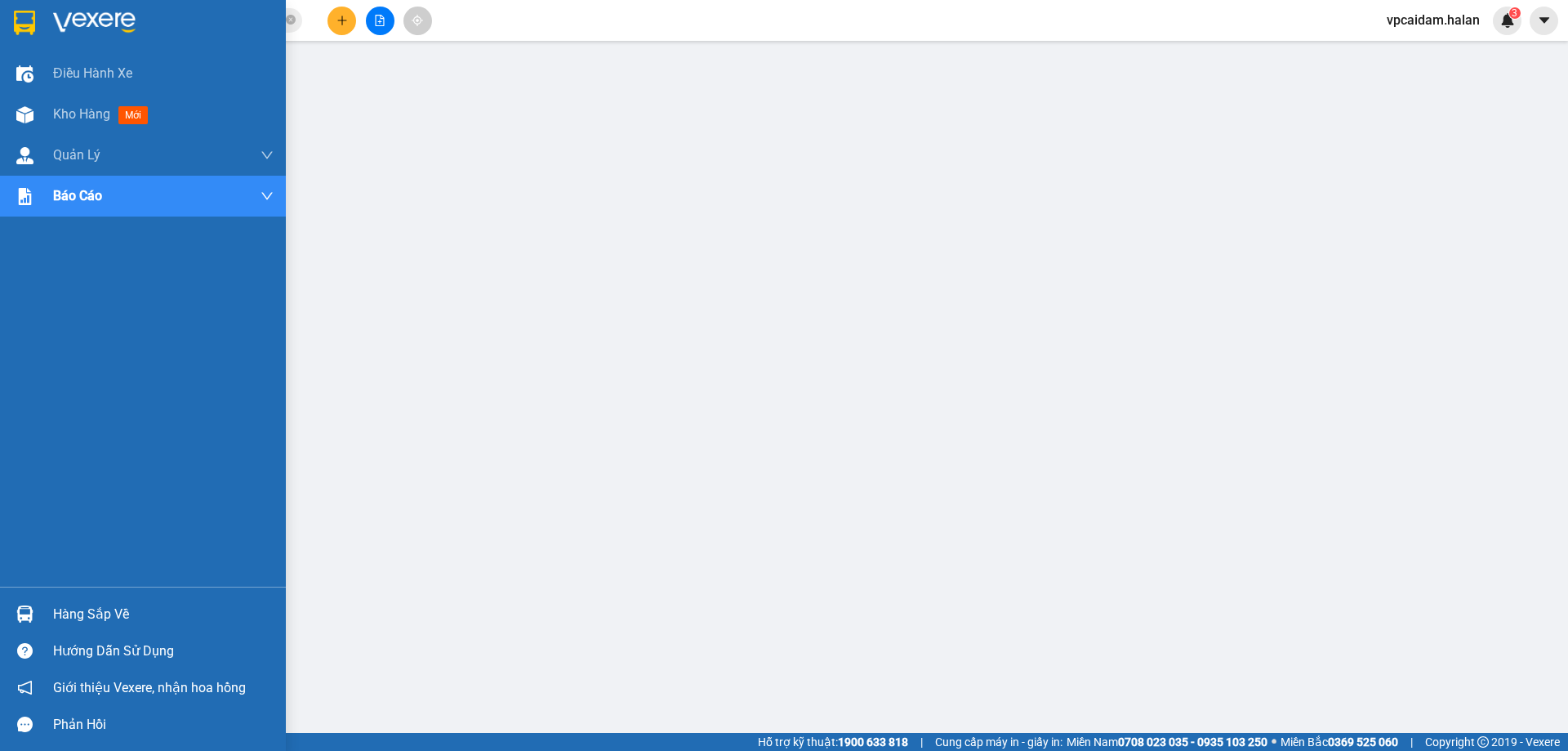
click at [139, 602] on div "Hàng sắp về" at bounding box center [163, 614] width 220 height 25
click at [32, 63] on div at bounding box center [25, 74] width 28 height 28
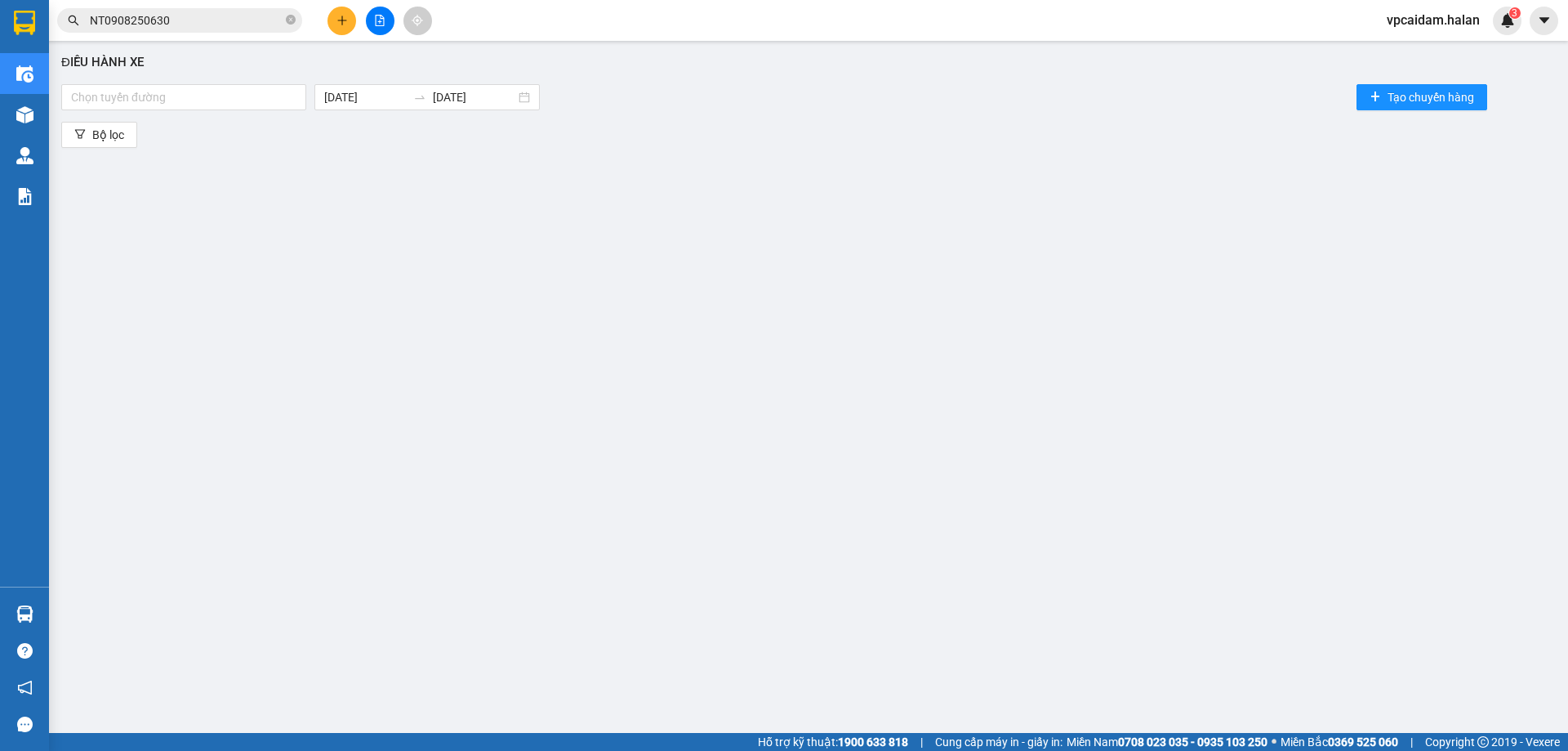
click at [533, 196] on div "Điều hành xe Chọn tuyến đường [DATE] [DATE] Tạo chuyến hàng Bộ lọc" at bounding box center [809, 376] width 1503 height 654
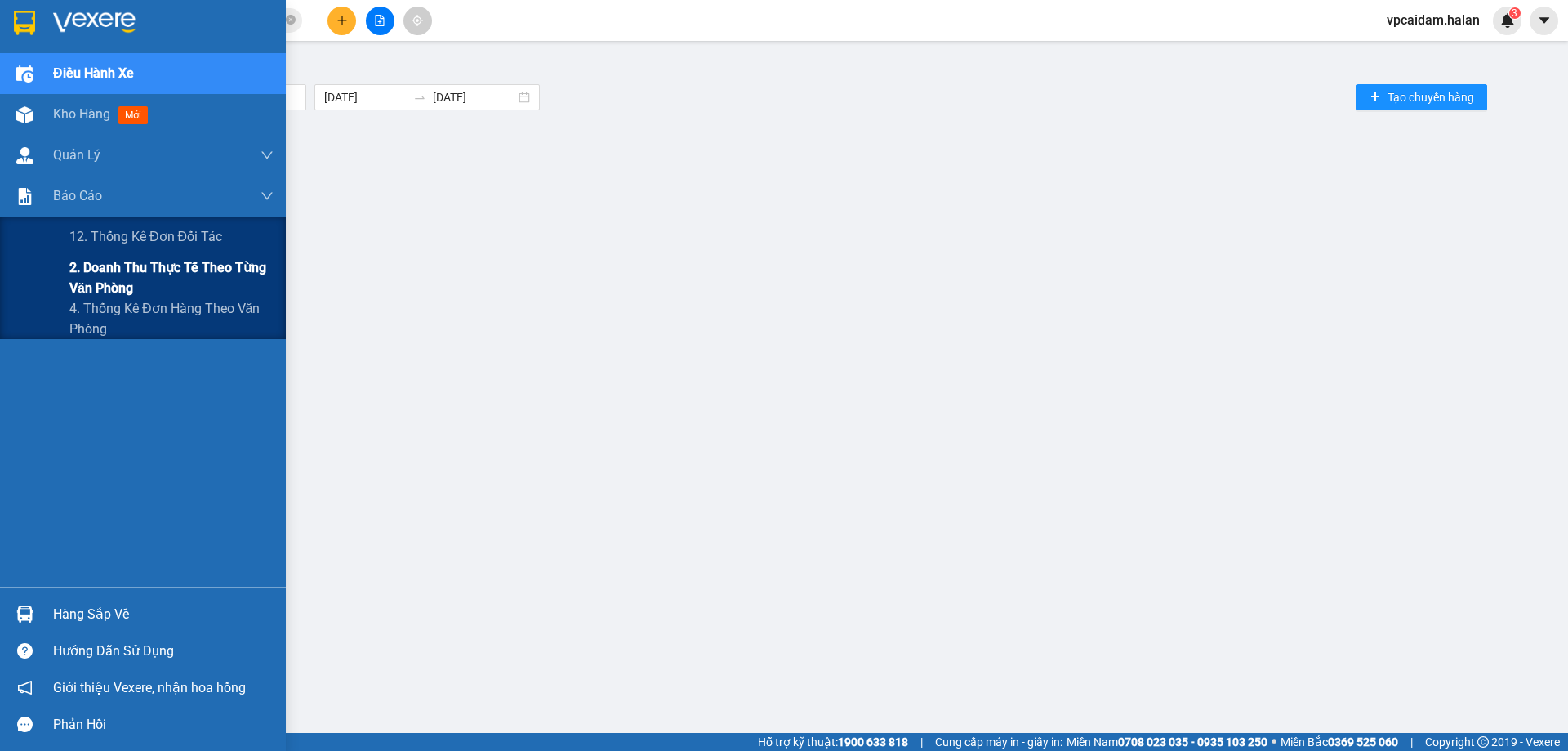
click at [127, 278] on span "2. Doanh thu thực tế theo từng văn phòng" at bounding box center [172, 278] width 204 height 41
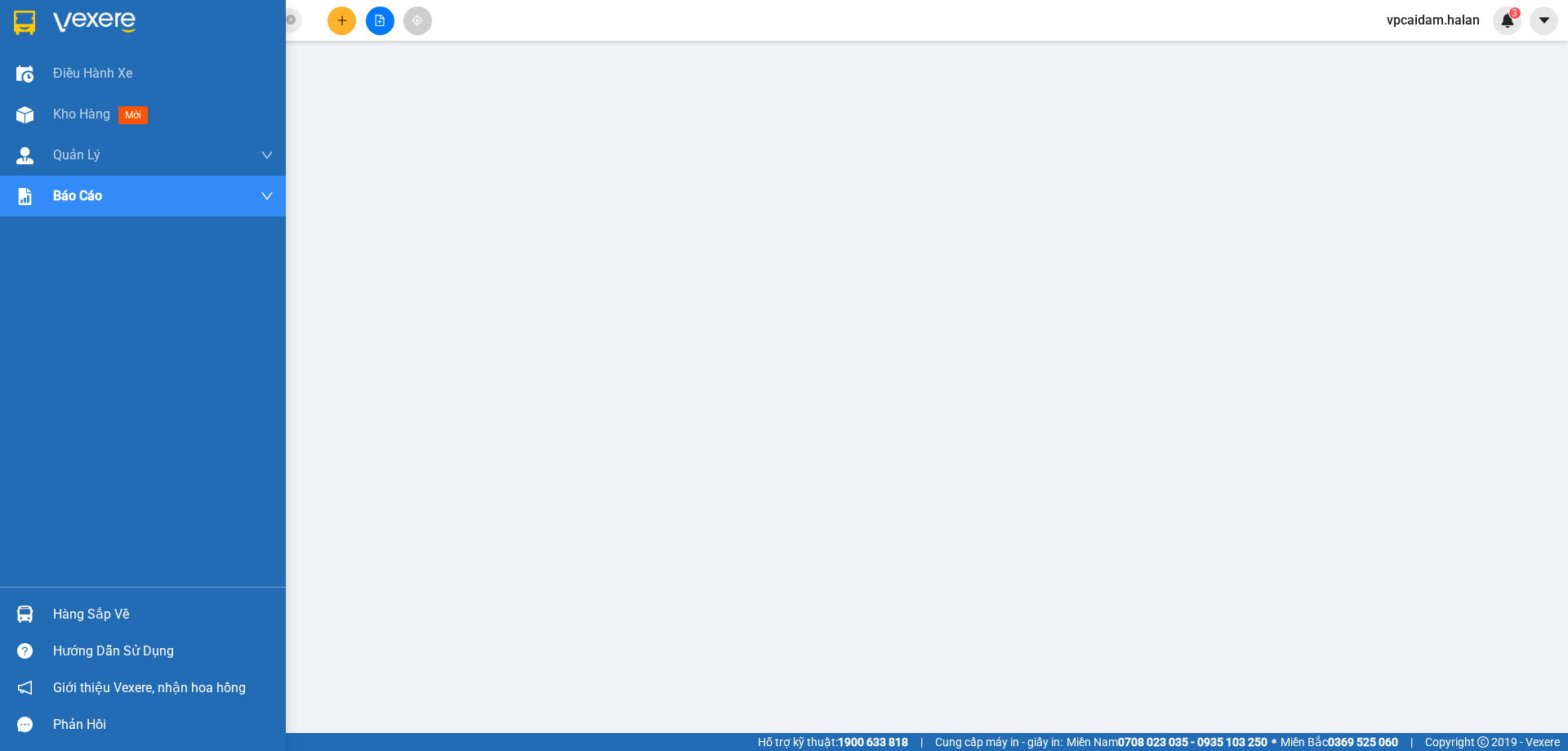
click at [65, 599] on div "Hàng sắp về" at bounding box center [143, 614] width 286 height 37
